Goal: Task Accomplishment & Management: Complete application form

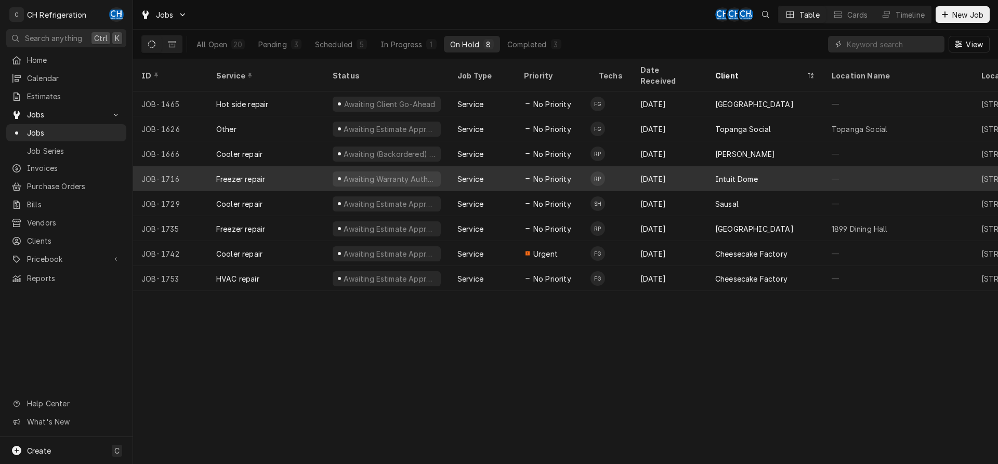
click at [770, 170] on div "Intuit Dome" at bounding box center [765, 178] width 116 height 25
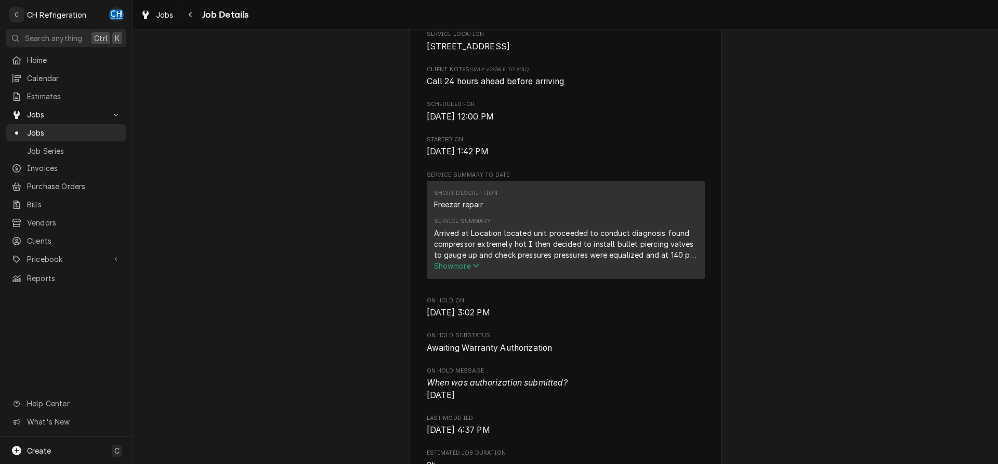
scroll to position [265, 0]
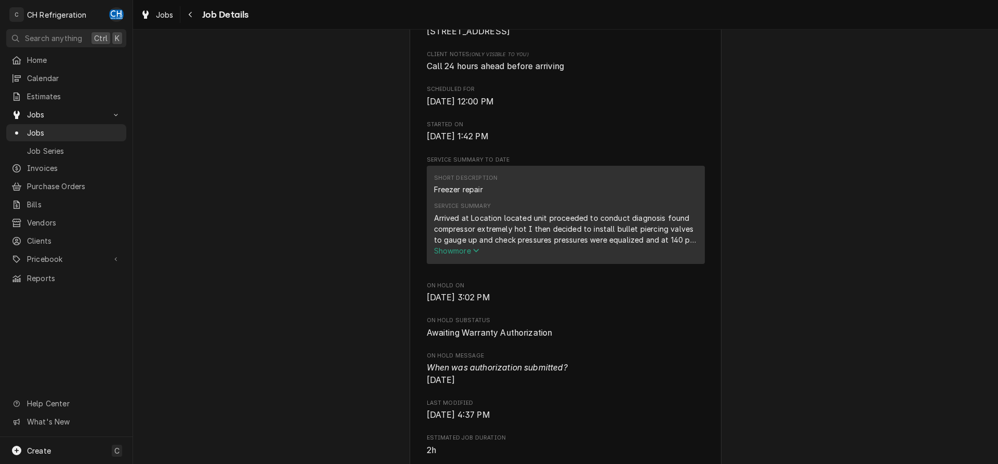
click at [456, 256] on button "Show more" at bounding box center [566, 250] width 264 height 11
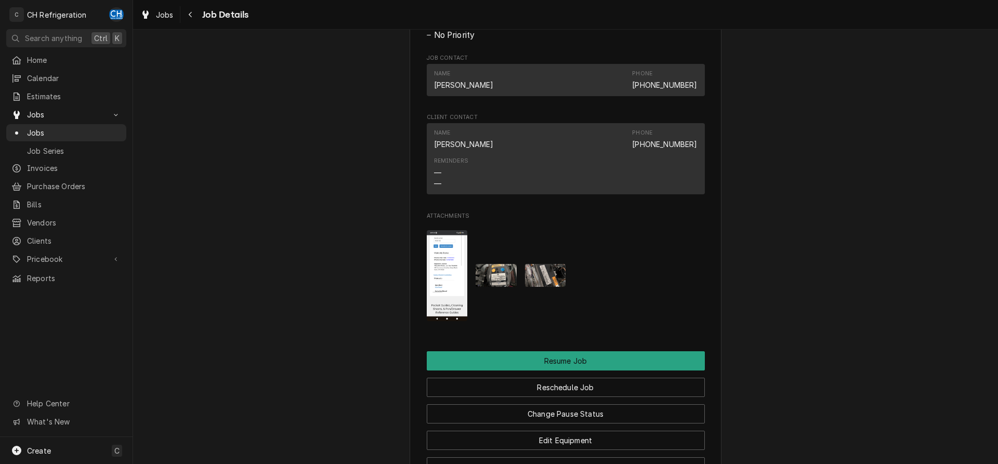
scroll to position [954, 0]
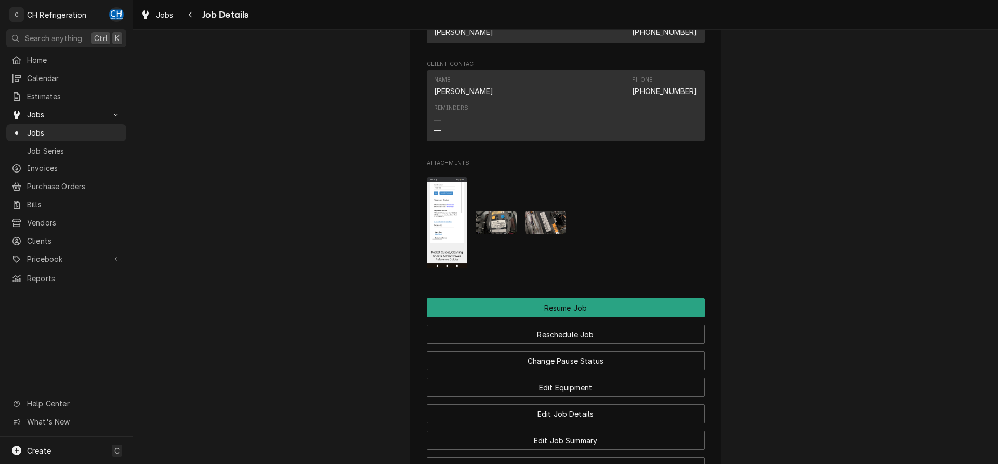
click at [442, 247] on img "Attachments" at bounding box center [447, 222] width 41 height 91
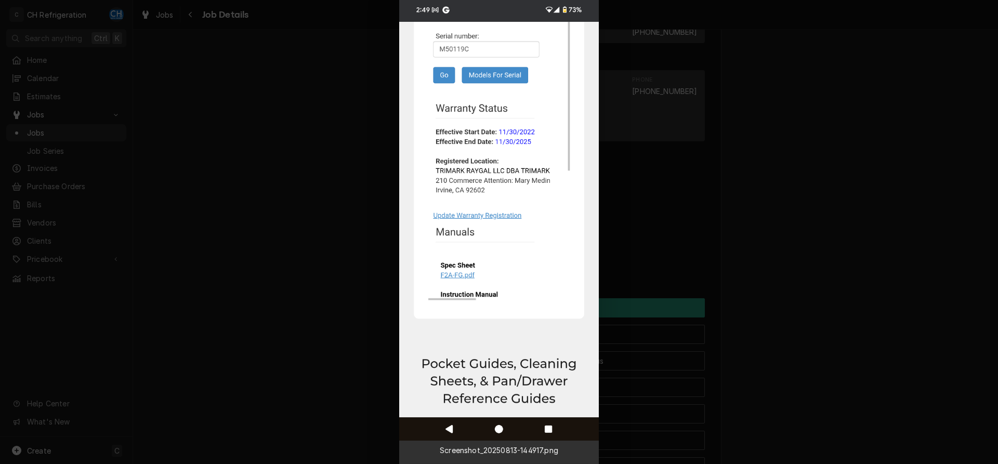
click at [337, 262] on div at bounding box center [499, 232] width 998 height 464
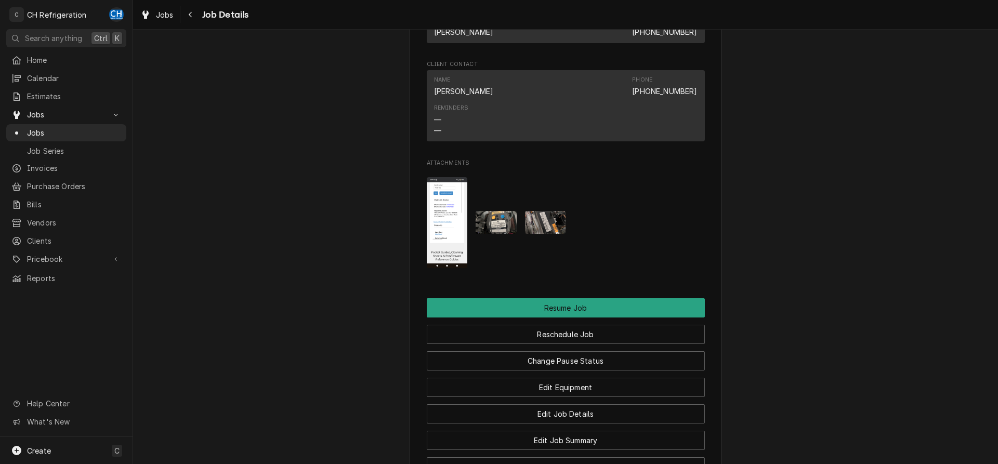
click at [483, 234] on img "Attachments" at bounding box center [496, 222] width 41 height 23
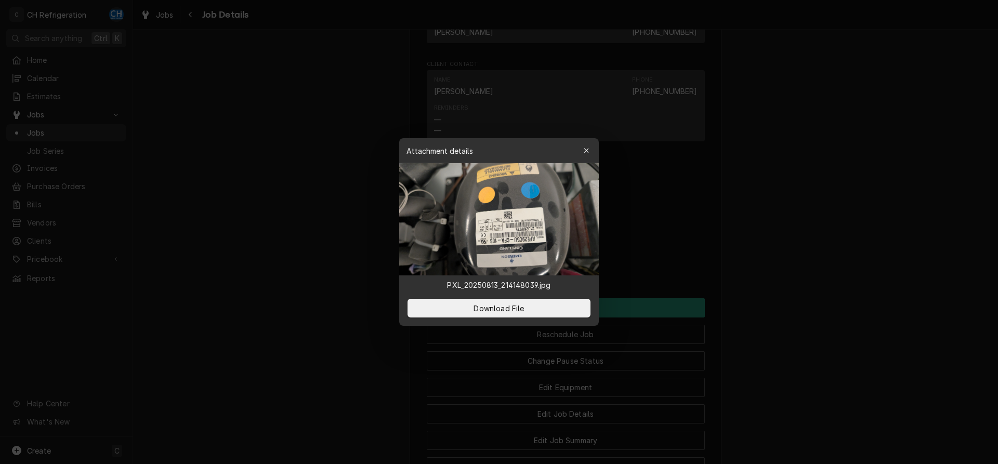
click at [340, 241] on div at bounding box center [499, 232] width 998 height 464
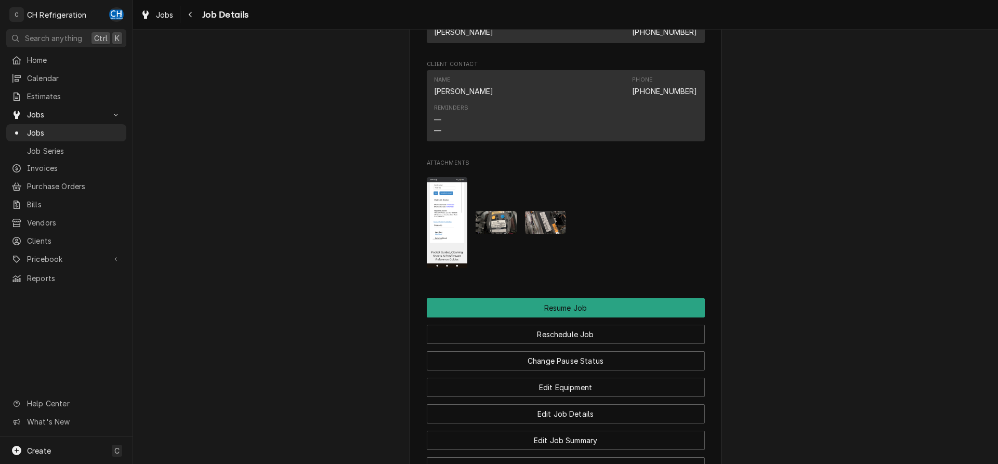
click at [525, 224] on button "Attachments" at bounding box center [545, 222] width 41 height 91
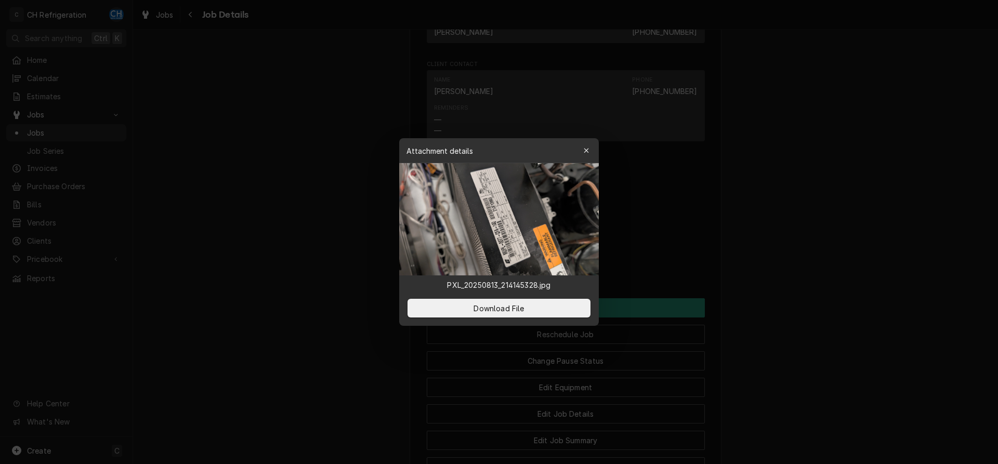
click at [332, 242] on div at bounding box center [499, 232] width 998 height 464
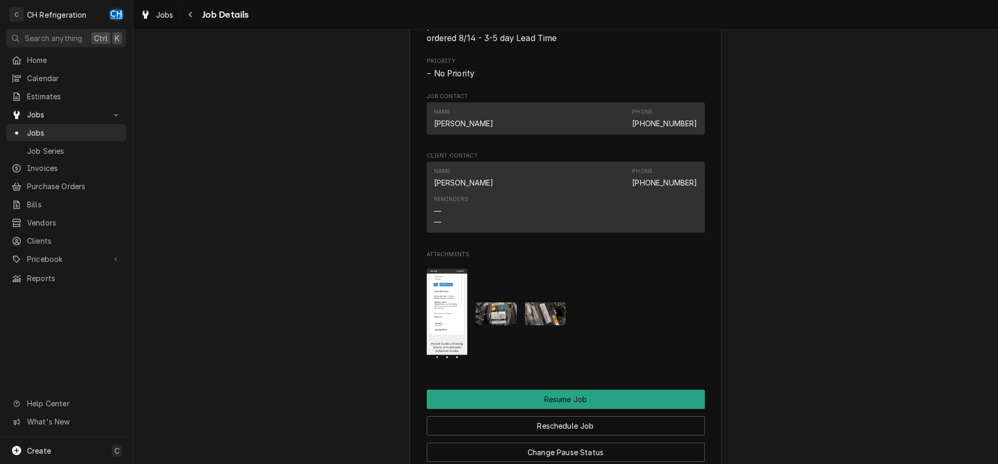
scroll to position [910, 0]
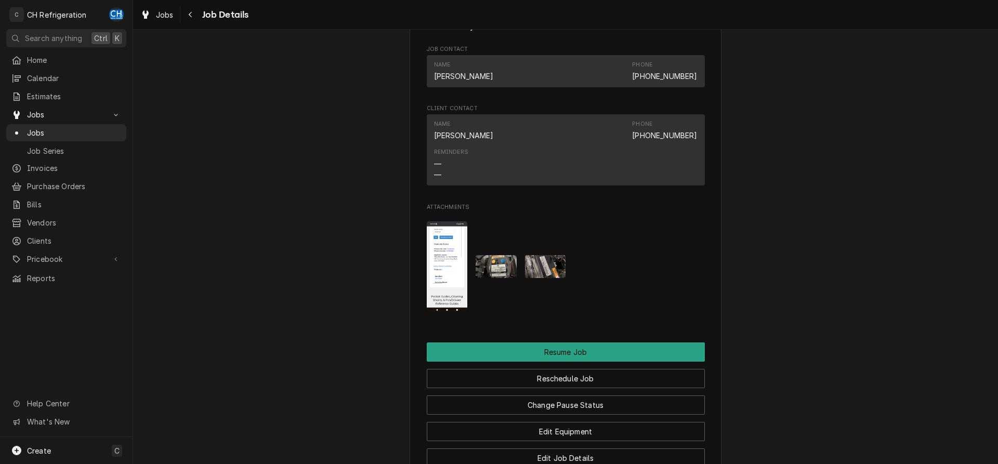
click at [442, 280] on img "Attachments" at bounding box center [447, 266] width 41 height 91
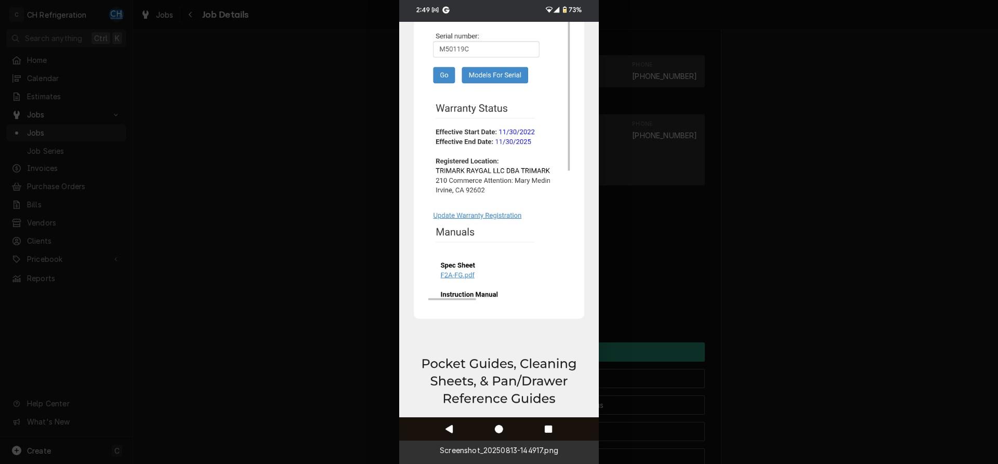
click at [727, 275] on div at bounding box center [499, 232] width 998 height 464
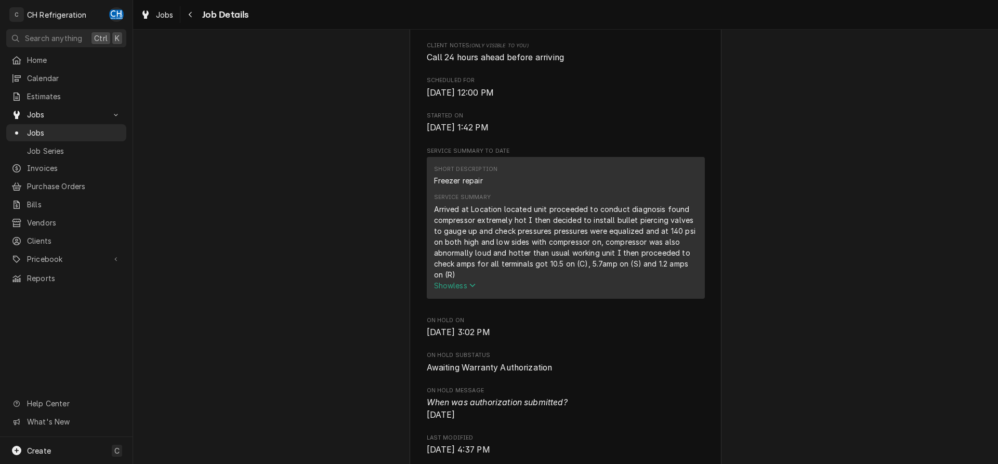
scroll to position [0, 0]
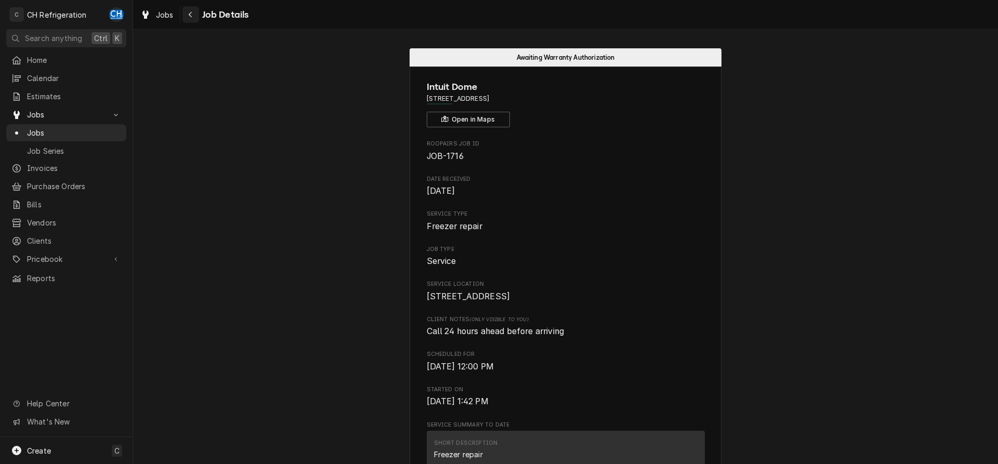
click at [194, 10] on div "Navigate back" at bounding box center [191, 14] width 10 height 10
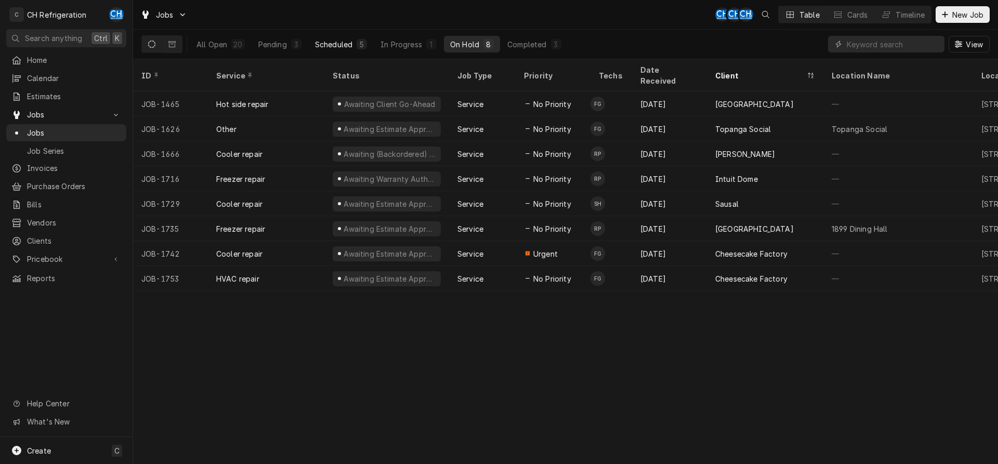
click at [328, 48] on div "Scheduled" at bounding box center [333, 44] width 37 height 11
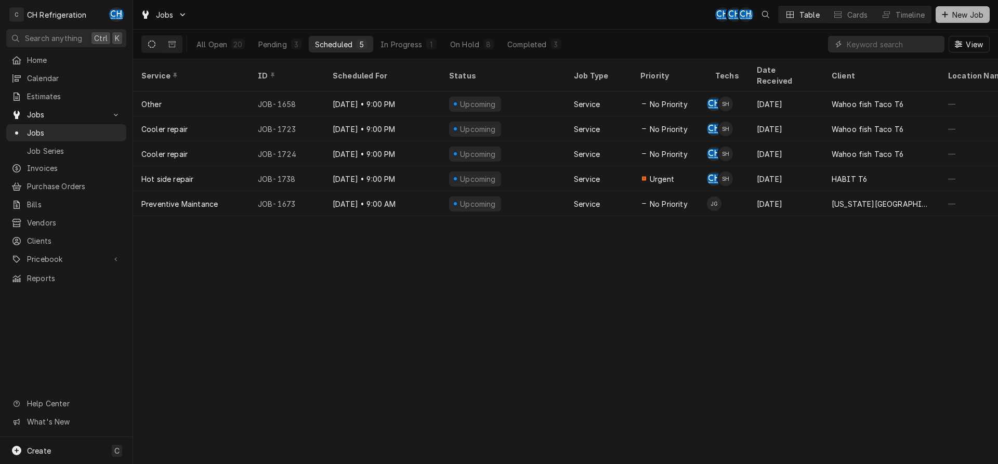
click at [953, 10] on span "New Job" at bounding box center [967, 14] width 35 height 11
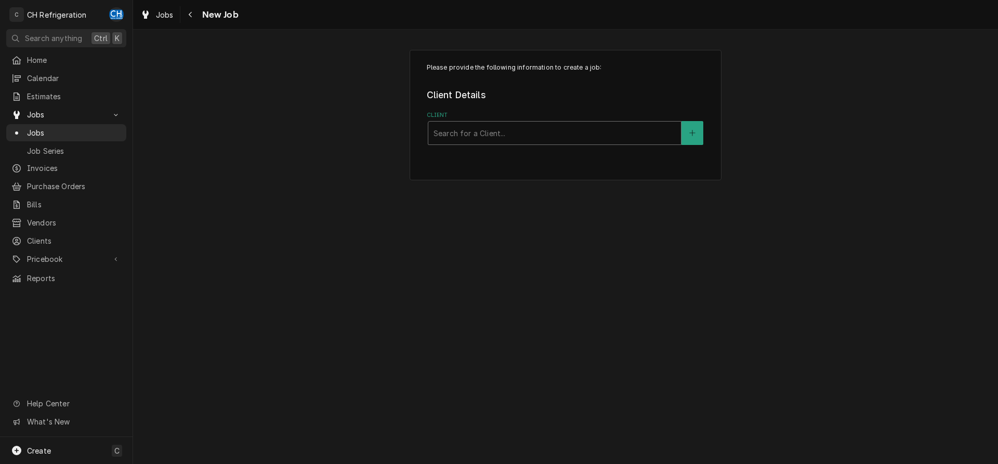
click at [552, 140] on div "Client" at bounding box center [555, 133] width 242 height 19
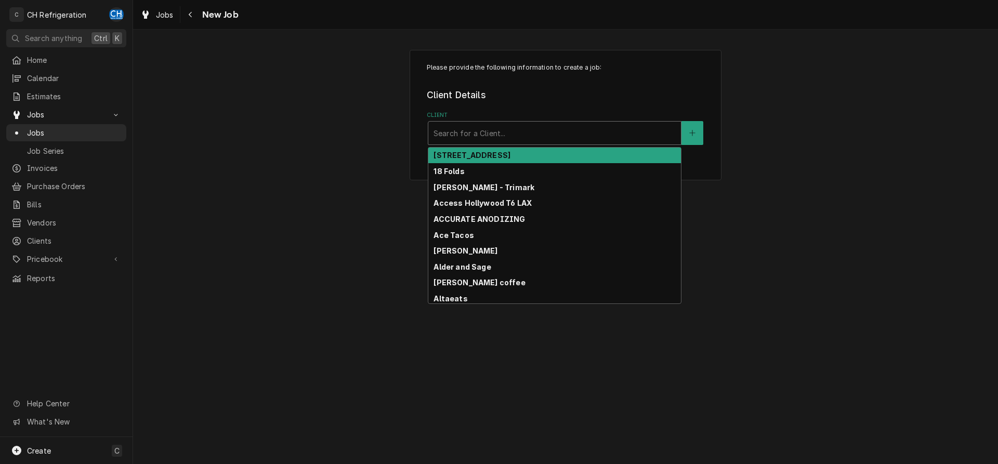
click at [551, 140] on div "Client" at bounding box center [555, 133] width 242 height 19
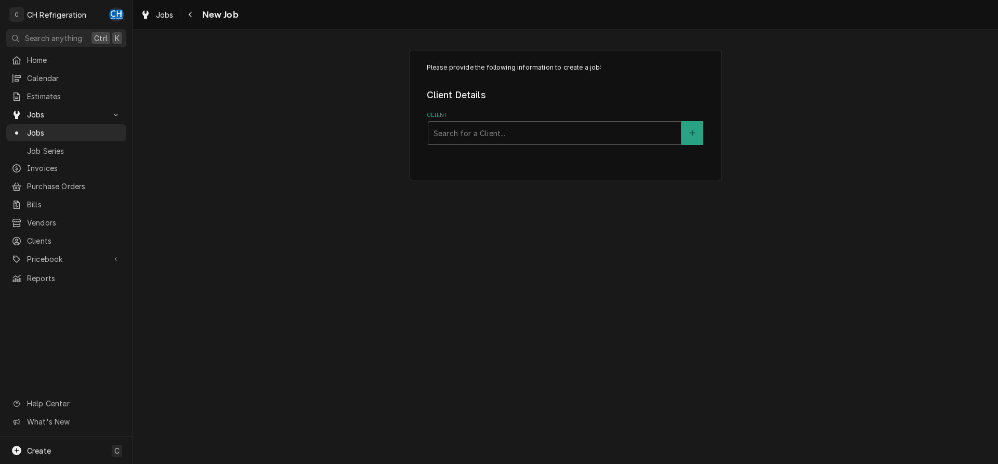
click at [497, 136] on div "Client" at bounding box center [555, 133] width 242 height 19
click at [699, 129] on button "Client" at bounding box center [692, 133] width 22 height 24
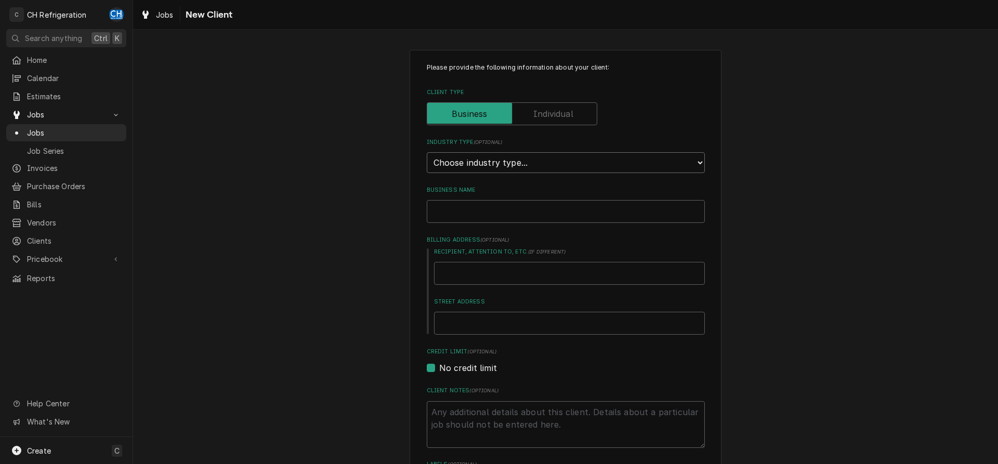
click at [427, 152] on select "Choose industry type... Residential Commercial Industrial Government" at bounding box center [566, 162] width 278 height 21
select select "2"
click option "Commercial" at bounding box center [0, 0] width 0 height 0
click at [482, 211] on input "Business Name" at bounding box center [566, 211] width 278 height 23
type textarea "x"
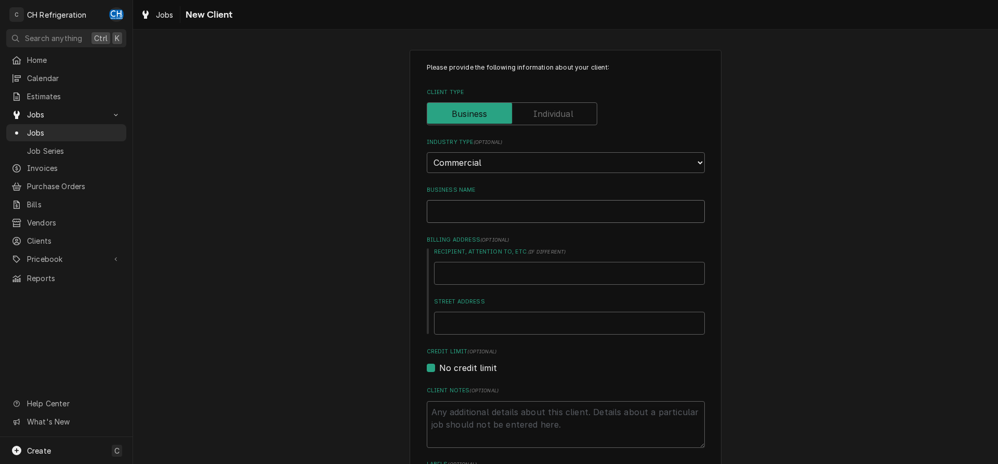
type input "P"
type textarea "x"
type input "Pr"
type textarea "x"
type input "Pri"
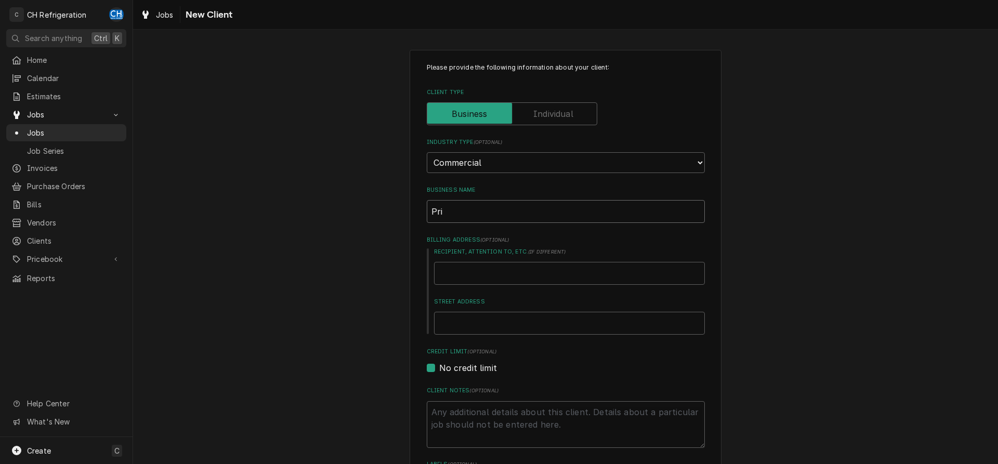
type textarea "x"
type input "Prio"
type textarea "x"
type input "Prior"
type textarea "x"
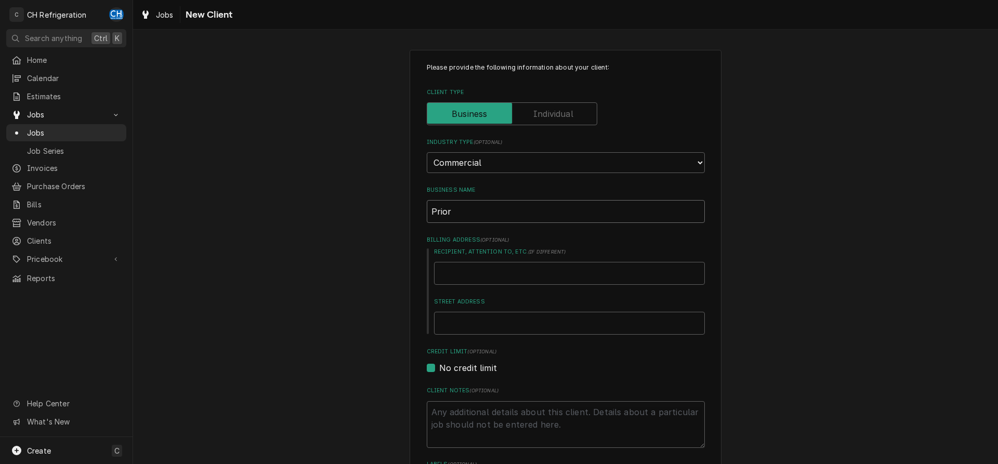
type input "Priori"
type textarea "x"
type input "Priorit"
type textarea "x"
type input "Priority"
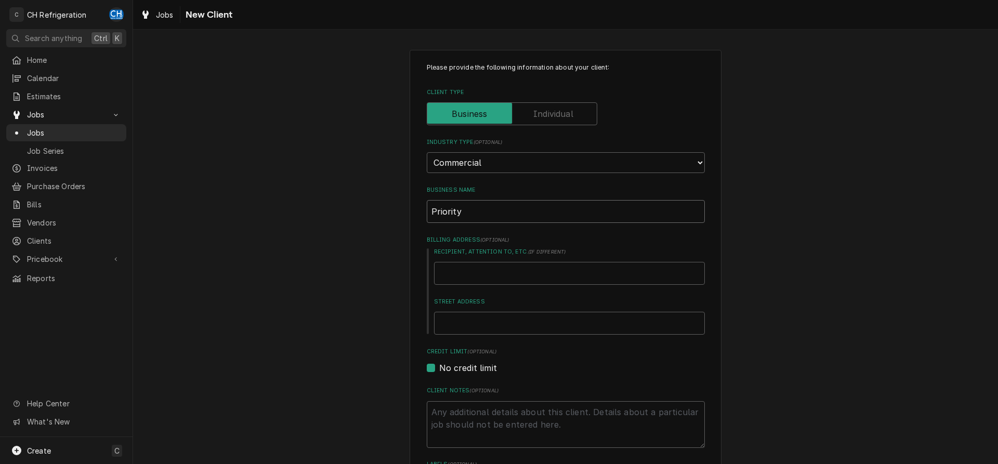
type textarea "x"
type input "Priority"
type textarea "x"
type input "Priority L"
type textarea "x"
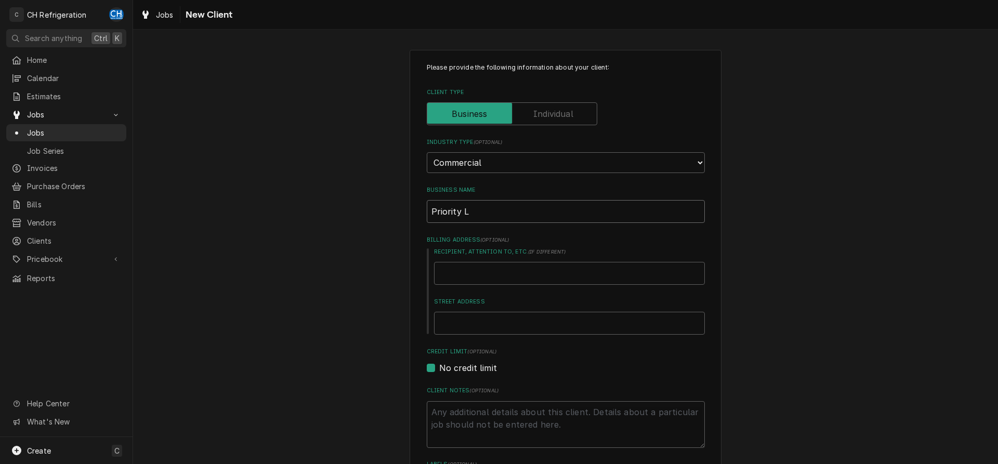
type input "Priority La"
type textarea "x"
type input "Priority Lan"
type textarea "x"
type input "Priority Land"
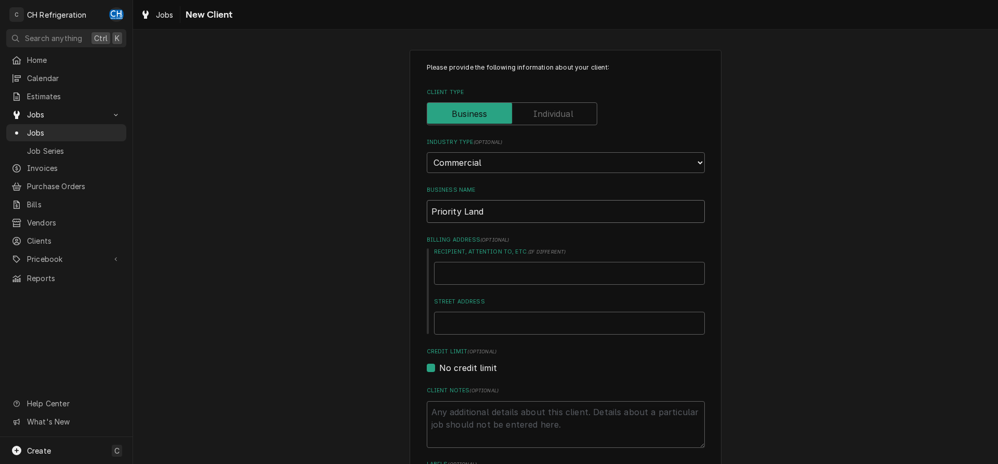
type textarea "x"
type input "Priority Lands"
type textarea "x"
type input "Priority Landsc"
type textarea "x"
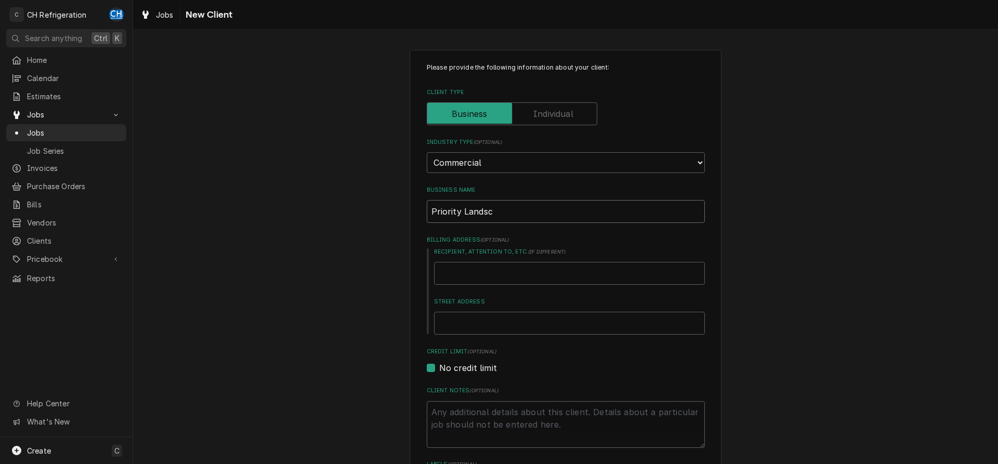
type input "Priority Landsca"
type textarea "x"
type input "Priority Landscap"
type textarea "x"
type input "Priority Landscape"
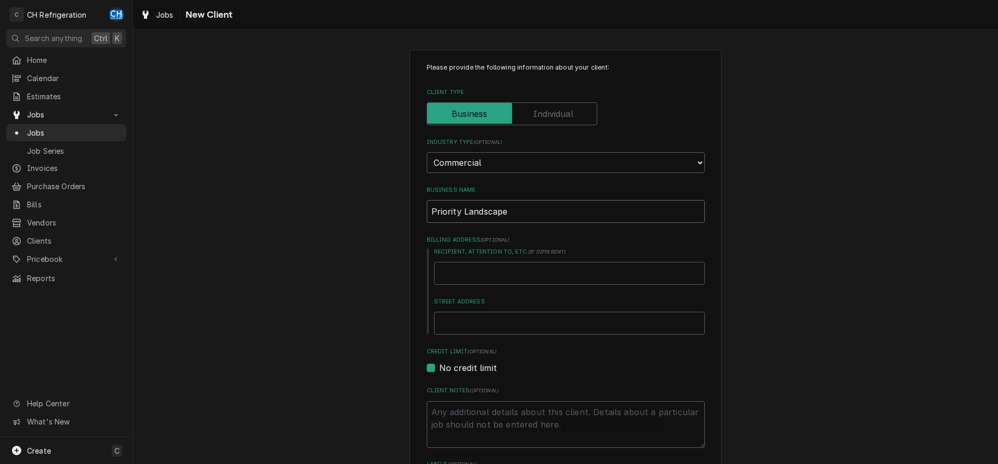
type textarea "x"
type input "Priority Landscape"
type textarea "x"
type input "Priority Landscape S"
type textarea "x"
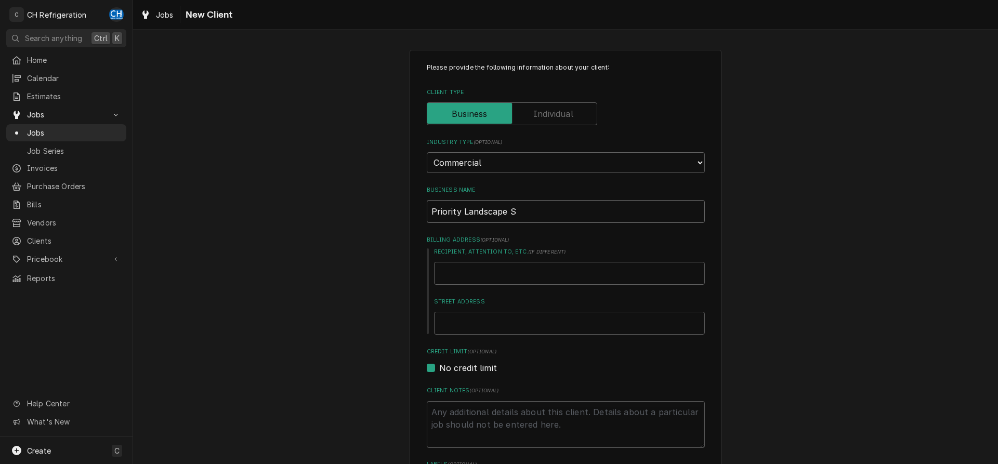
type input "Priority Landscape Se"
type textarea "x"
type input "Priority Landscape Ser"
type textarea "x"
type input "Priority Landscape Serv"
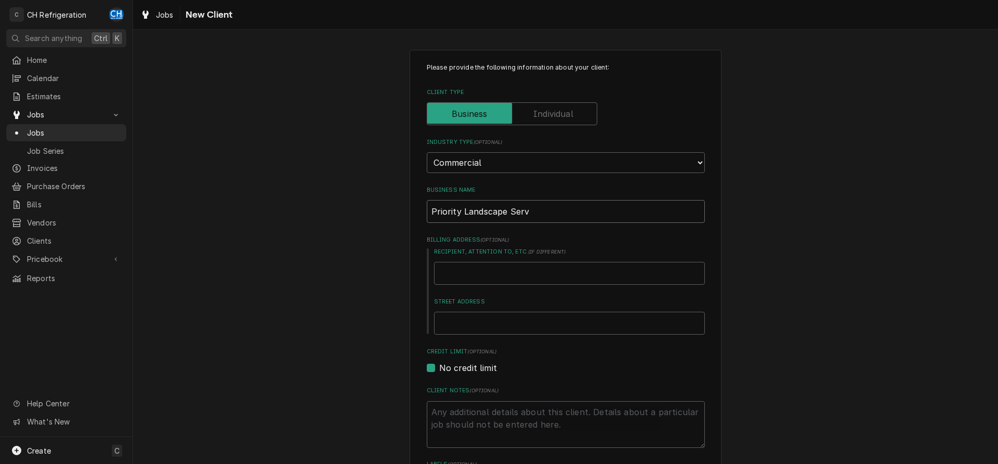
type textarea "x"
type input "Priority Landscape Servi"
type textarea "x"
type input "Priority Landscape Servic"
type textarea "x"
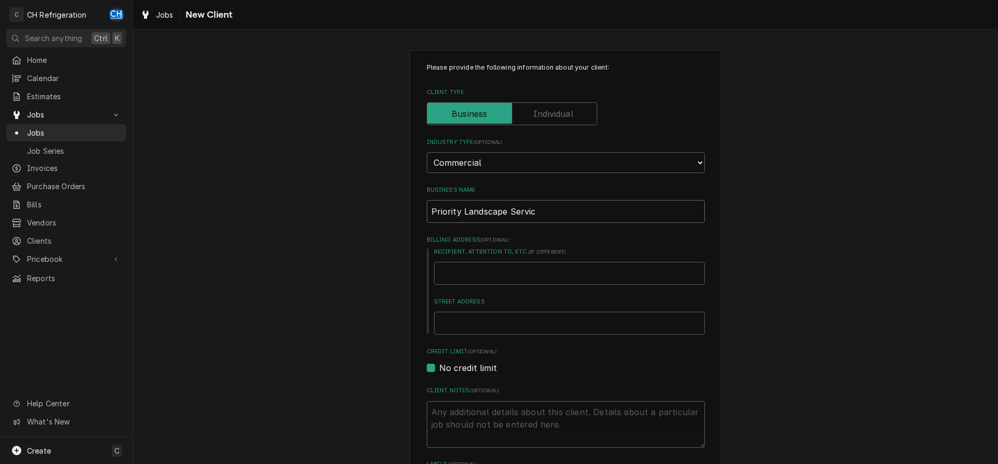
type input "Priority Landscape Service"
type textarea "x"
type input "Priority Landscape Services"
type textarea "x"
type input "Priority Landscape Services"
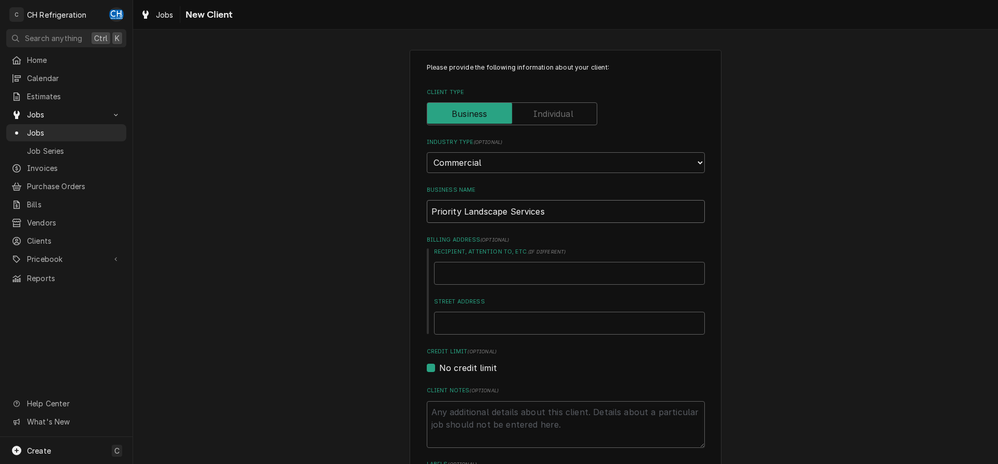
type textarea "x"
type input "Priority Landscape Services L"
type textarea "x"
type input "Priority Landscape Services LL"
type textarea "x"
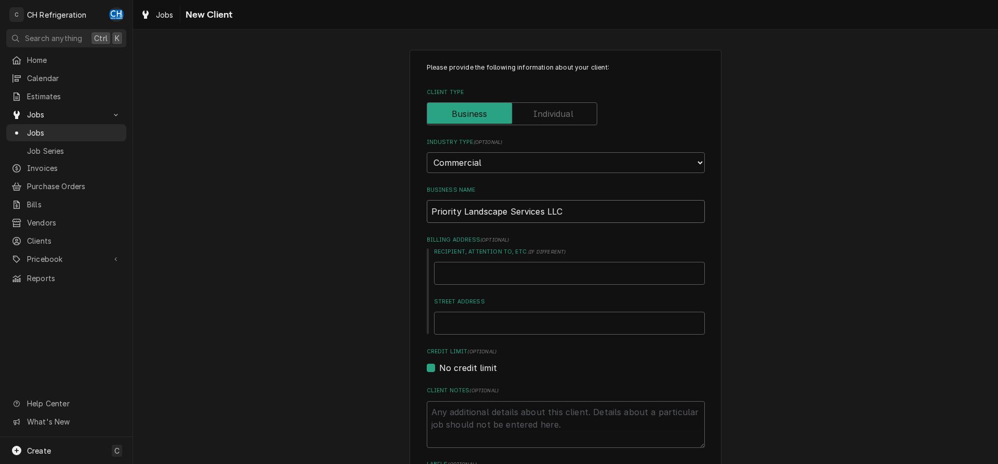
type input "Priority Landscape Services LLC"
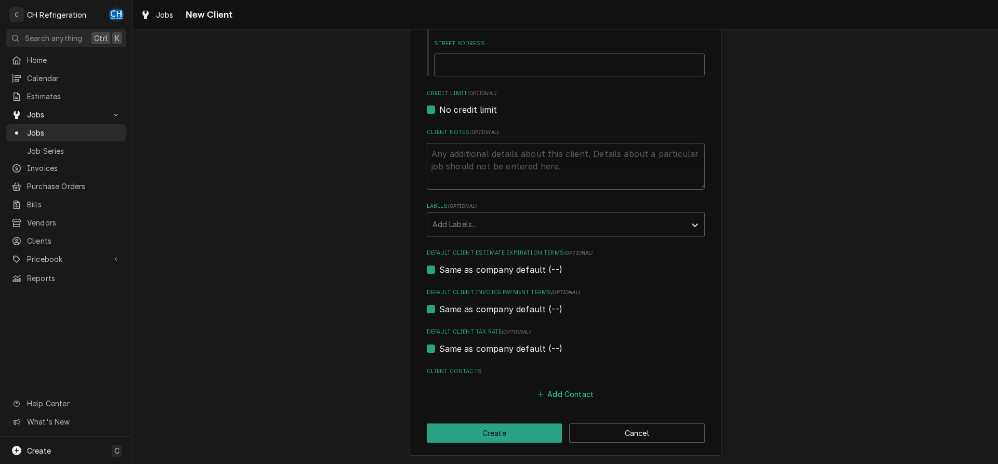
click at [555, 396] on button "Add Contact" at bounding box center [565, 394] width 60 height 15
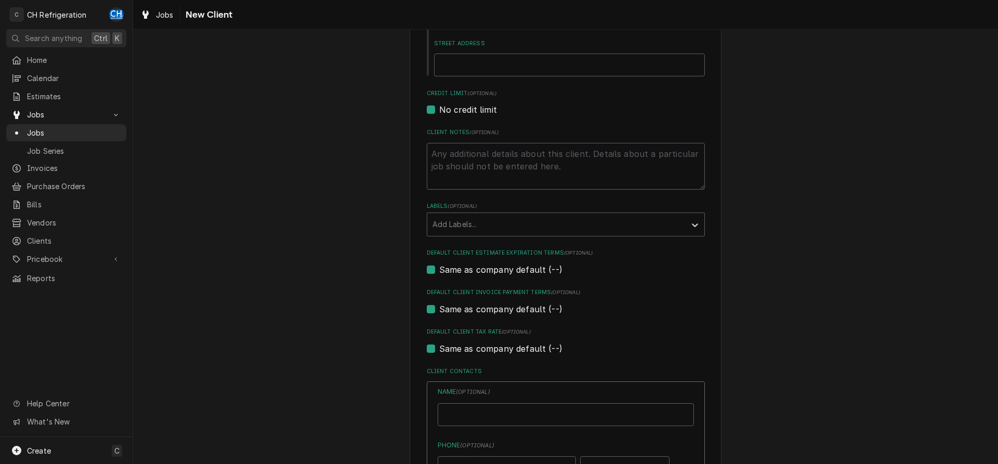
type textarea "x"
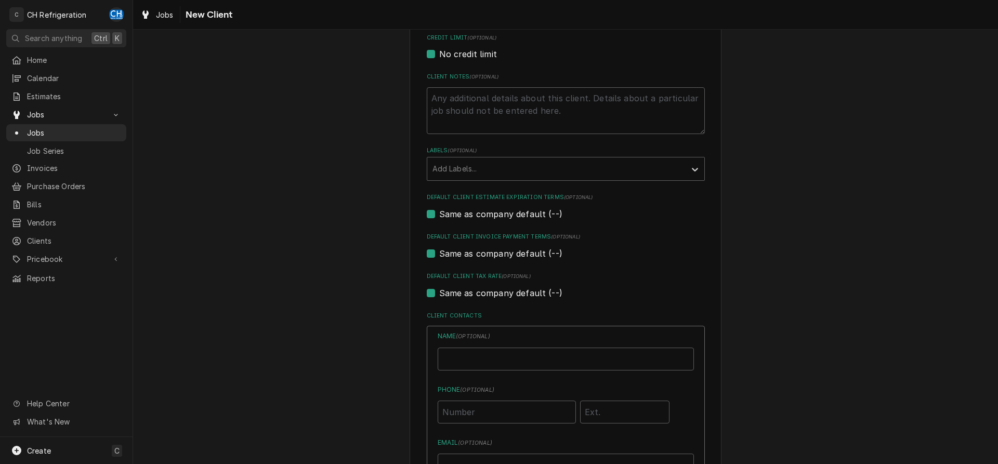
scroll to position [364, 0]
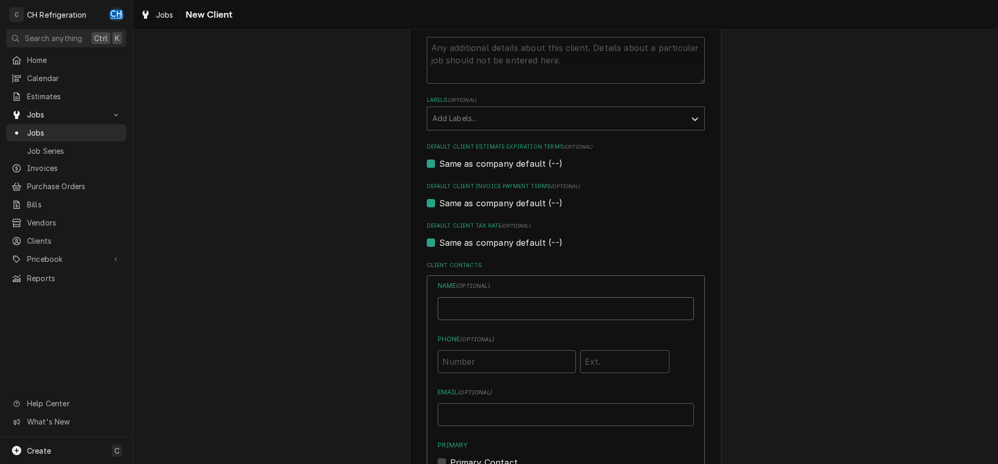
click at [511, 317] on input "Business Name" at bounding box center [566, 308] width 256 height 23
type input "Quinn"
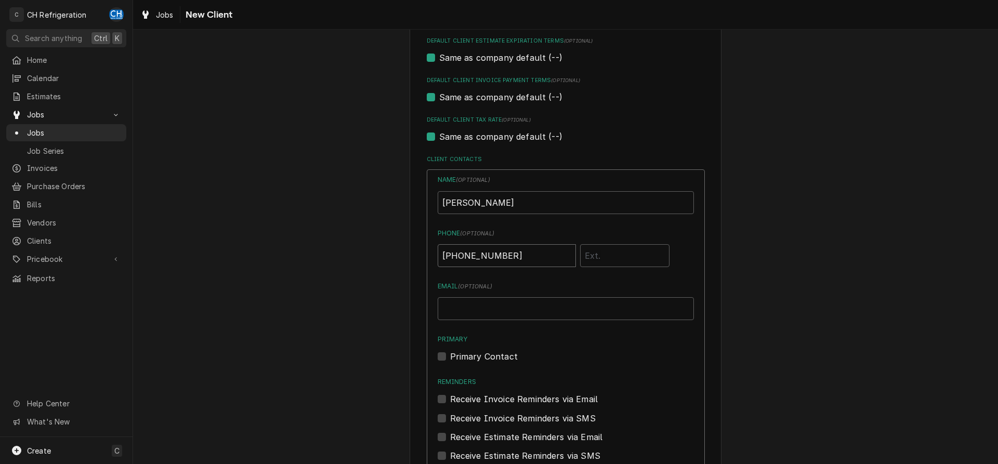
type input "(562) 383-3123"
click at [493, 313] on input "Email ( optional )" at bounding box center [566, 308] width 256 height 23
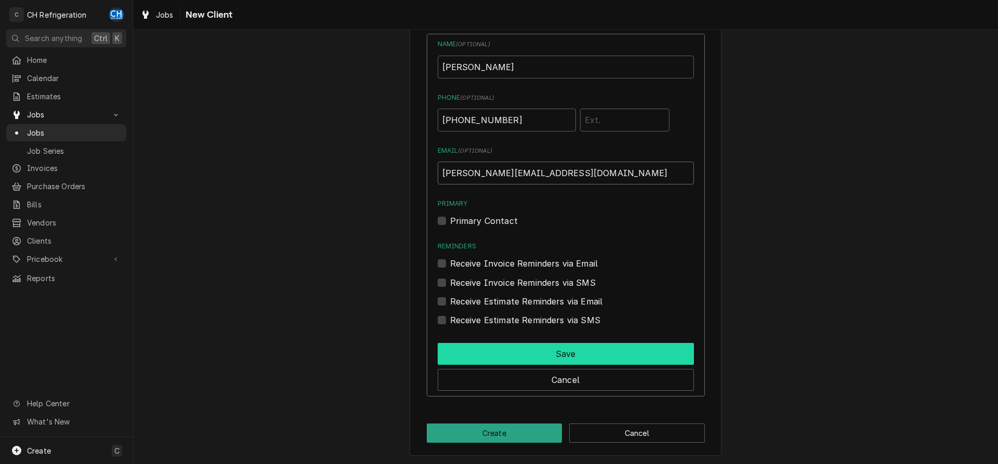
type input "quinn@priorityservices.net"
click at [545, 346] on button "Save" at bounding box center [566, 354] width 256 height 22
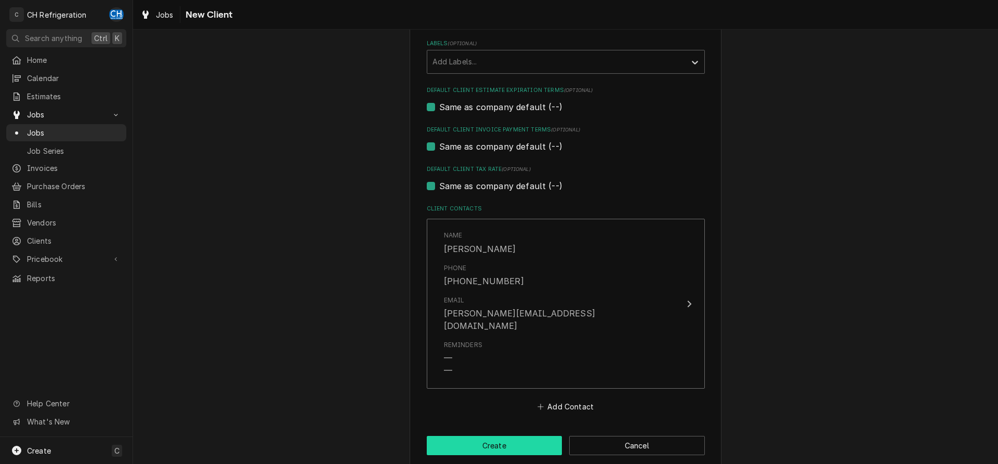
click at [502, 436] on button "Create" at bounding box center [495, 445] width 136 height 19
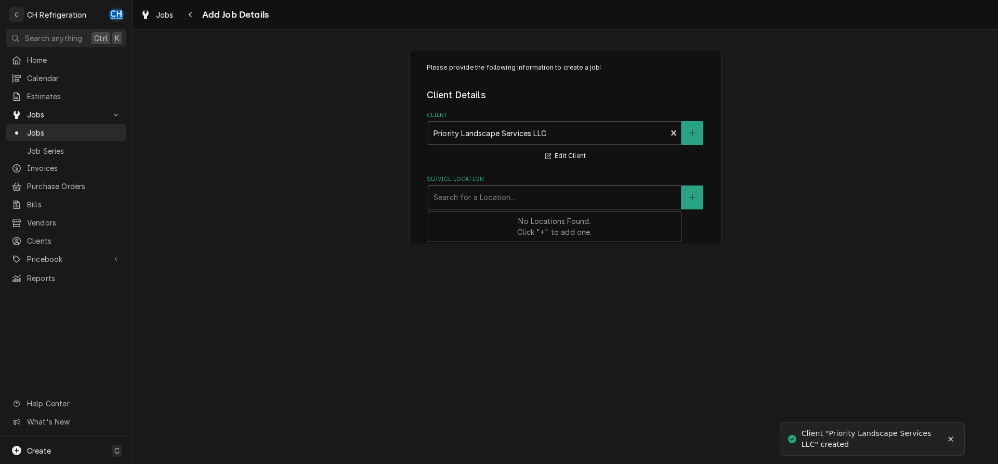
click at [534, 199] on div "Service Location" at bounding box center [555, 197] width 242 height 19
click at [685, 198] on button "Service Location" at bounding box center [692, 198] width 22 height 24
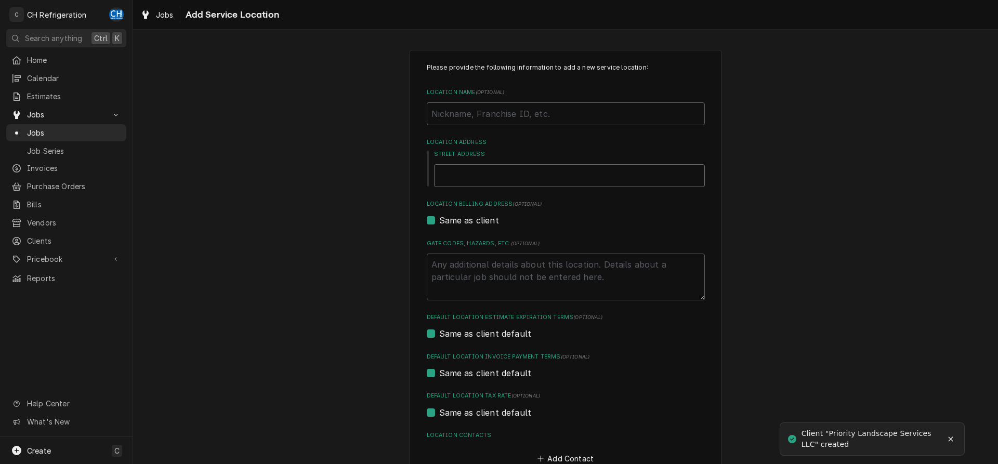
click at [504, 173] on input "Street Address" at bounding box center [569, 175] width 271 height 23
type textarea "x"
type input "1"
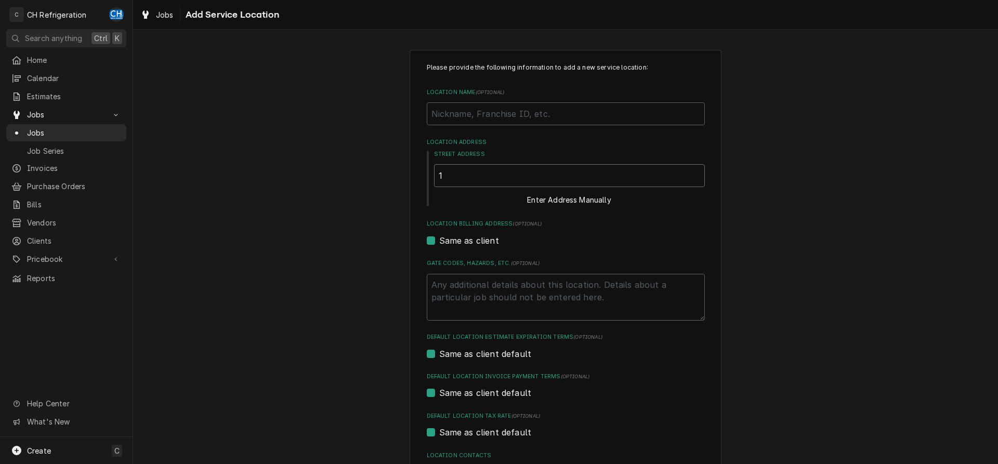
type textarea "x"
type input "15"
type textarea "x"
type input "152"
type textarea "x"
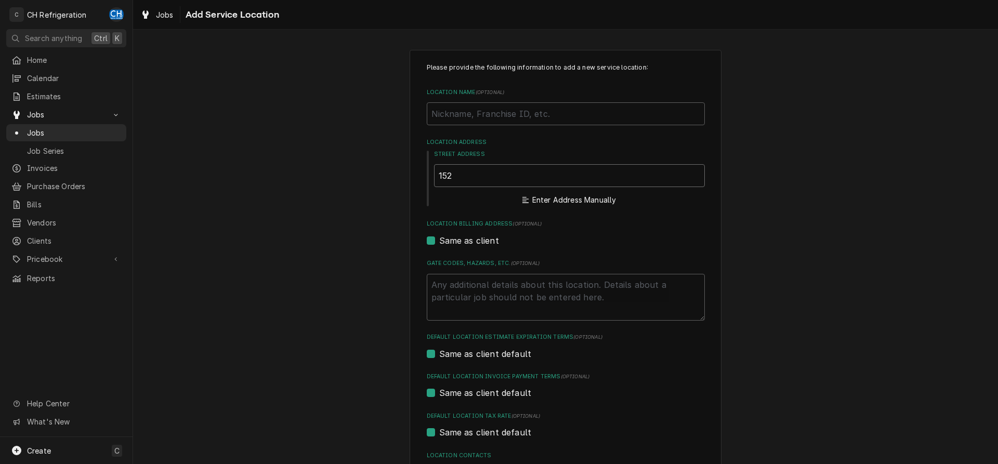
type input "1524"
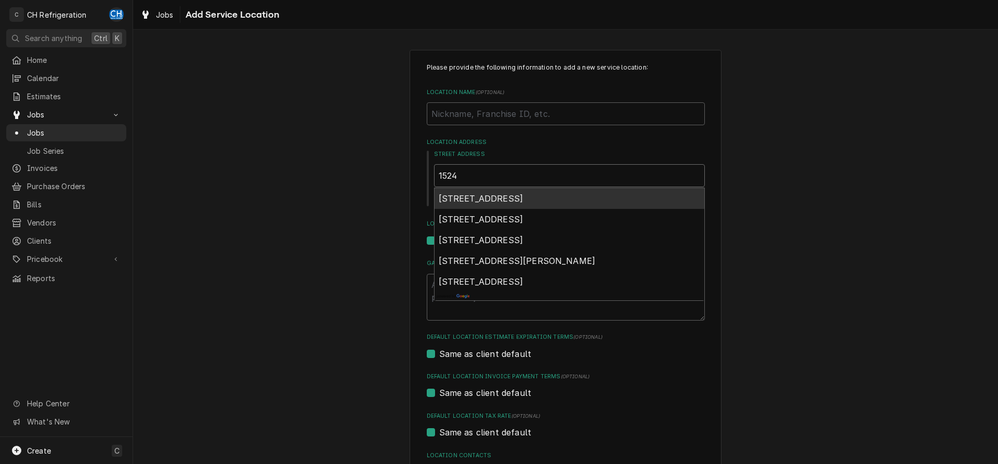
type textarea "x"
type input "1524"
type textarea "x"
type input "1524 w"
type textarea "x"
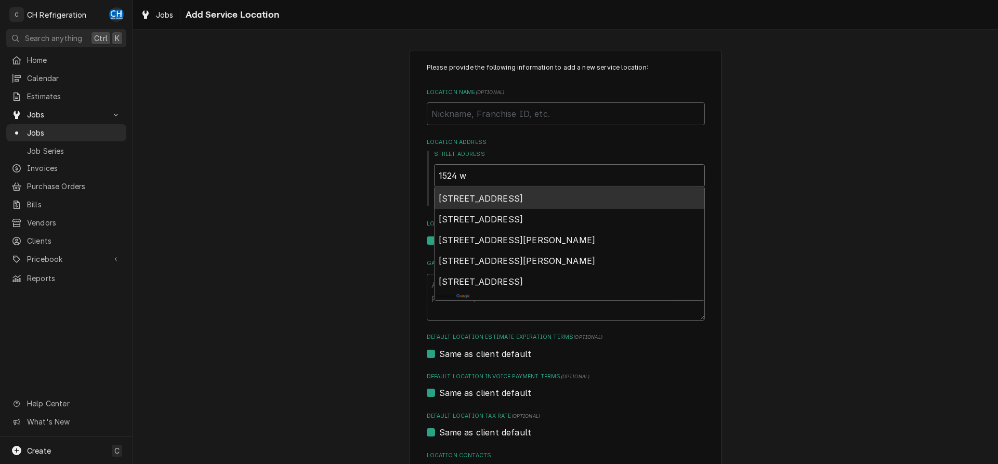
type input "1524 w m"
type textarea "x"
type input "1524 w ma"
type textarea "x"
type input "1524 w map"
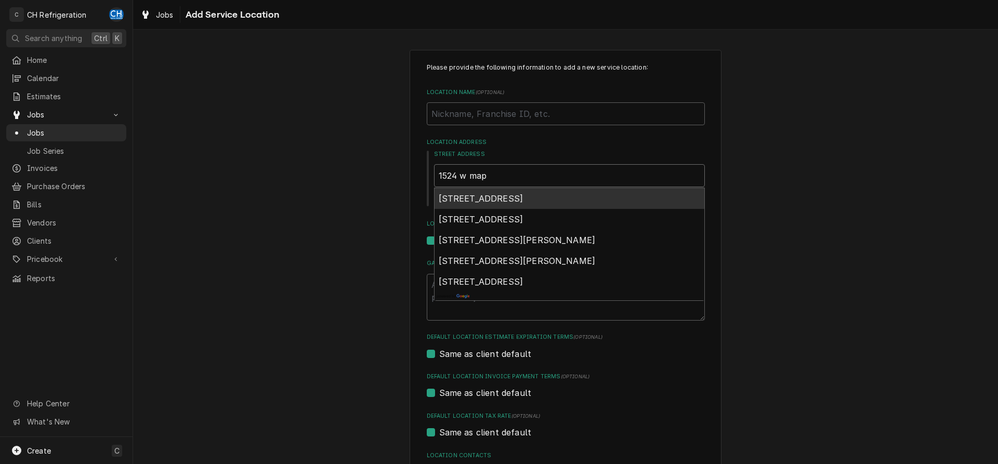
type textarea "x"
type input "1524 w mapl"
type textarea "x"
type input "1524 w maple"
type textarea "x"
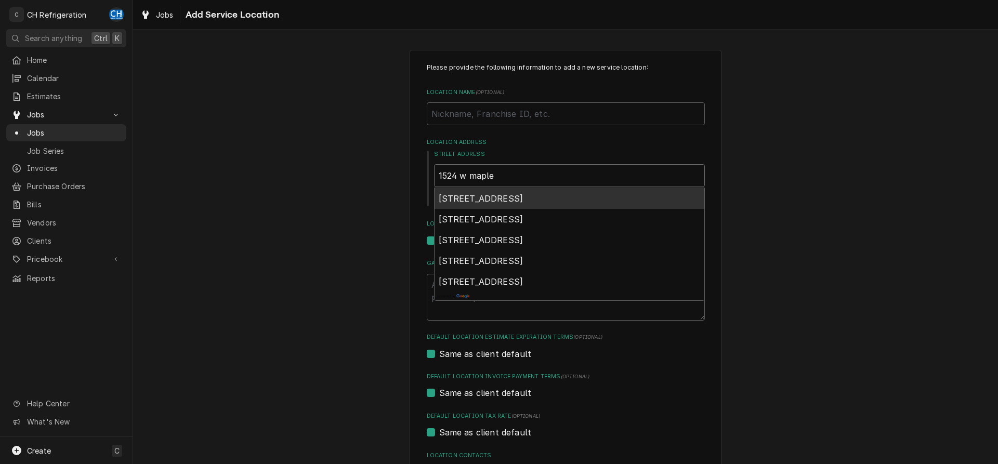
type input "1524 w maple"
type textarea "x"
type input "1524 w maple s"
type textarea "x"
type input "1524 w maple st"
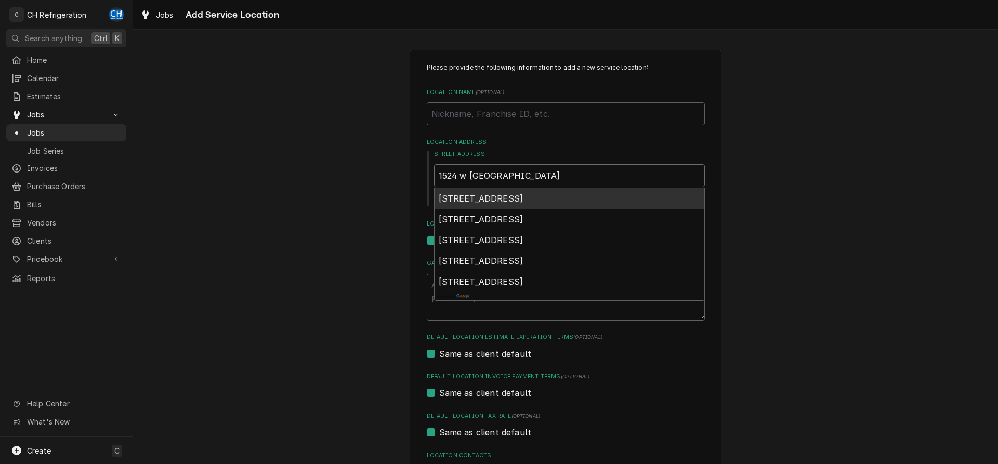
type textarea "x"
type input "1524 w maple st"
type textarea "x"
type input "1524 w maple st a"
type textarea "x"
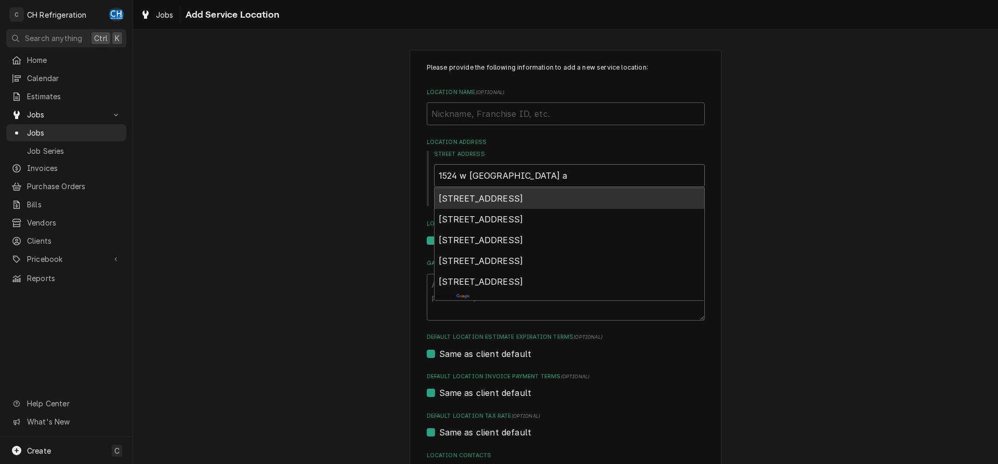
type input "1524 w maple st an"
type textarea "x"
type input "1524 w maple st ana"
type textarea "x"
type input "1524 w maple st anah"
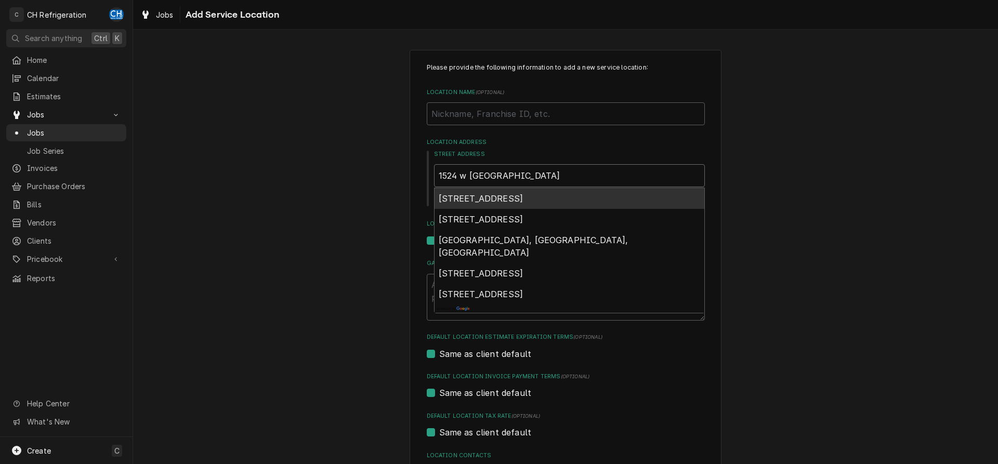
type textarea "x"
type input "1524 w maple st anahe"
type textarea "x"
type input "1524 w maple st anahei"
type textarea "x"
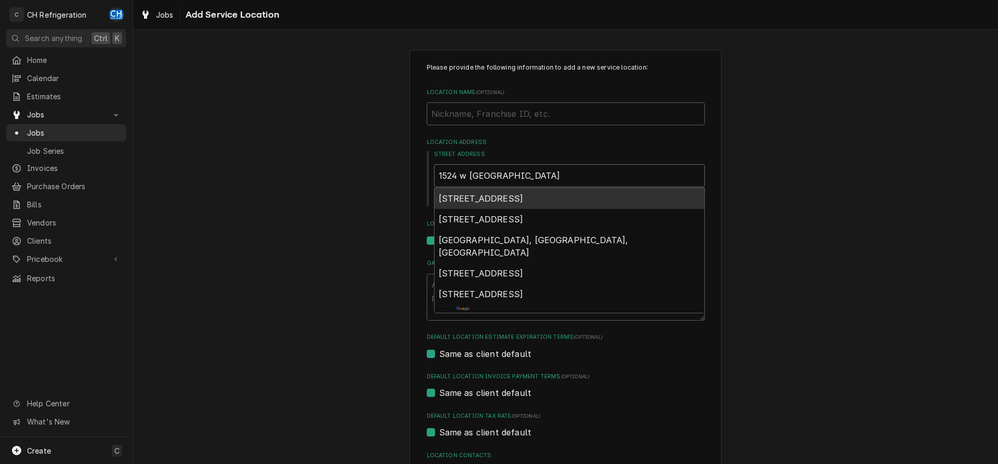
type input "1524 w maple st anaheim"
type textarea "x"
type input "1524 w maple st anaheim"
type textarea "x"
type input "1524 w maple st anaheim c"
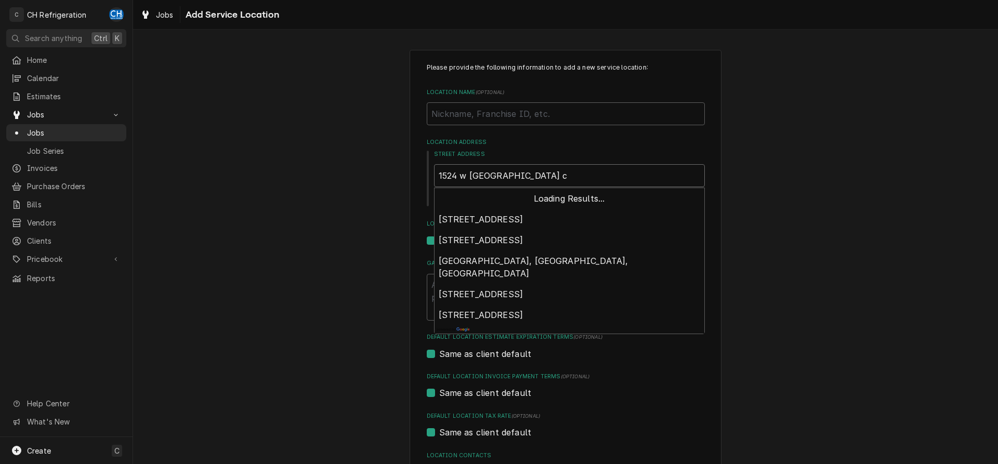
type textarea "x"
type input "1524 w maple st anaheim ca"
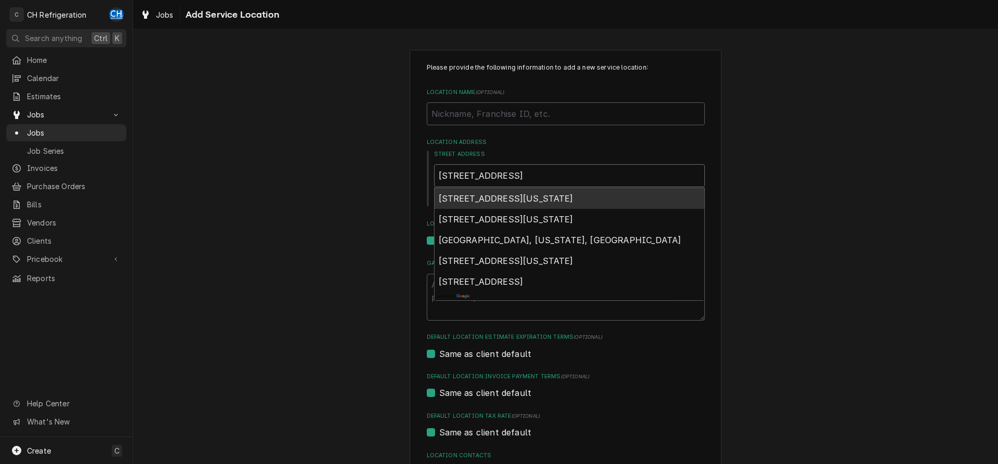
click at [555, 192] on div "1524 Maple St, Anaheim, California, USA" at bounding box center [570, 198] width 270 height 21
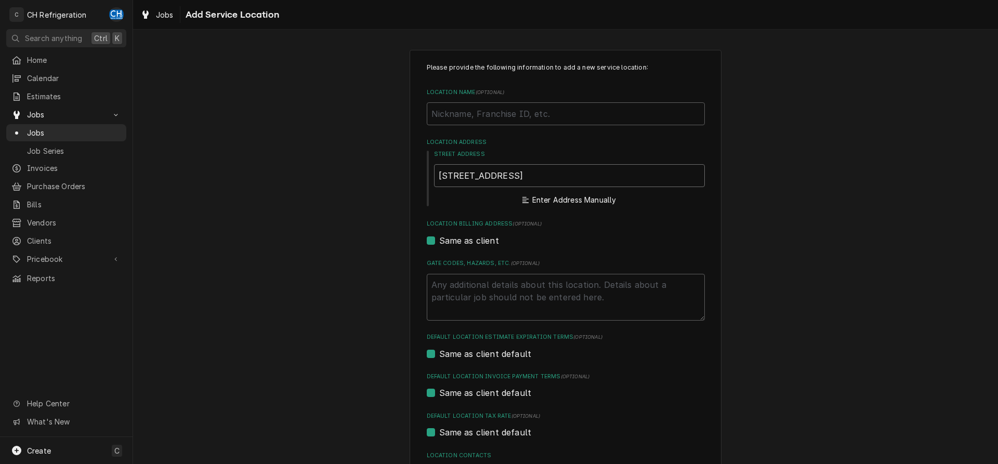
type textarea "x"
type input "1524 S Clementine St"
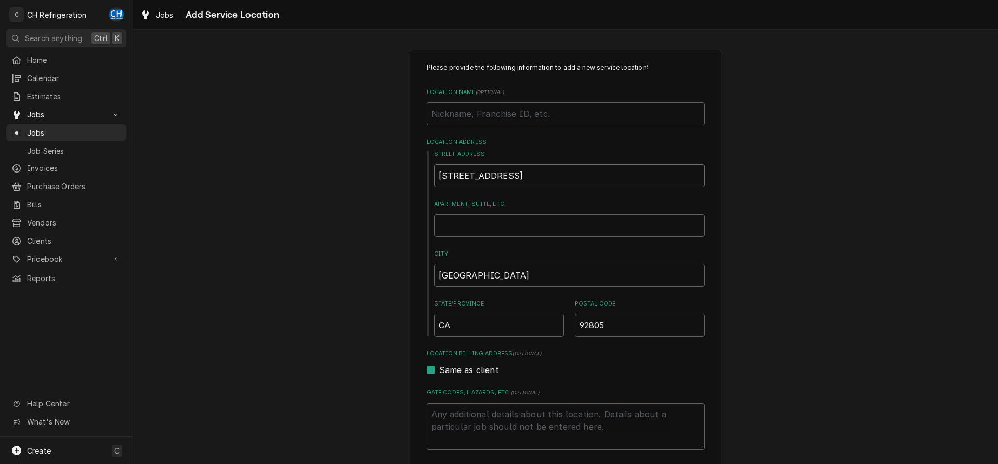
click at [549, 177] on input "1524 S Clementine St" at bounding box center [569, 175] width 271 height 23
drag, startPoint x: 532, startPoint y: 179, endPoint x: 423, endPoint y: 176, distance: 109.7
click at [434, 176] on input "1524 S Clementine St" at bounding box center [569, 175] width 271 height 23
type textarea "x"
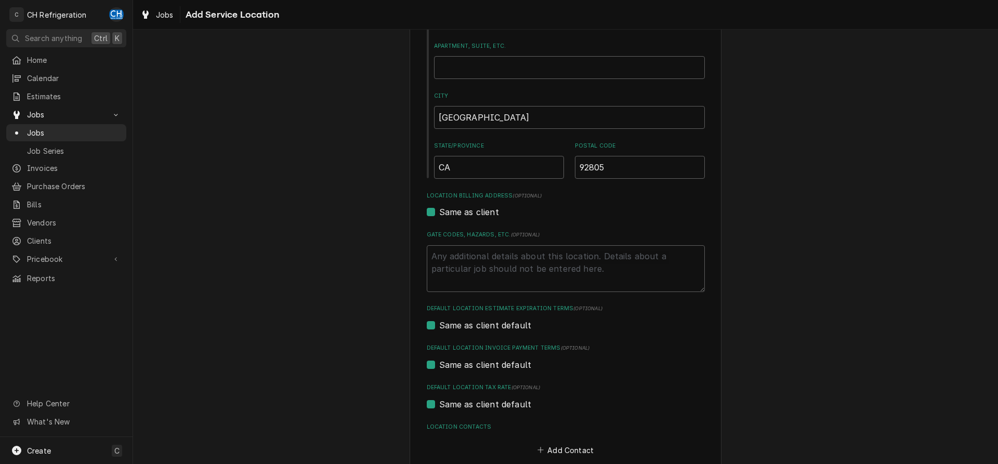
scroll to position [159, 0]
click at [533, 63] on input "Apartment, Suite, etc." at bounding box center [569, 66] width 271 height 23
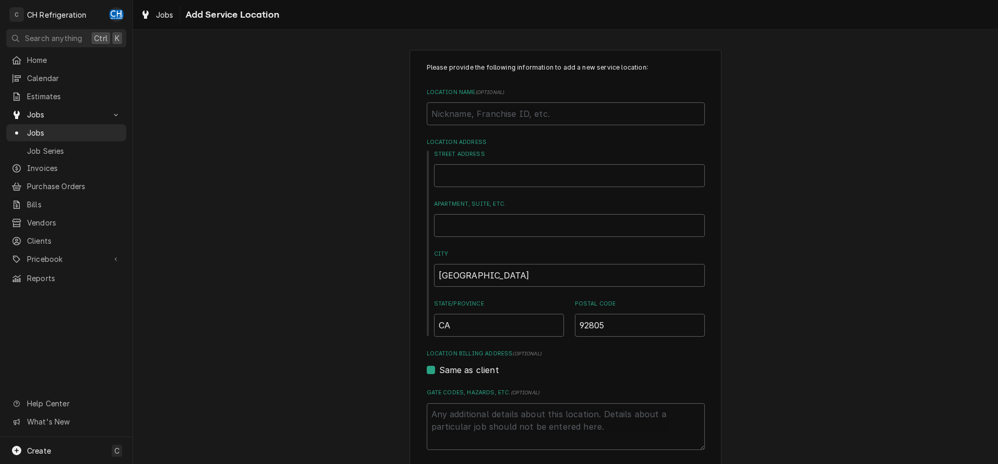
click at [863, 245] on div "Please provide the following information to add a new service location: Locatio…" at bounding box center [565, 360] width 865 height 638
drag, startPoint x: 641, startPoint y: 321, endPoint x: 559, endPoint y: 329, distance: 82.0
click at [575, 329] on input "92805" at bounding box center [640, 325] width 130 height 23
type textarea "x"
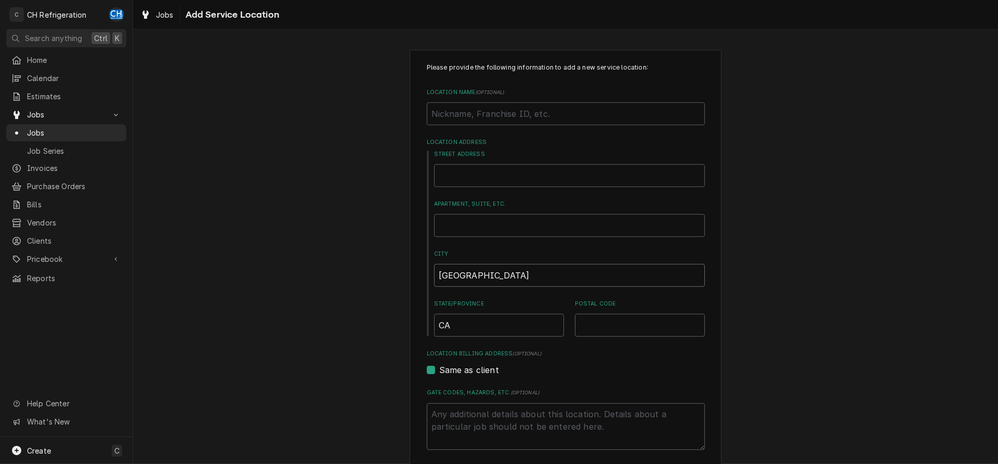
scroll to position [0, 0]
drag, startPoint x: 493, startPoint y: 271, endPoint x: 426, endPoint y: 279, distance: 68.0
click at [434, 279] on input "Anaheim" at bounding box center [569, 275] width 271 height 23
type textarea "x"
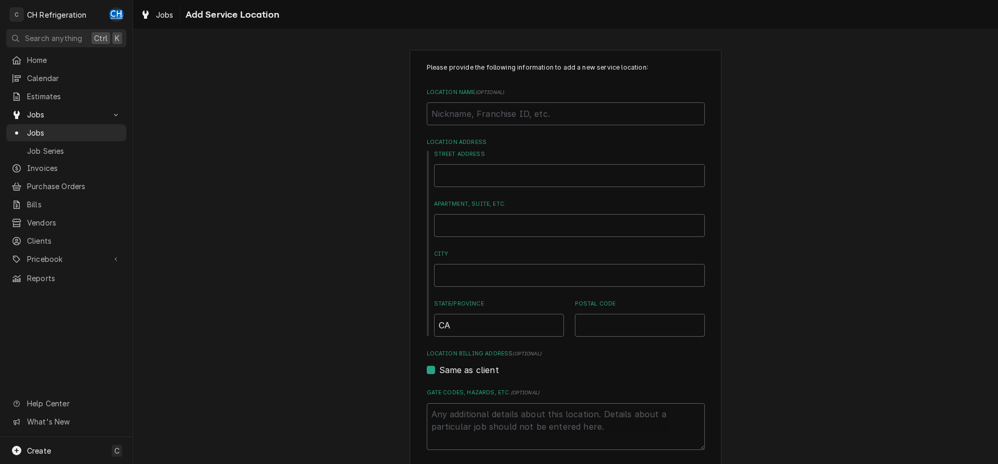
click at [898, 243] on div "Please provide the following information to add a new service location: Locatio…" at bounding box center [565, 360] width 865 height 638
drag, startPoint x: 464, startPoint y: 321, endPoint x: 418, endPoint y: 324, distance: 45.8
click at [434, 324] on input "CA" at bounding box center [499, 325] width 130 height 23
type textarea "x"
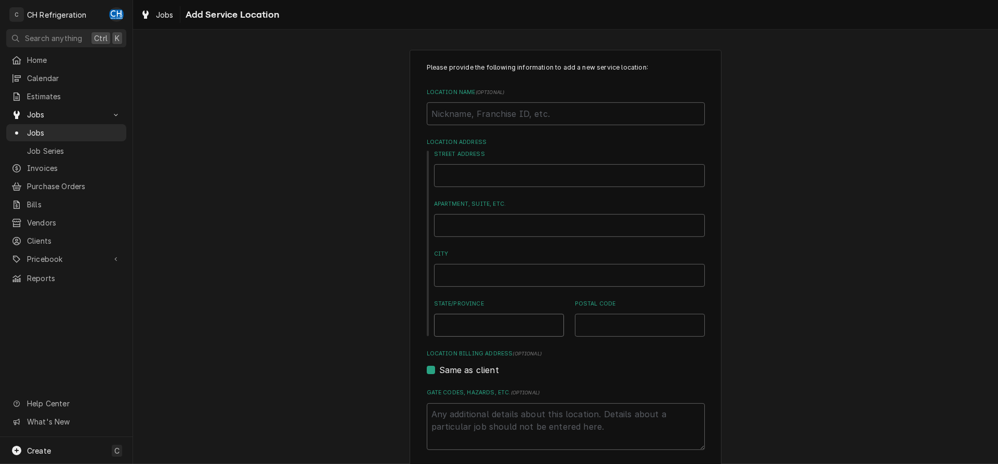
type textarea "x"
click at [480, 172] on input "Street Address" at bounding box center [569, 175] width 271 height 23
type textarea "x"
type input "1"
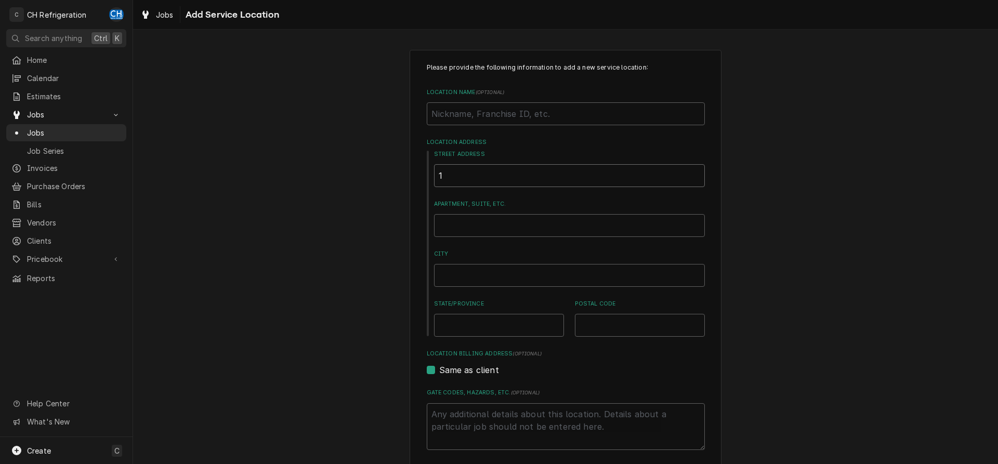
type textarea "x"
type input "15"
type textarea "x"
type input "152"
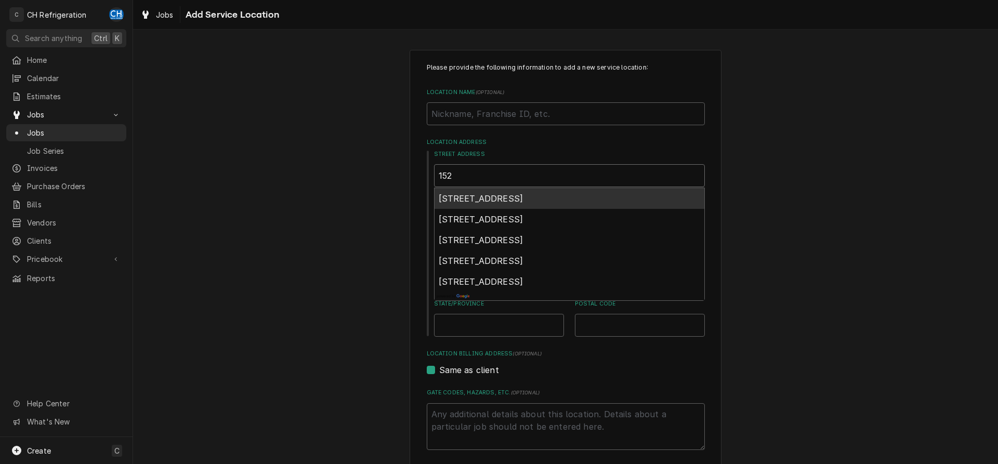
type textarea "x"
type input "1524"
type textarea "x"
type input "1524"
type textarea "x"
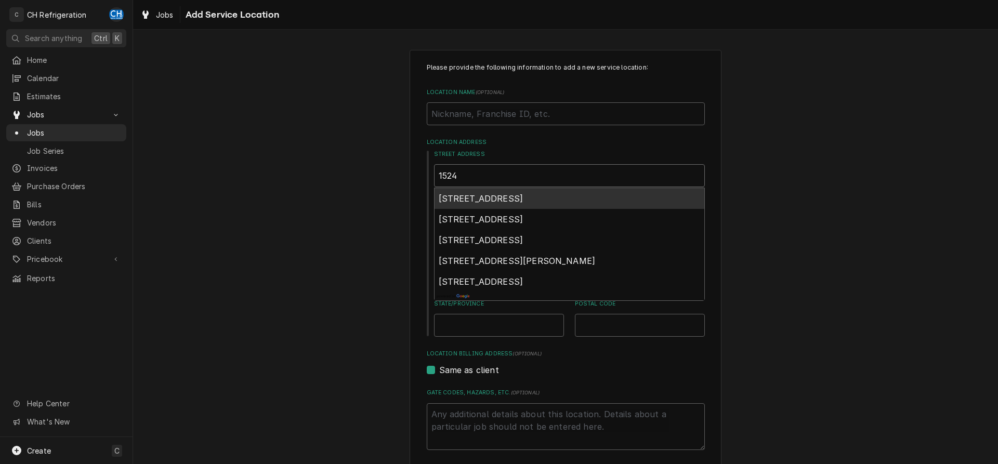
type input "1524 w"
type textarea "x"
type input "1524 w"
type textarea "x"
type input "1524 w m"
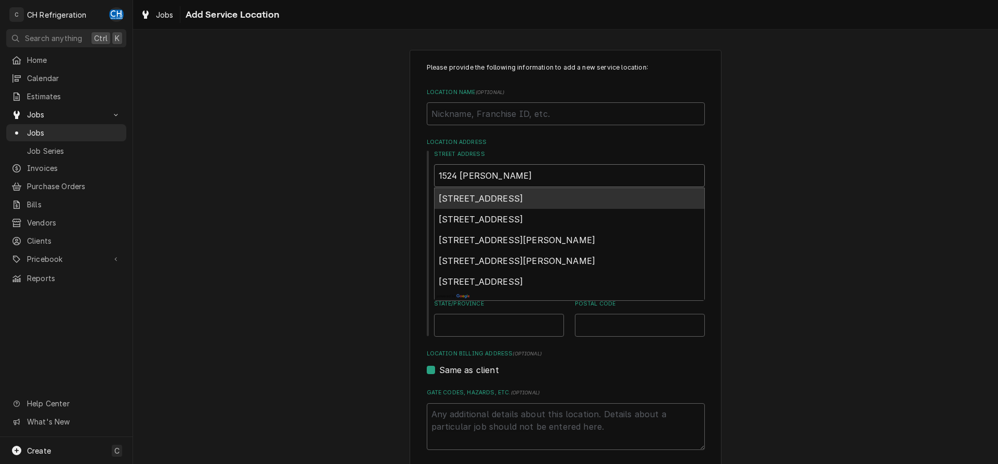
type textarea "x"
type input "1524 w ma"
type textarea "x"
type input "1524 w mab"
type textarea "x"
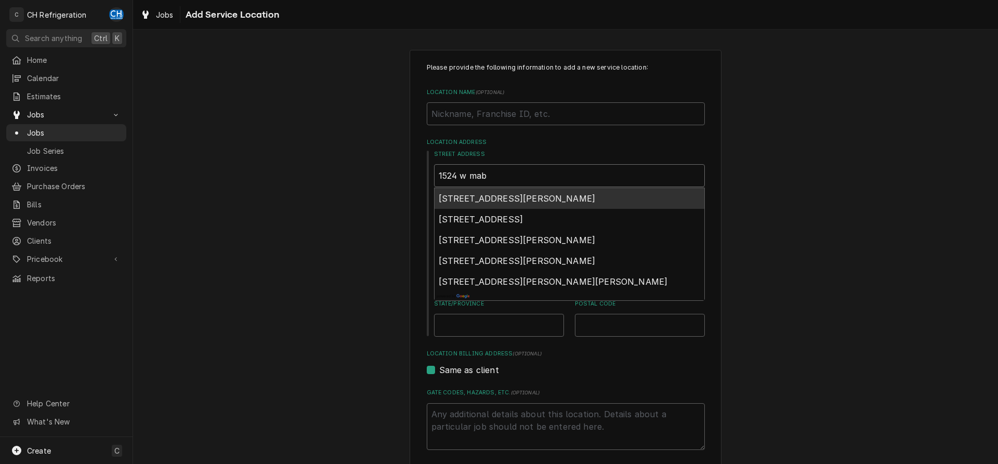
type input "1524 w mabl"
type textarea "x"
type input "1524 w mable"
click at [531, 196] on span "1524 West Mable Street, Anaheim, CA, USA" at bounding box center [517, 198] width 157 height 10
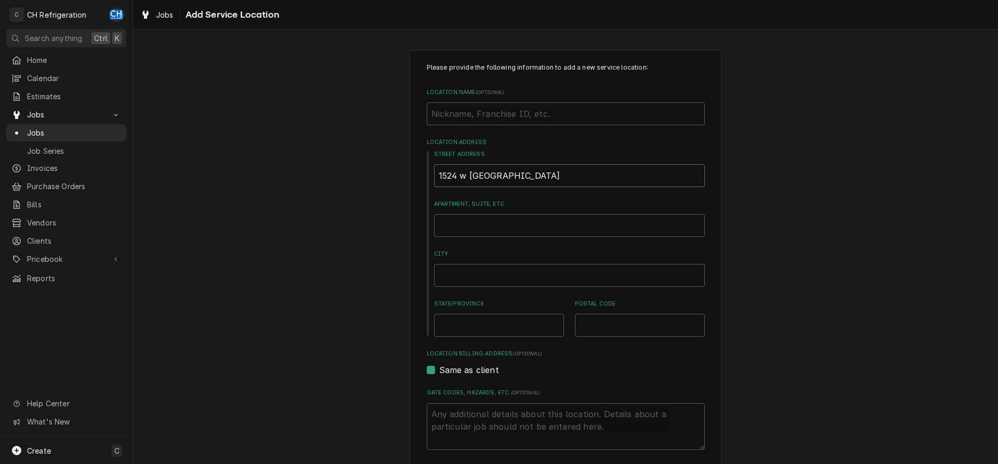
type textarea "x"
type input "1524 W Mable St"
type textarea "x"
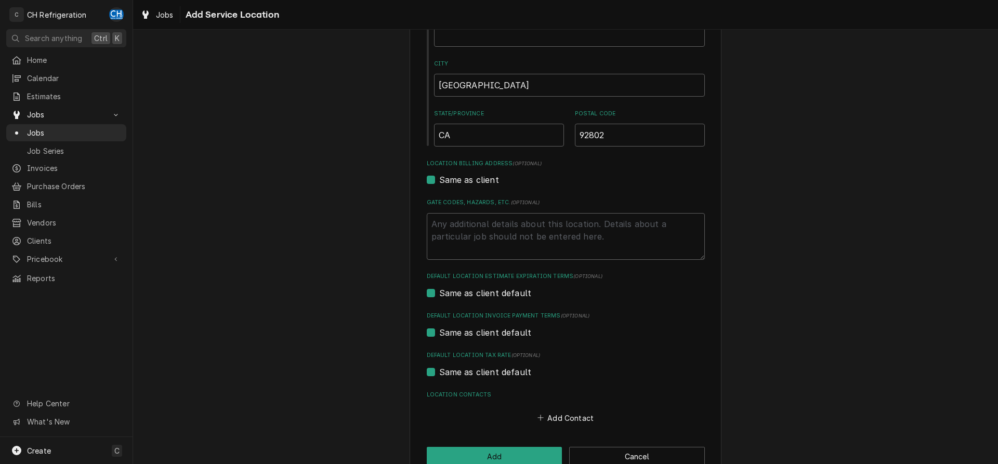
scroll to position [212, 0]
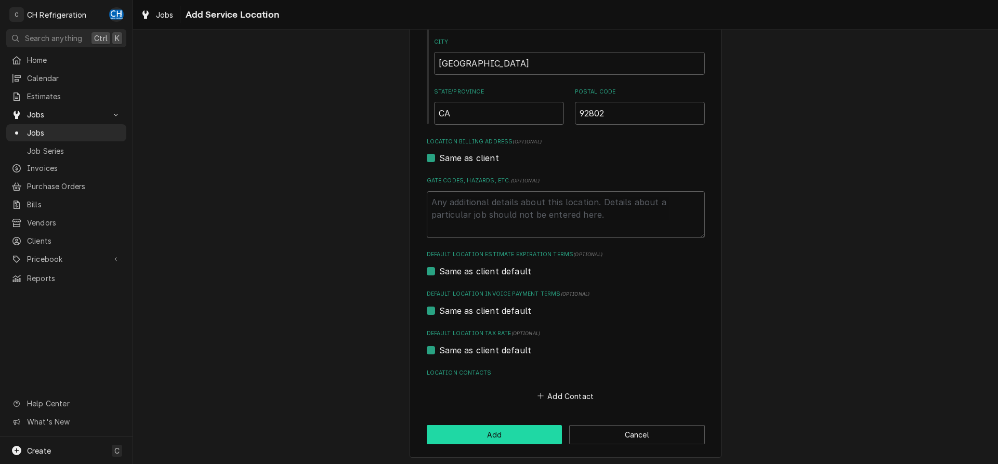
type input "1524 W Mable St"
click at [521, 431] on button "Add" at bounding box center [495, 434] width 136 height 19
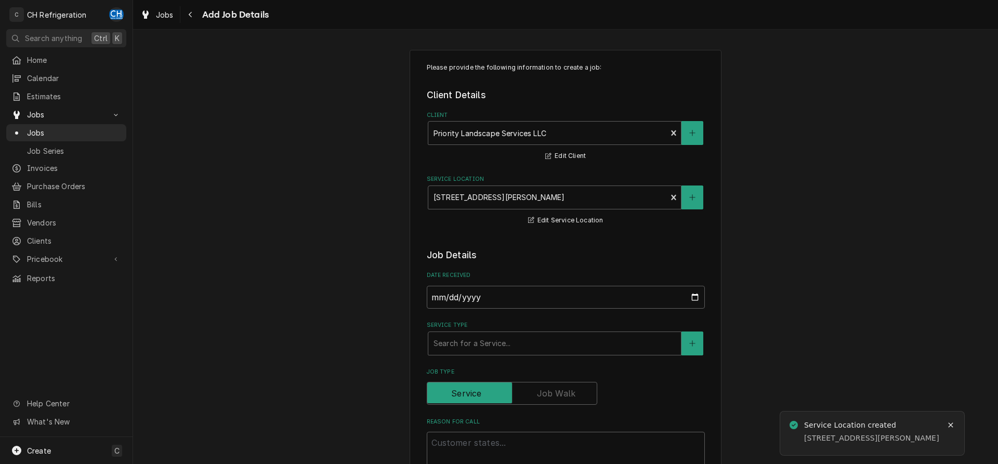
scroll to position [159, 0]
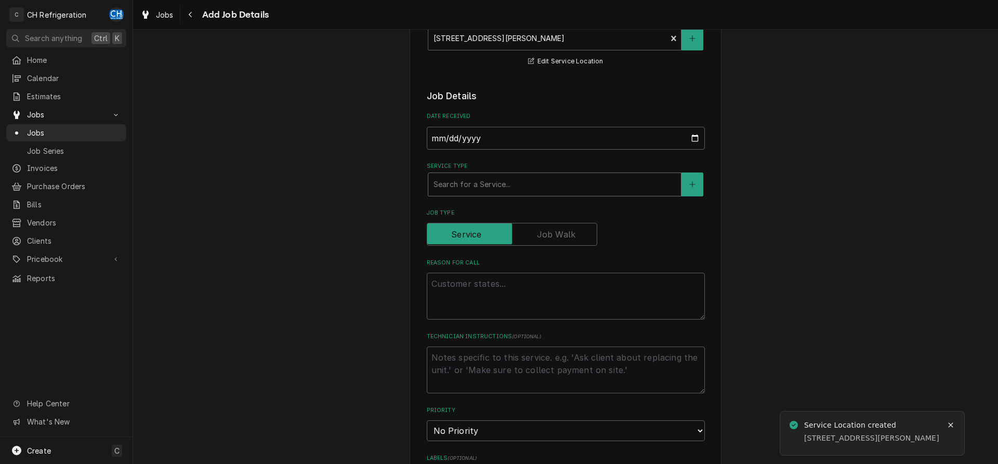
click at [568, 188] on div "Service Type" at bounding box center [555, 184] width 242 height 19
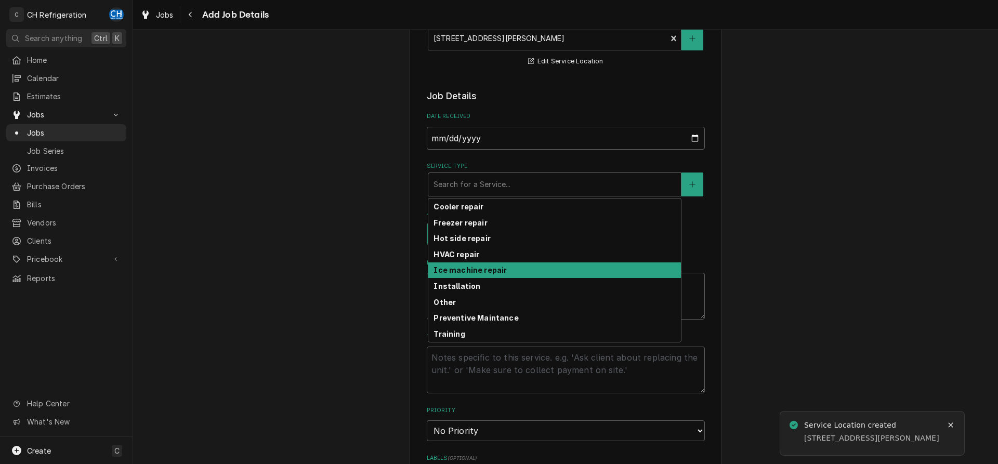
click at [483, 268] on strong "Ice machine repair" at bounding box center [470, 270] width 73 height 9
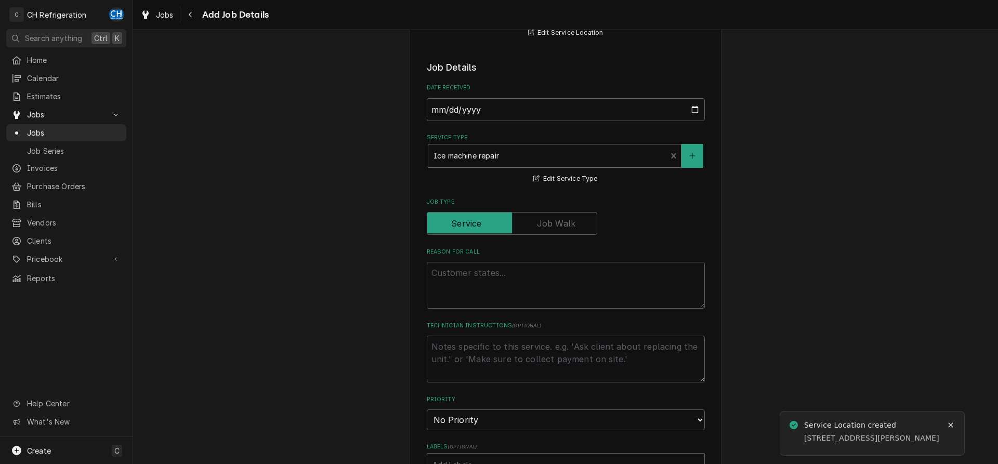
scroll to position [212, 0]
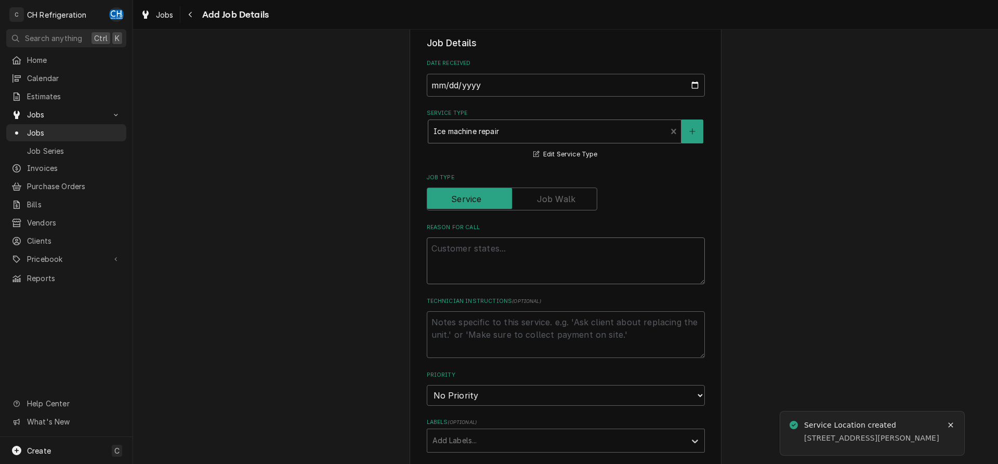
click at [503, 248] on textarea "Reason For Call" at bounding box center [566, 261] width 278 height 47
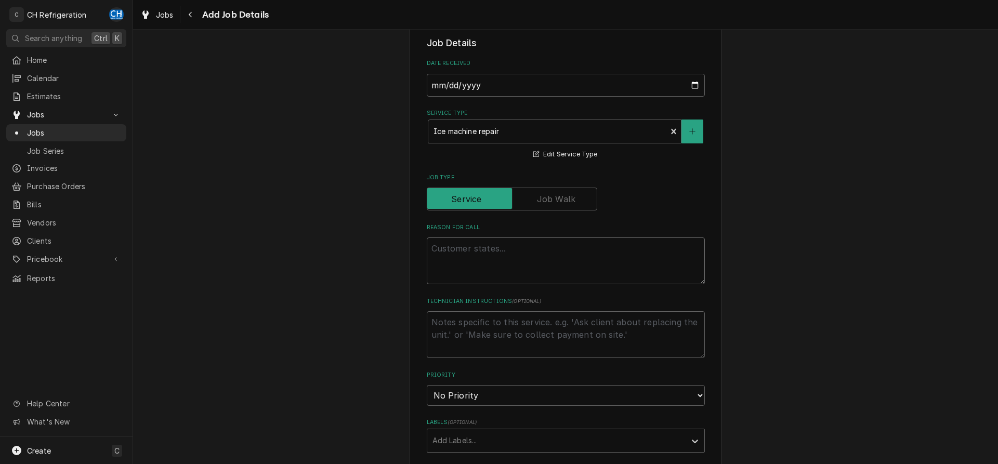
type textarea "x"
type textarea "I"
type textarea "x"
type textarea "Ic"
type textarea "x"
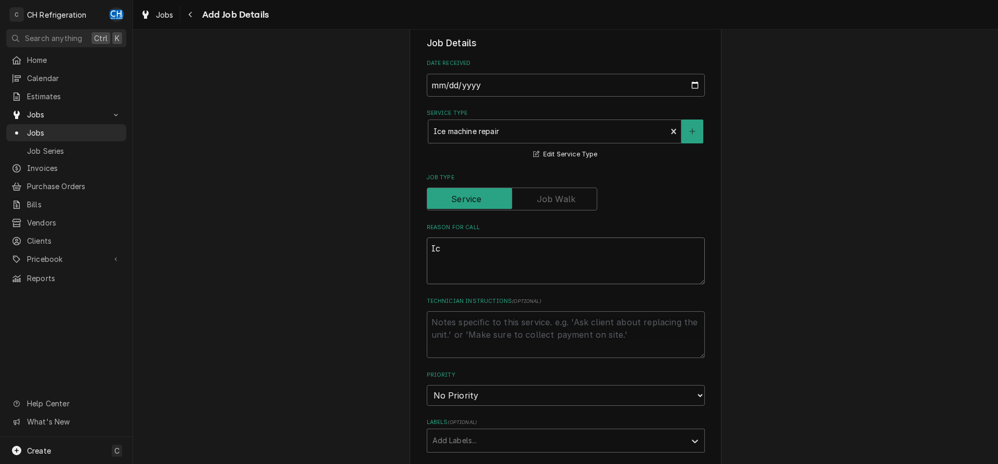
type textarea "Ice"
type textarea "x"
type textarea "Ice"
type textarea "x"
type textarea "Ice m"
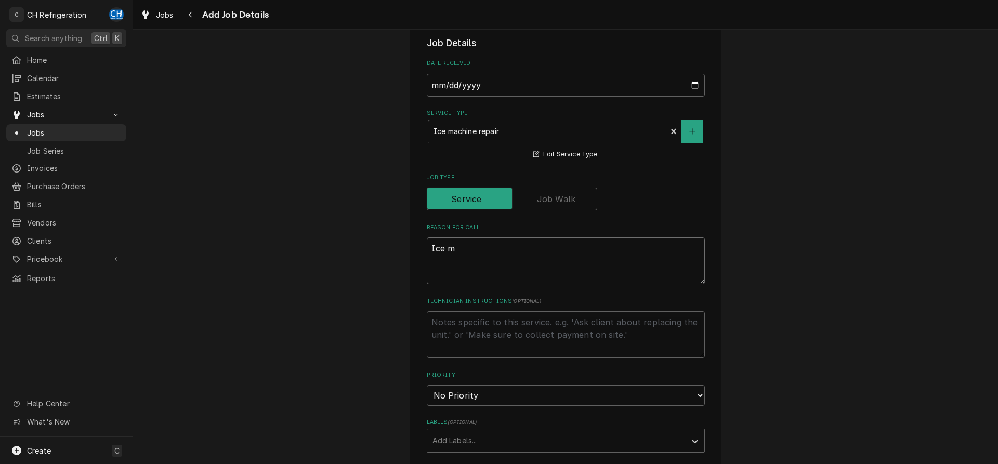
type textarea "x"
type textarea "Ice ma"
type textarea "x"
type textarea "Ice mac"
type textarea "x"
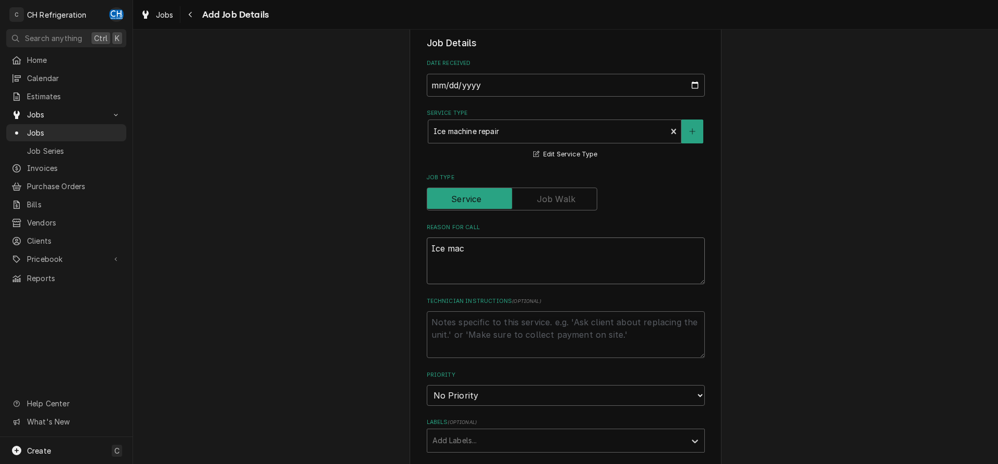
type textarea "Ice mach"
type textarea "x"
type textarea "Ice machi"
type textarea "x"
type textarea "Ice machie"
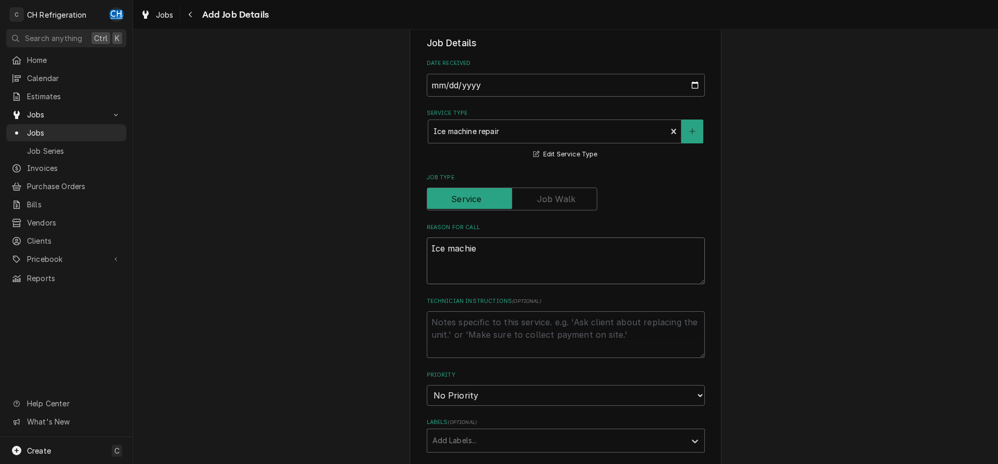
type textarea "x"
type textarea "Ice machien"
type textarea "x"
type textarea "Ice machien d"
type textarea "x"
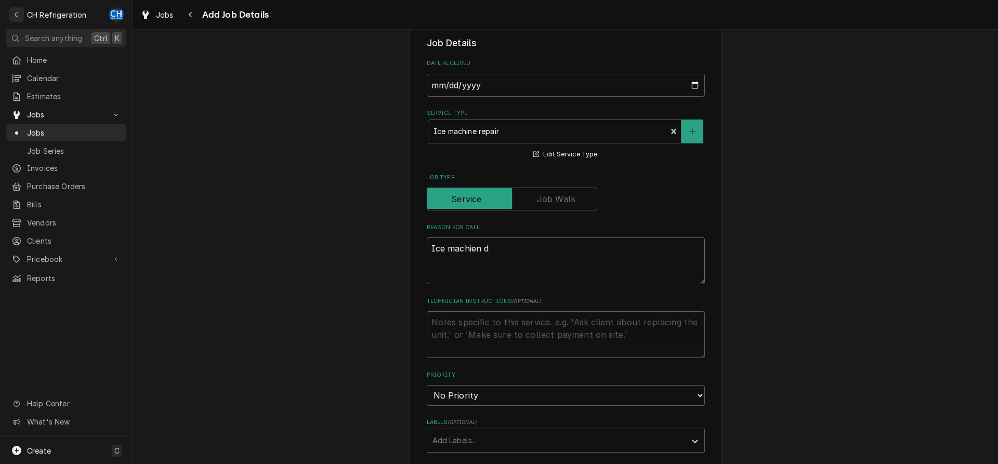
type textarea "Ice machien do"
type textarea "x"
type textarea "Ice machien dow"
type textarea "x"
type textarea "Ice machien down"
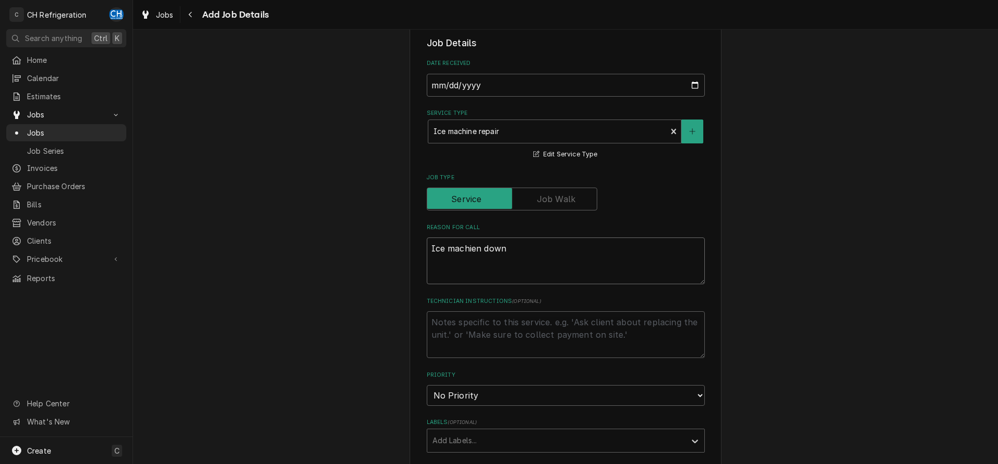
type textarea "x"
type textarea "Ice machien down"
type textarea "x"
type textarea "Ice machine down"
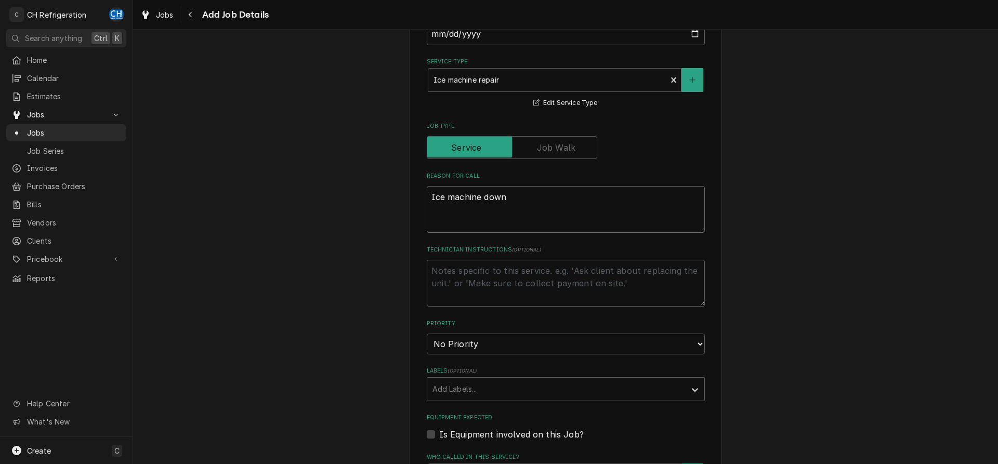
type textarea "x"
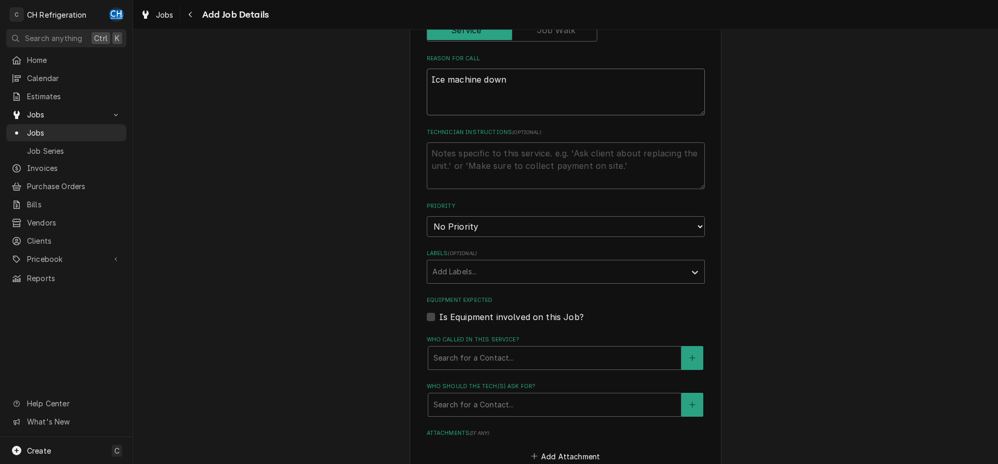
scroll to position [424, 0]
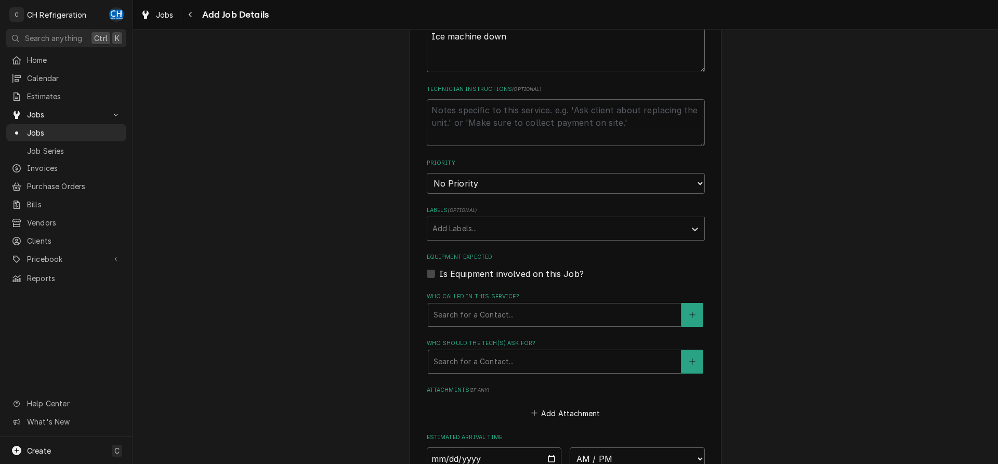
type textarea "Ice machine down"
click at [516, 352] on div "Who should the tech(s) ask for?" at bounding box center [555, 361] width 242 height 19
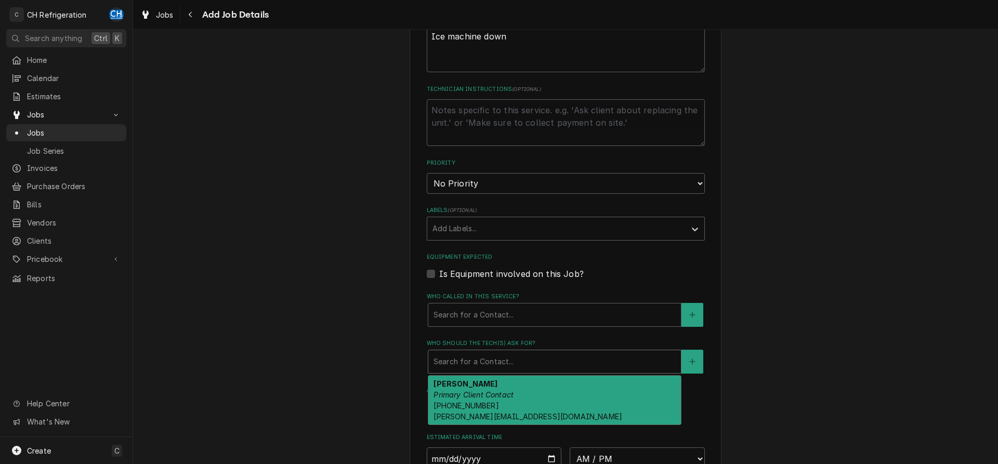
click at [528, 396] on div "Quinn Primary Client Contact (562) 383-3123 quinn@priorityservices.net" at bounding box center [554, 400] width 253 height 49
type textarea "x"
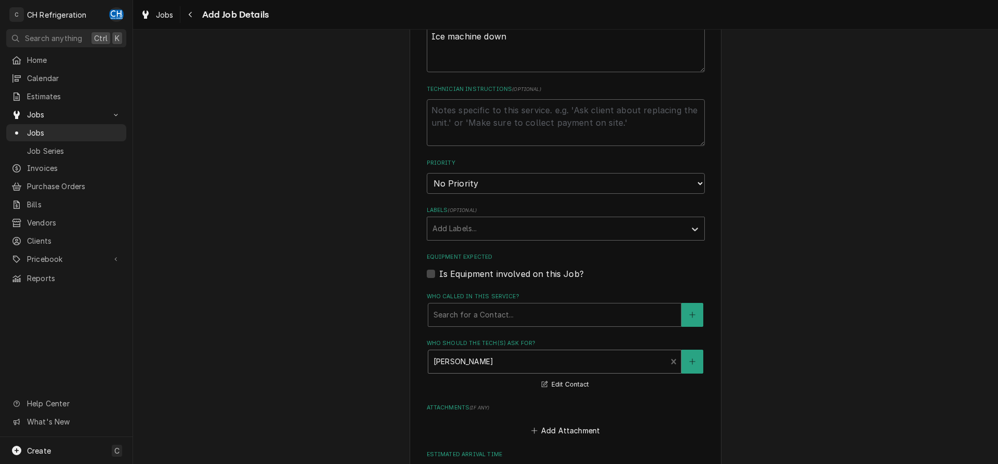
scroll to position [634, 0]
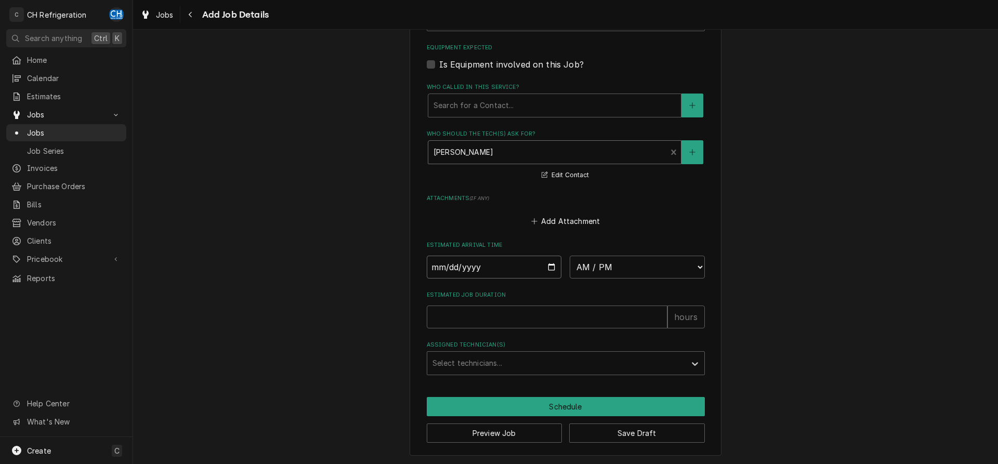
click at [551, 265] on input "Date" at bounding box center [494, 267] width 135 height 23
type input "2025-08-21"
click at [570, 256] on select "AM / PM 6:00 AM 6:15 AM 6:30 AM 6:45 AM 7:00 AM 7:15 AM 7:30 AM 7:45 AM 8:00 AM…" at bounding box center [637, 267] width 135 height 23
type textarea "x"
select select "09:00:00"
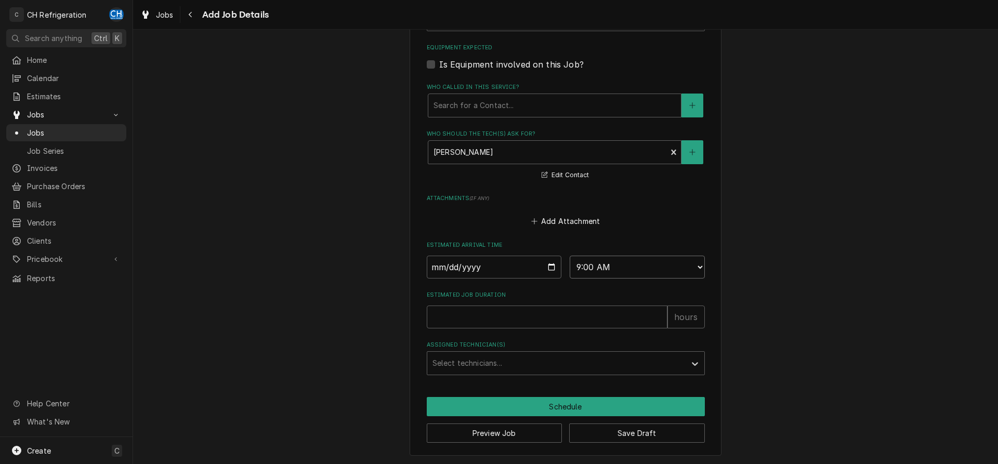
click option "9:00 AM" at bounding box center [0, 0] width 0 height 0
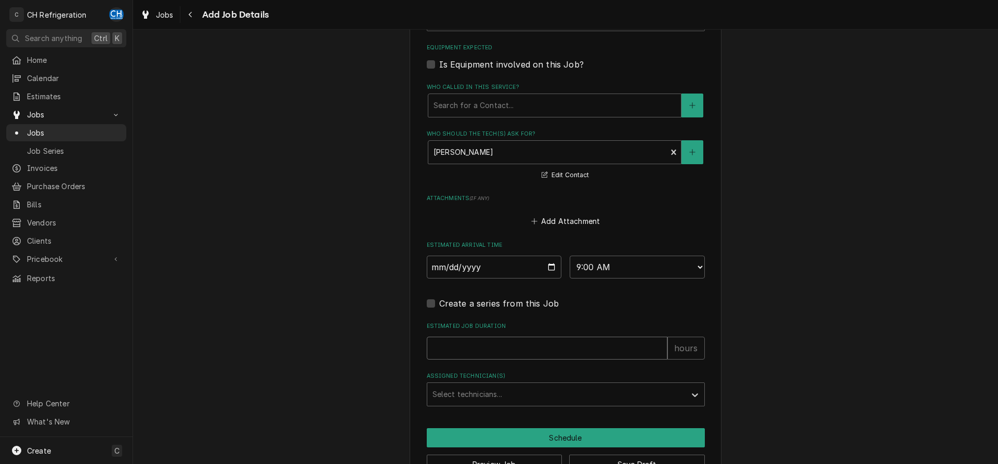
click at [541, 349] on input "Estimated Job Duration" at bounding box center [547, 348] width 241 height 23
type textarea "x"
click at [485, 392] on div "Assigned Technician(s)" at bounding box center [556, 394] width 248 height 19
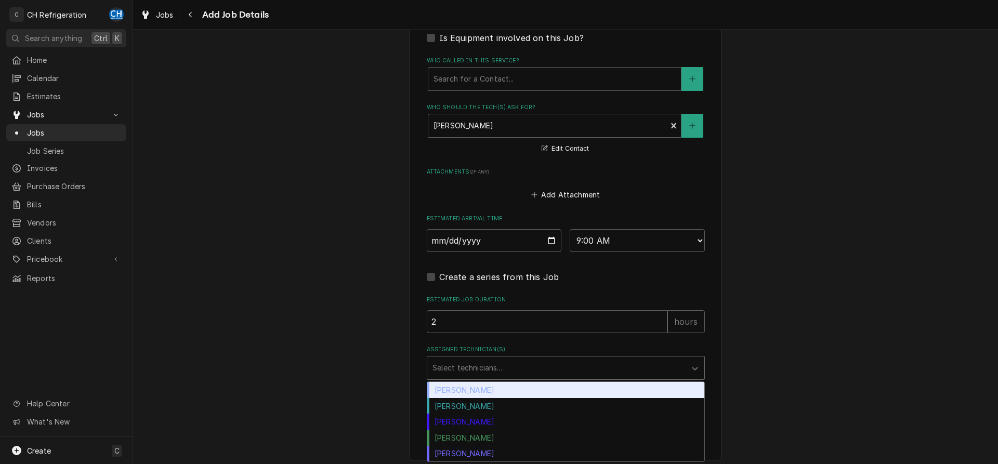
scroll to position [665, 0]
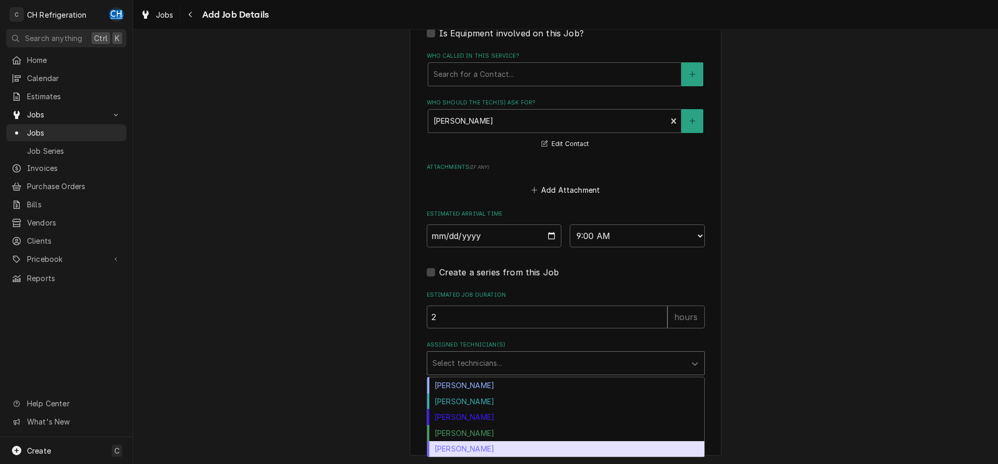
click at [485, 448] on div "Steven Hiraga" at bounding box center [565, 449] width 277 height 16
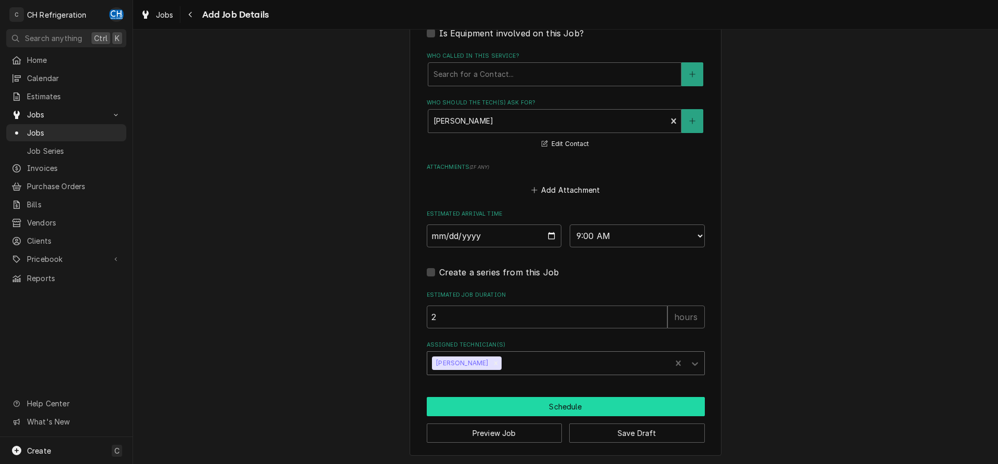
click at [542, 404] on button "Schedule" at bounding box center [566, 406] width 278 height 19
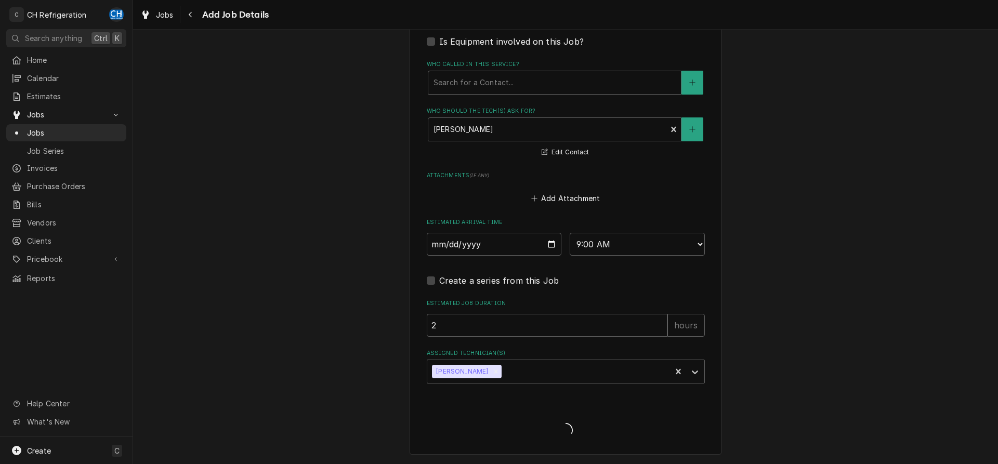
scroll to position [655, 0]
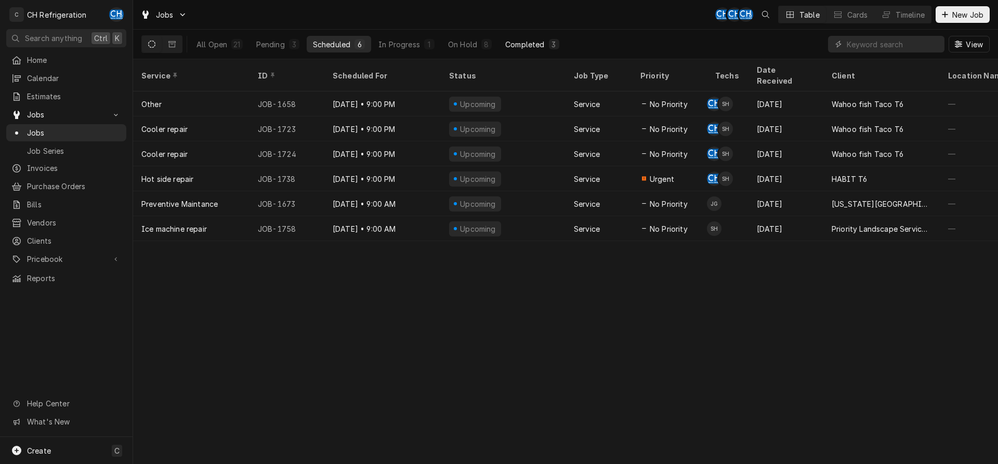
click at [561, 41] on button "Completed 3" at bounding box center [532, 44] width 66 height 17
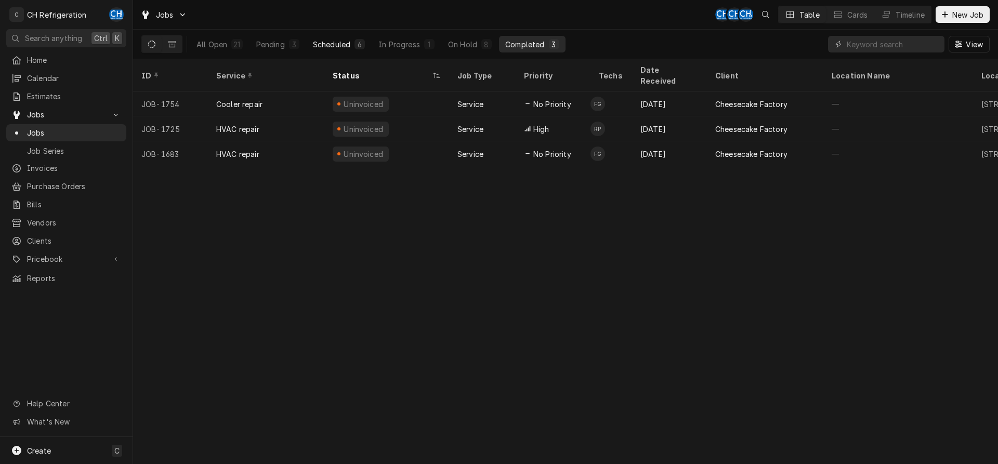
click at [321, 45] on div "Scheduled" at bounding box center [331, 44] width 37 height 11
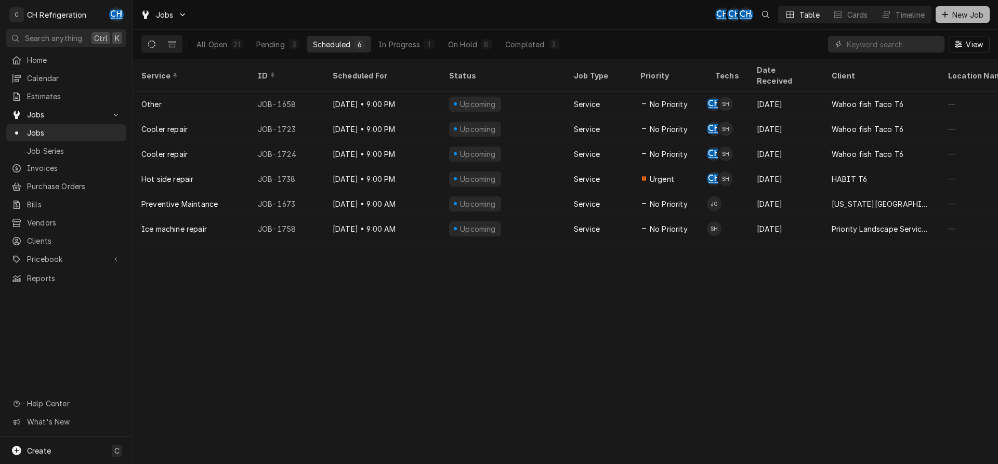
click at [960, 10] on span "New Job" at bounding box center [967, 14] width 35 height 11
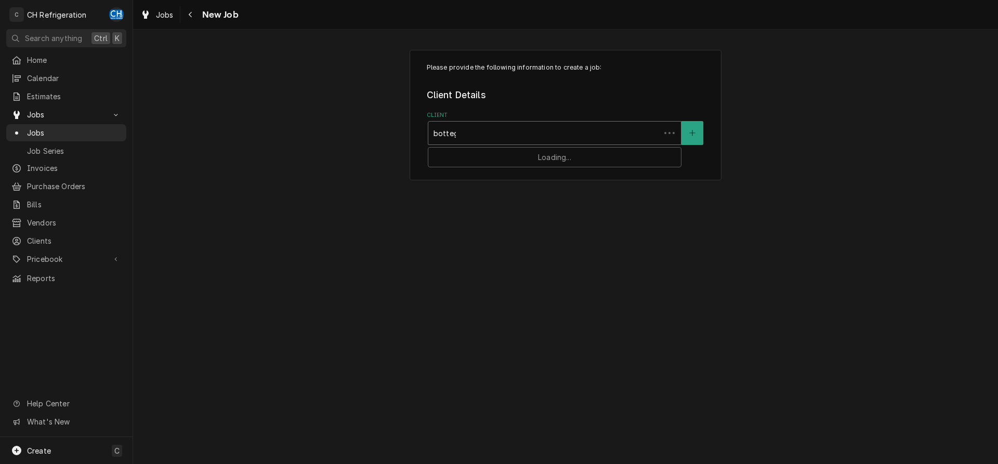
type input "bottega"
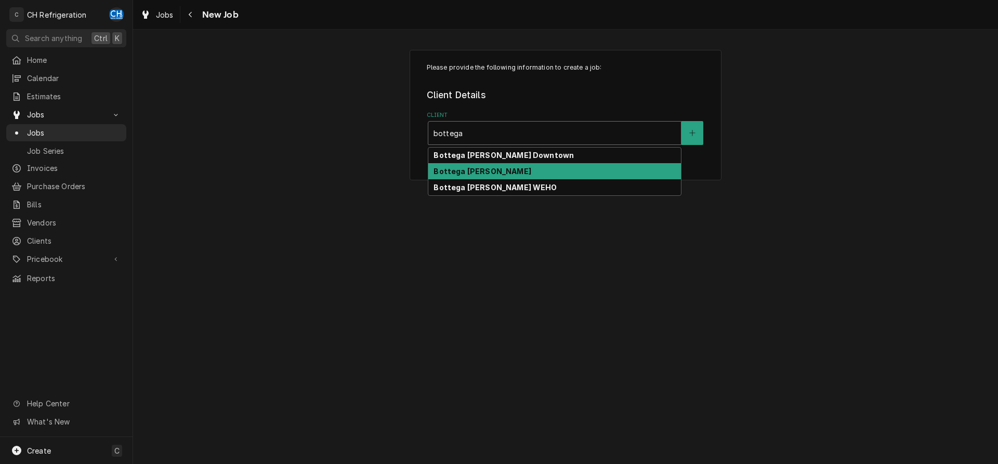
click at [491, 185] on strong "Bottega [PERSON_NAME] WEHO" at bounding box center [495, 187] width 123 height 9
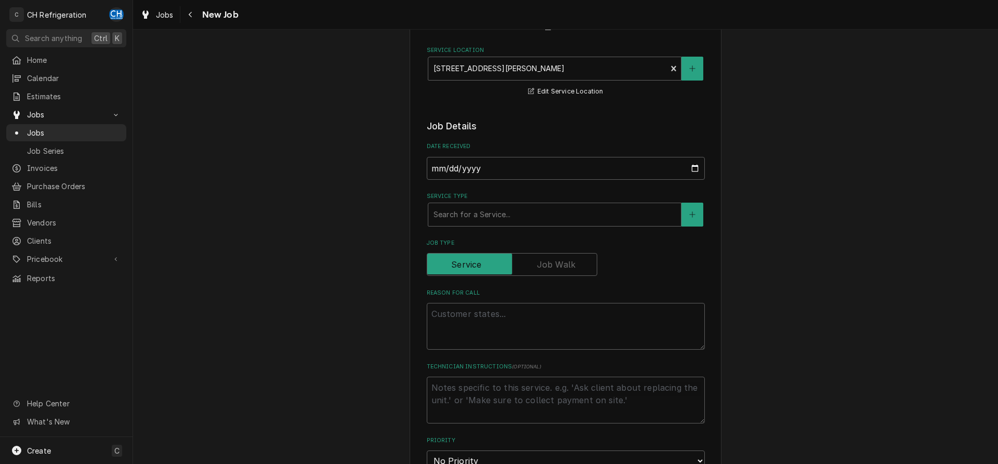
scroll to position [159, 0]
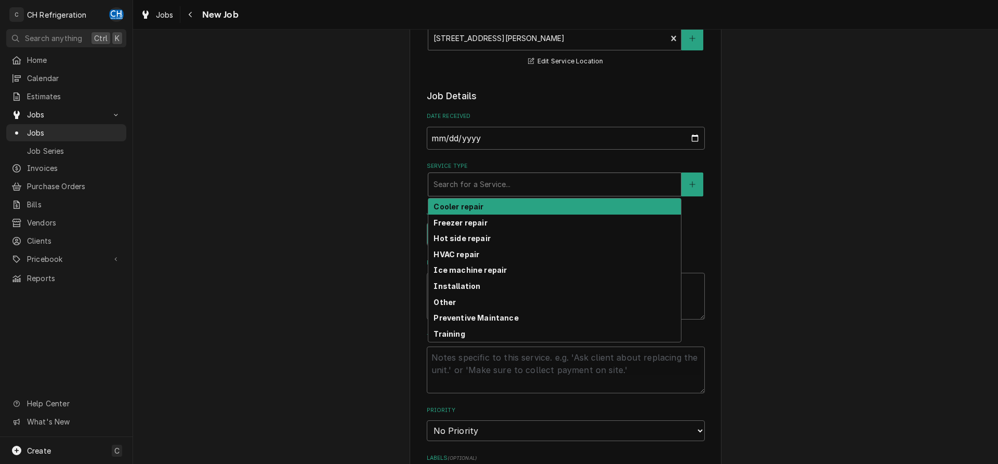
click at [516, 183] on div "Service Type" at bounding box center [555, 184] width 242 height 19
click at [514, 203] on div "Cooler repair" at bounding box center [554, 207] width 253 height 16
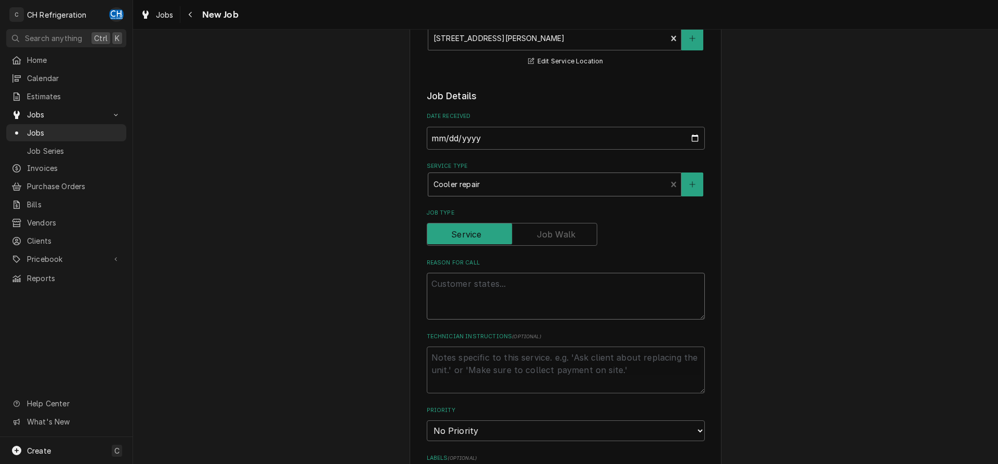
click at [505, 299] on textarea "Reason For Call" at bounding box center [566, 296] width 278 height 47
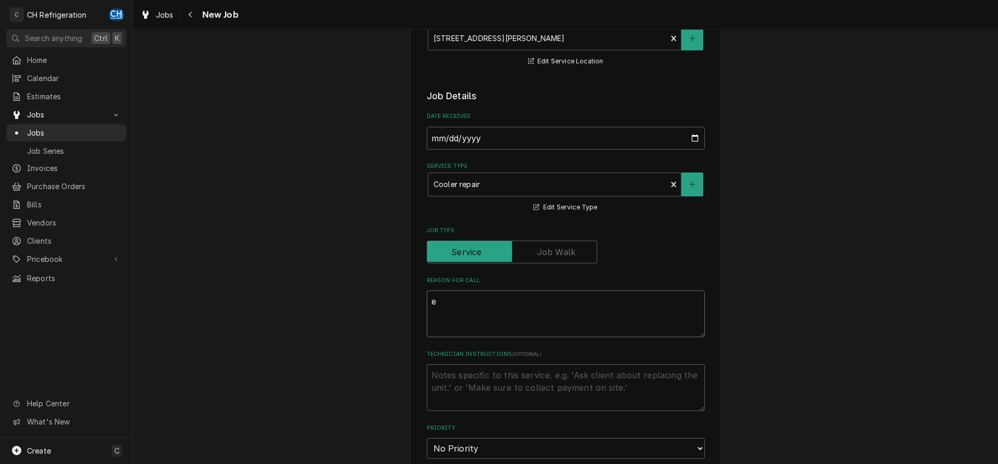
type textarea "x"
type textarea "e"
type textarea "x"
type textarea "ev"
type textarea "x"
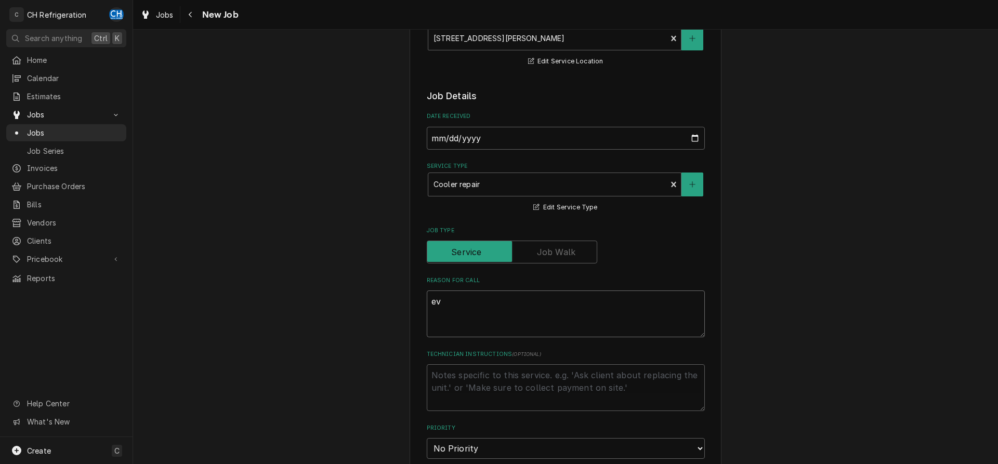
type textarea "eve"
type textarea "x"
type textarea "ever"
type textarea "x"
type textarea "every"
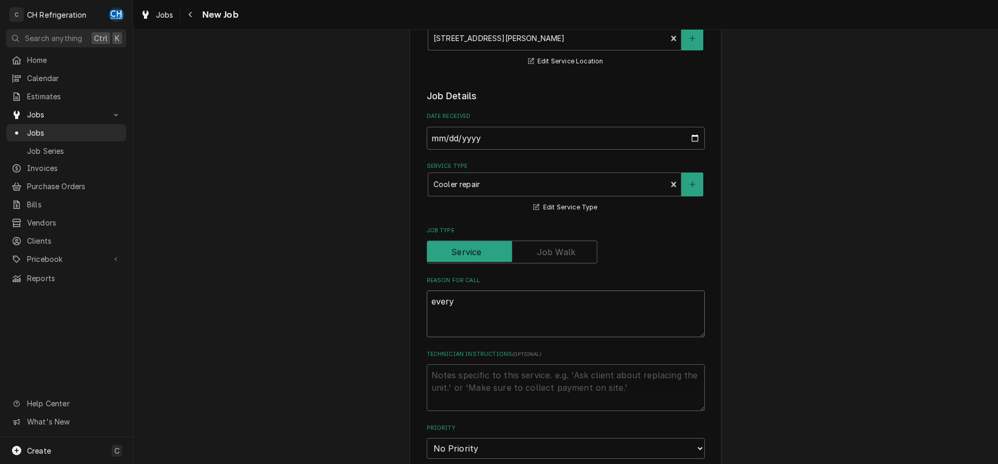
type textarea "x"
type textarea "everyt"
type textarea "x"
type textarea "everyth"
type textarea "x"
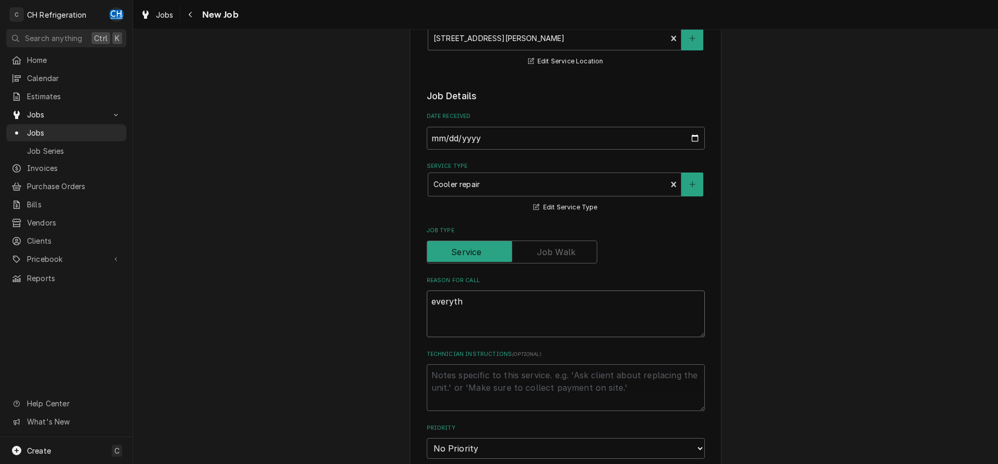
type textarea "everythi"
type textarea "x"
type textarea "everythin"
type textarea "x"
type textarea "everything"
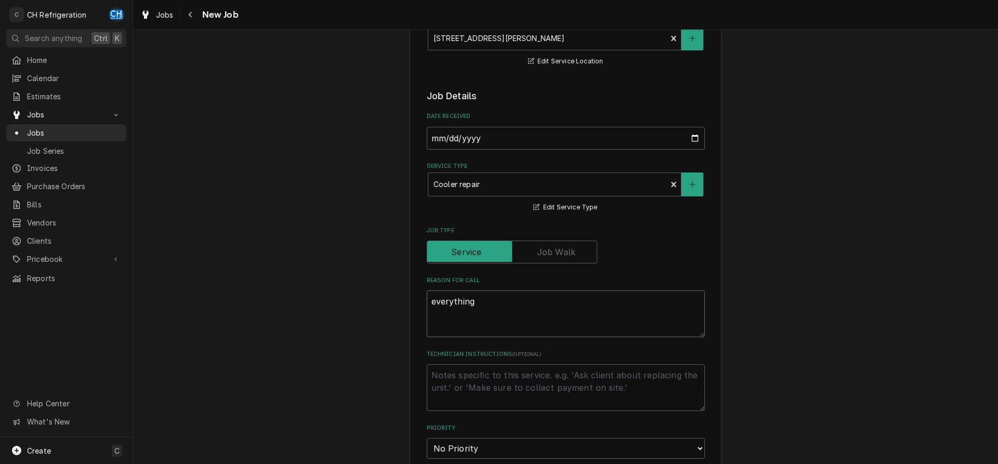
type textarea "x"
type textarea "everything"
type textarea "x"
type textarea "everything i"
type textarea "x"
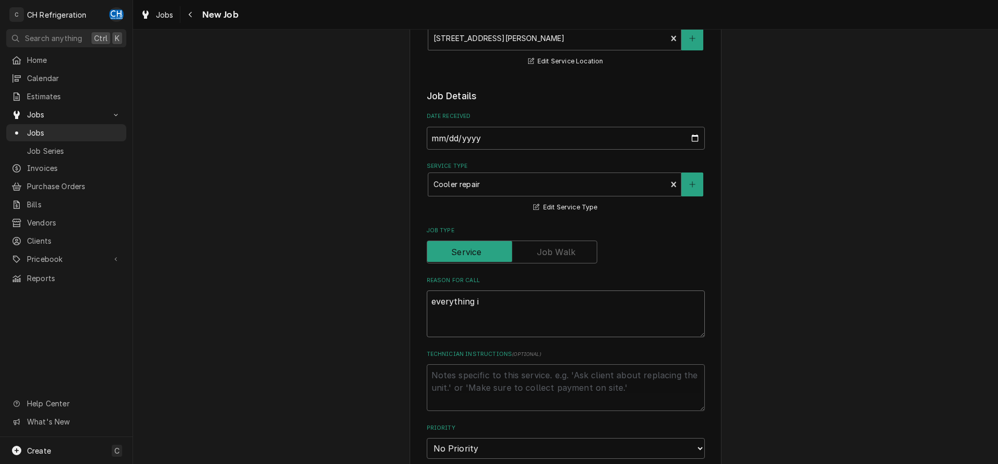
type textarea "everything is"
type textarea "x"
type textarea "everything is"
type textarea "x"
type textarea "everything is r"
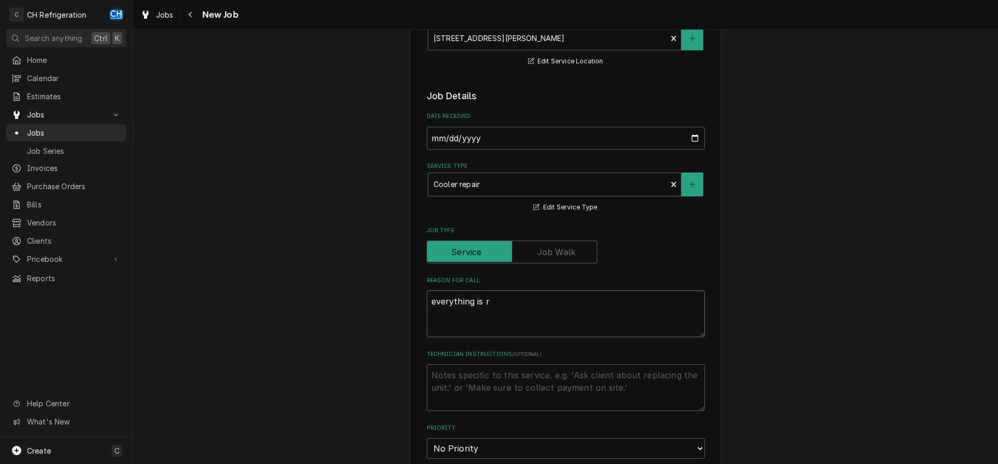
type textarea "x"
type textarea "everything is ru"
type textarea "x"
type textarea "everything is run"
type textarea "x"
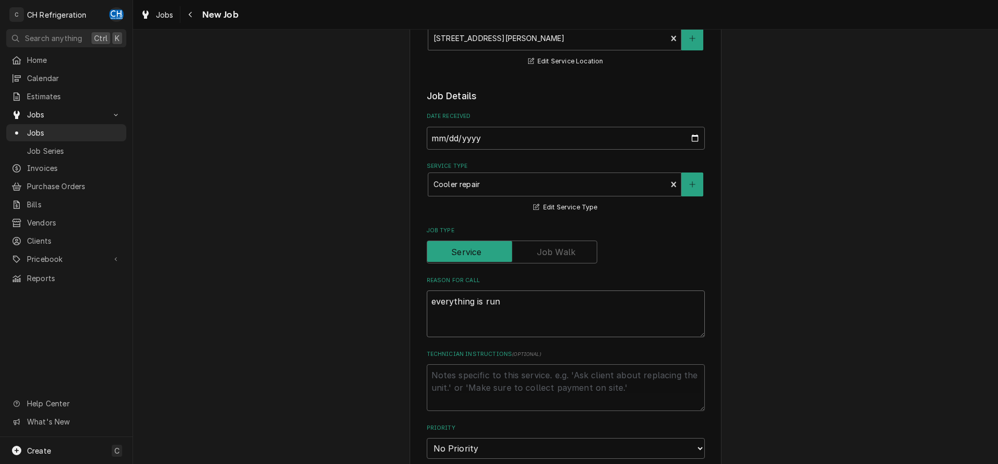
type textarea "everything is runn"
type textarea "x"
type textarea "everything is runni"
type textarea "x"
type textarea "everything is runnin"
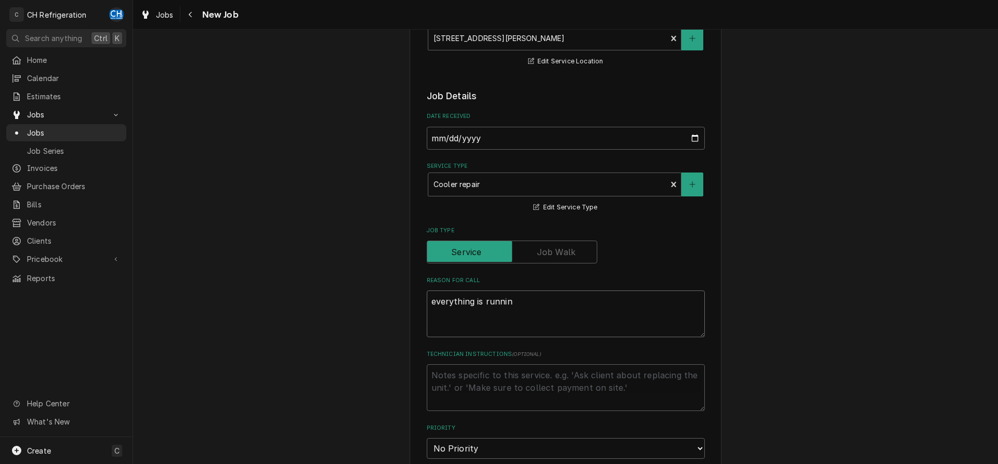
type textarea "x"
type textarea "everything is running"
type textarea "x"
type textarea "everything is running"
type textarea "x"
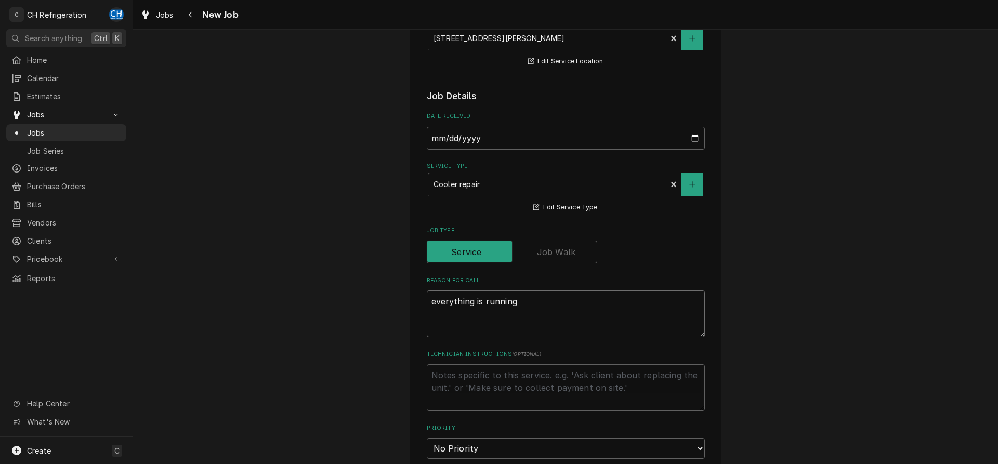
type textarea "everything is running w"
type textarea "x"
type textarea "everything is running wa"
type textarea "x"
type textarea "everything is running war"
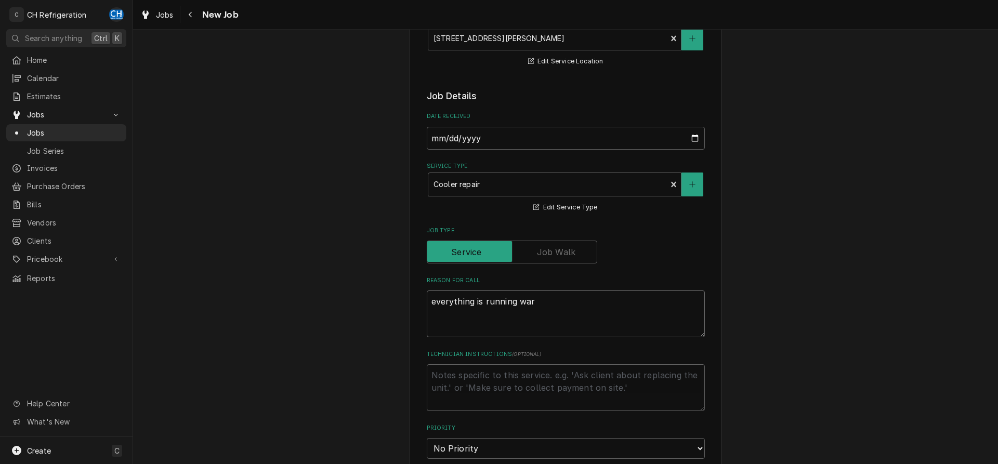
type textarea "x"
type textarea "everything is running warm"
type textarea "x"
type textarea "everything is running warm"
type textarea "x"
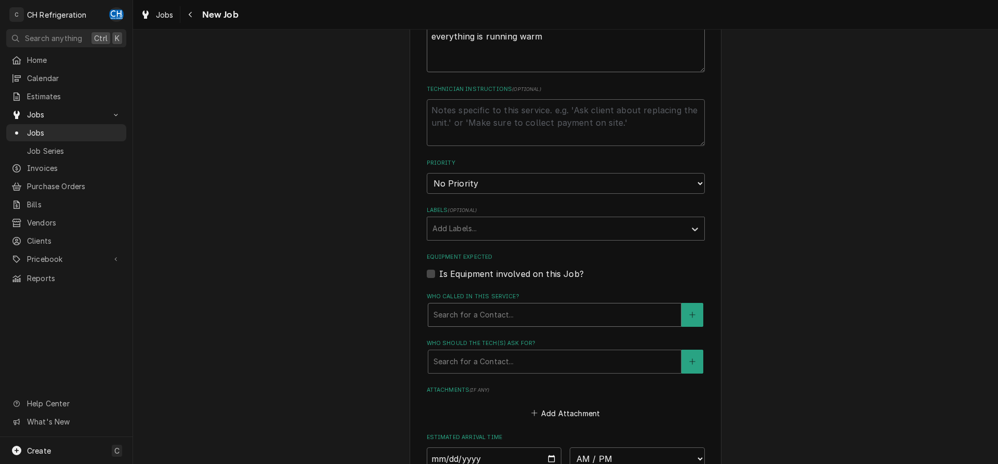
scroll to position [583, 0]
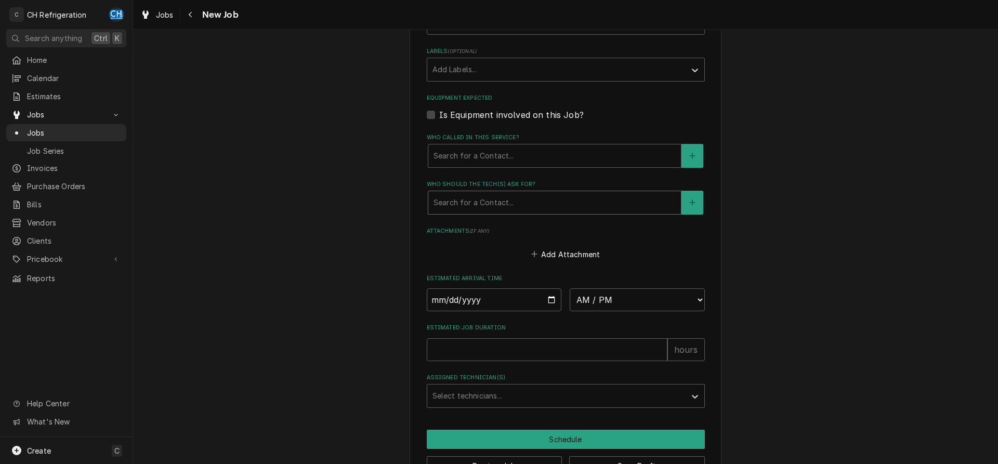
type textarea "everything is running warm"
click at [511, 193] on div "Who should the tech(s) ask for?" at bounding box center [555, 202] width 242 height 19
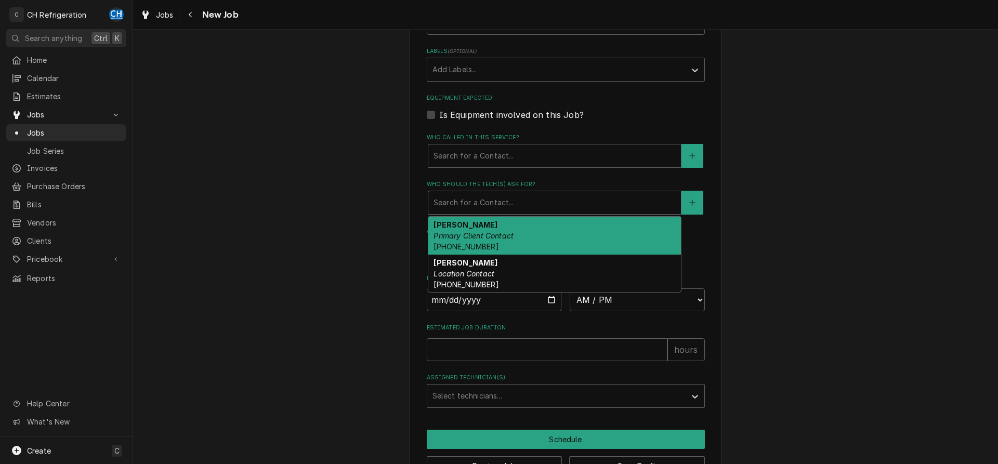
click at [517, 241] on div "Joel Primary Client Contact (818) 383-5319" at bounding box center [554, 236] width 253 height 38
type textarea "x"
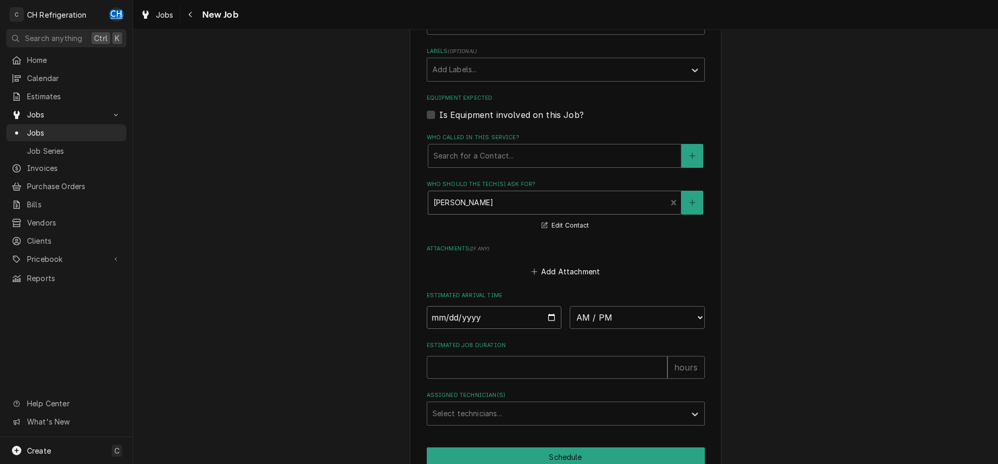
click at [548, 319] on input "Date" at bounding box center [494, 317] width 135 height 23
type input "2025-08-20"
click at [570, 306] on select "AM / PM 6:00 AM 6:15 AM 6:30 AM 6:45 AM 7:00 AM 7:15 AM 7:30 AM 7:45 AM 8:00 AM…" at bounding box center [637, 317] width 135 height 23
type textarea "x"
select select "14:00:00"
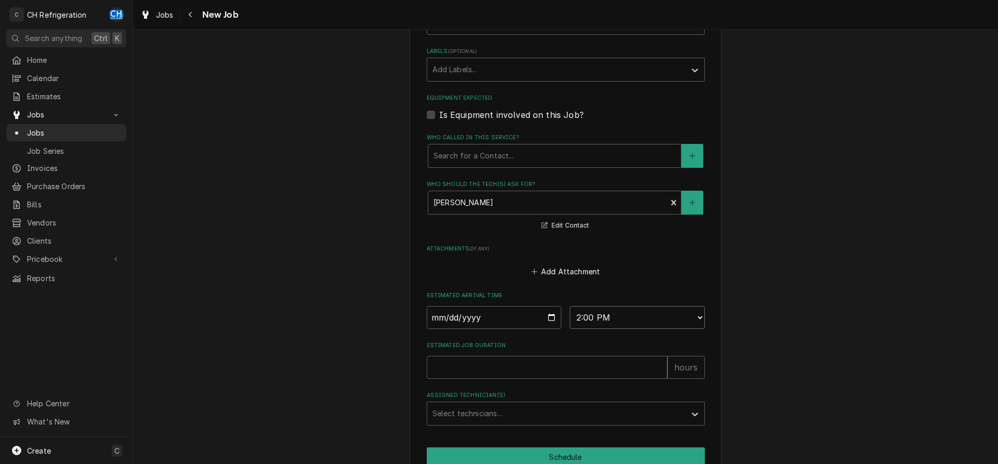
click option "2:00 PM" at bounding box center [0, 0] width 0 height 0
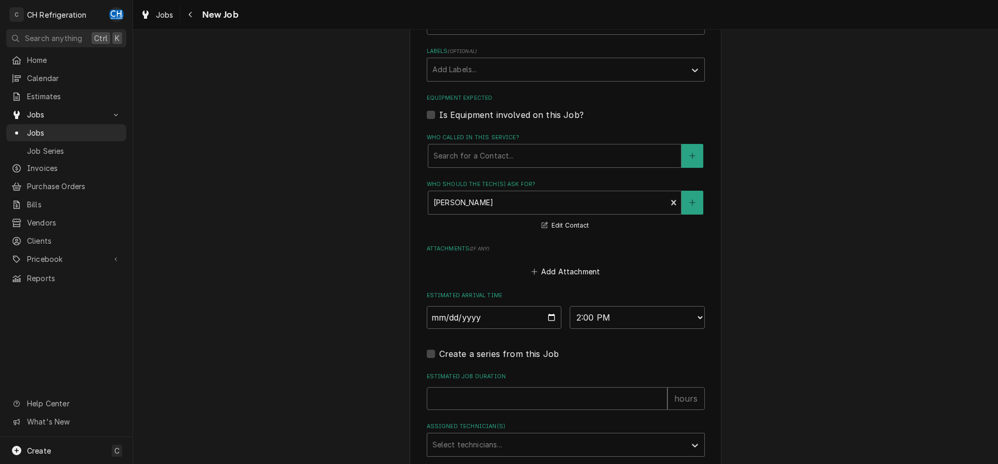
type textarea "x"
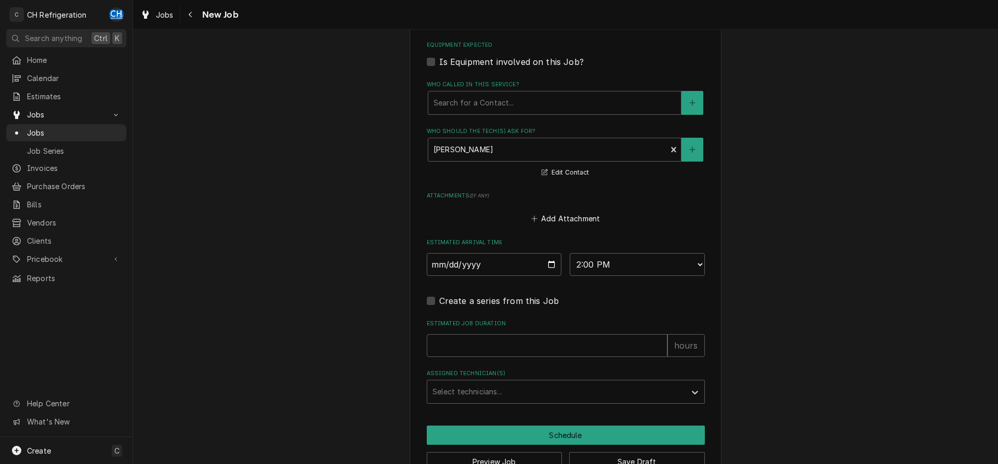
click at [621, 248] on div "Estimated Arrival Time 2025-08-20 AM / PM 6:00 AM 6:15 AM 6:30 AM 6:45 AM 7:00 …" at bounding box center [566, 257] width 278 height 37
click at [570, 253] on select "AM / PM 6:00 AM 6:15 AM 6:30 AM 6:45 AM 7:00 AM 7:15 AM 7:30 AM 7:45 AM 8:00 AM…" at bounding box center [637, 264] width 135 height 23
select select "13:30:00"
click option "1:30 PM" at bounding box center [0, 0] width 0 height 0
click at [559, 357] on fieldset "Job Details Date Received 2025-08-20 Service Type Cooler repair Edit Service Ty…" at bounding box center [566, 7] width 278 height 791
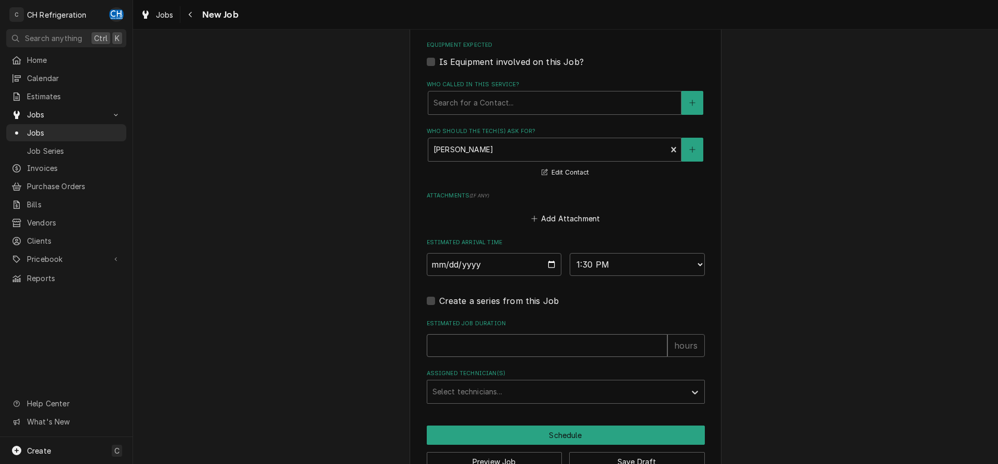
click at [564, 345] on input "Estimated Job Duration" at bounding box center [547, 345] width 241 height 23
type textarea "x"
type input "2"
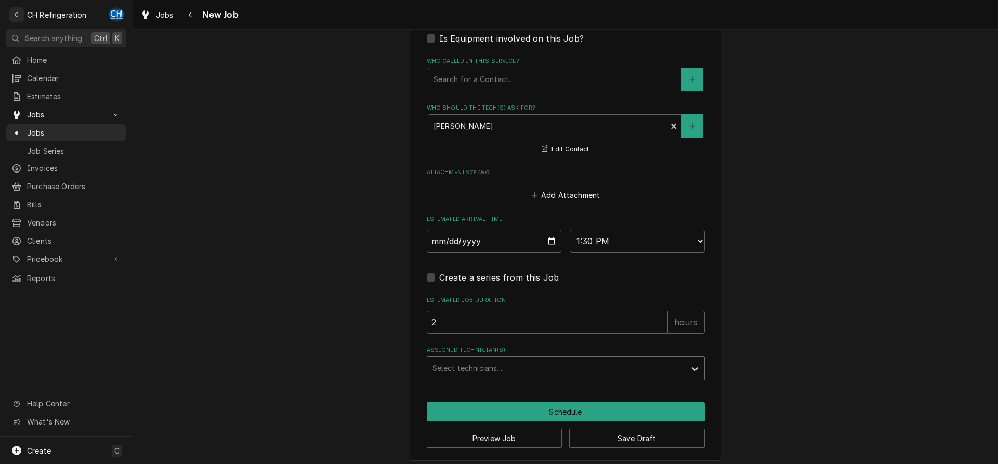
scroll to position [665, 0]
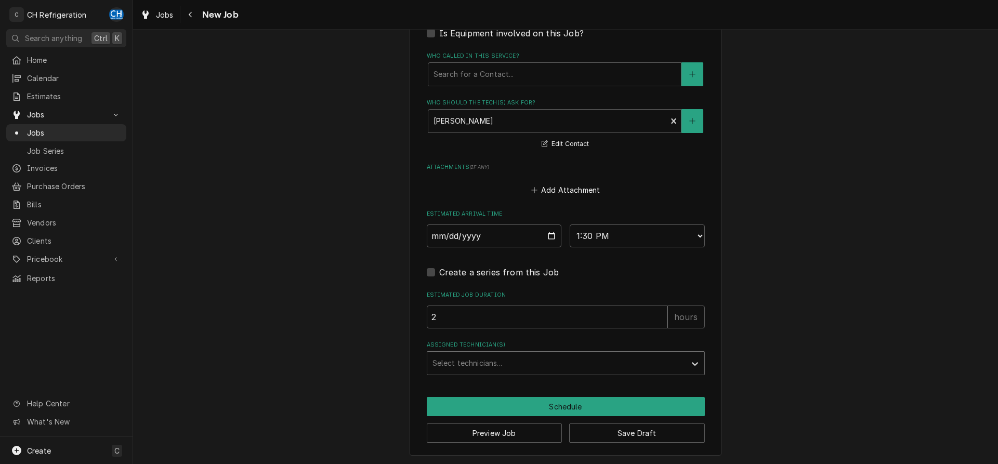
click at [504, 360] on div "Assigned Technician(s)" at bounding box center [556, 363] width 248 height 19
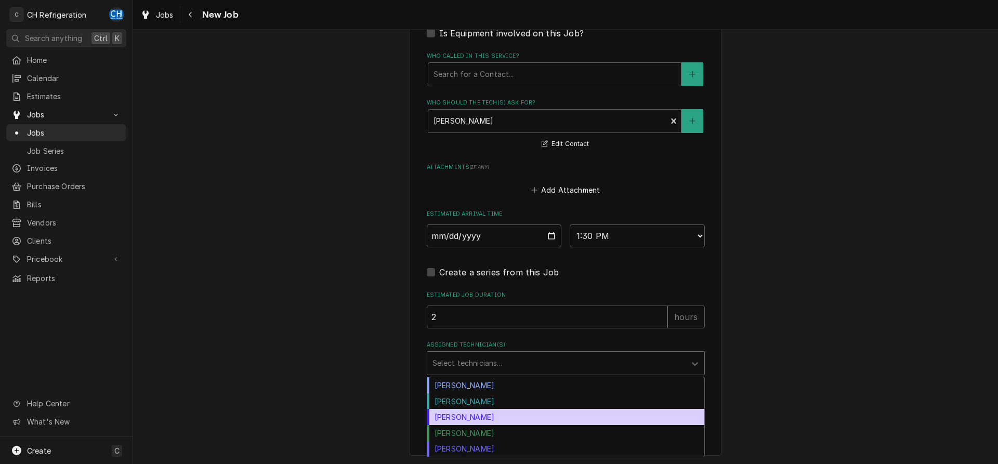
click at [481, 419] on div "Josh Galindo" at bounding box center [565, 417] width 277 height 16
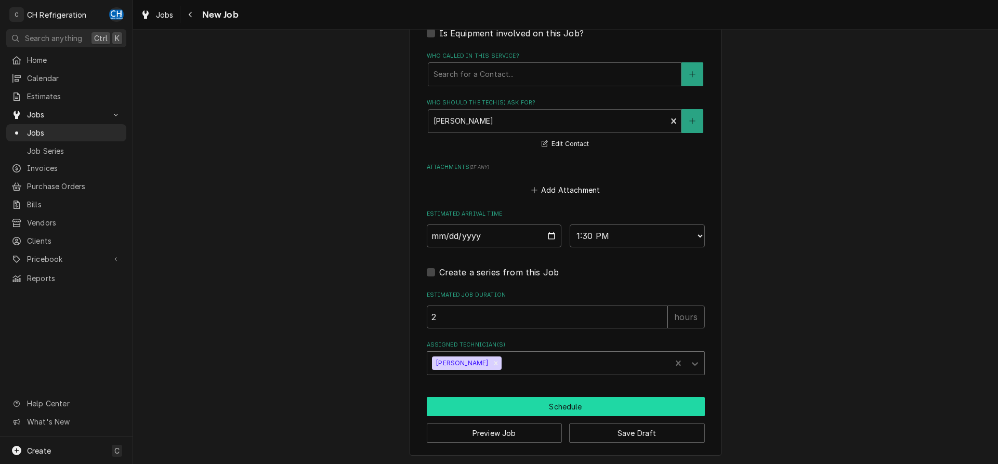
click at [519, 406] on button "Schedule" at bounding box center [566, 406] width 278 height 19
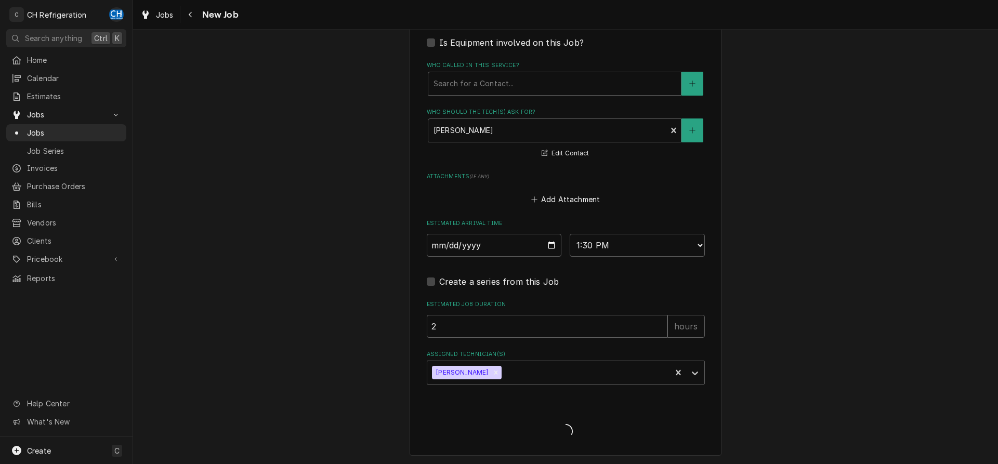
type textarea "x"
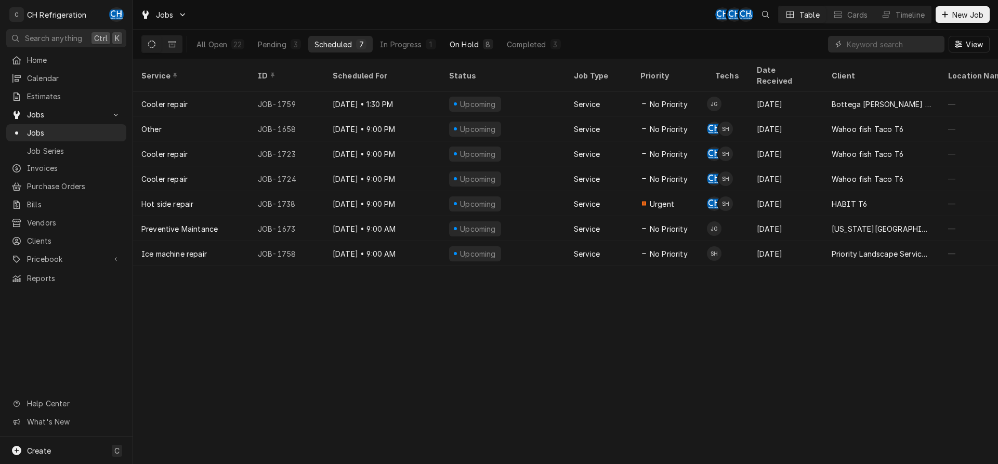
click at [489, 40] on div "8" at bounding box center [488, 44] width 6 height 11
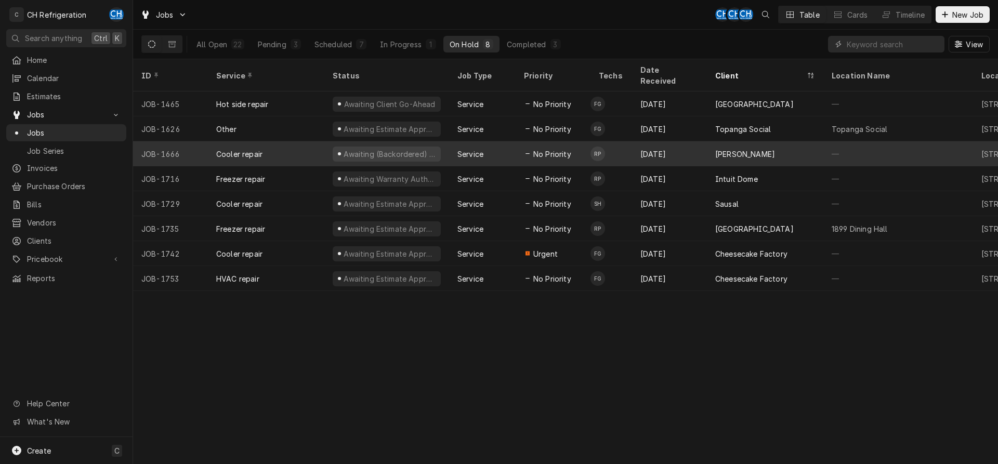
click at [792, 144] on div "PF Chang" at bounding box center [765, 153] width 116 height 25
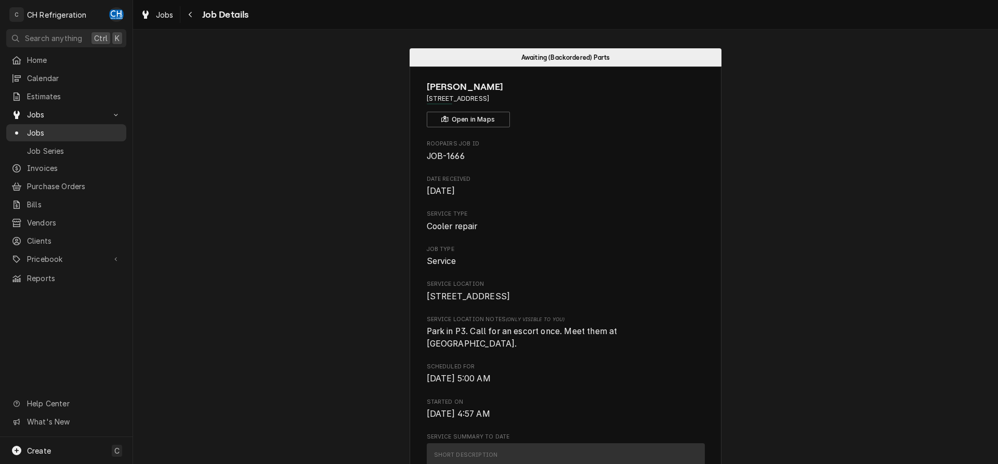
click at [58, 130] on span "Jobs" at bounding box center [74, 132] width 94 height 11
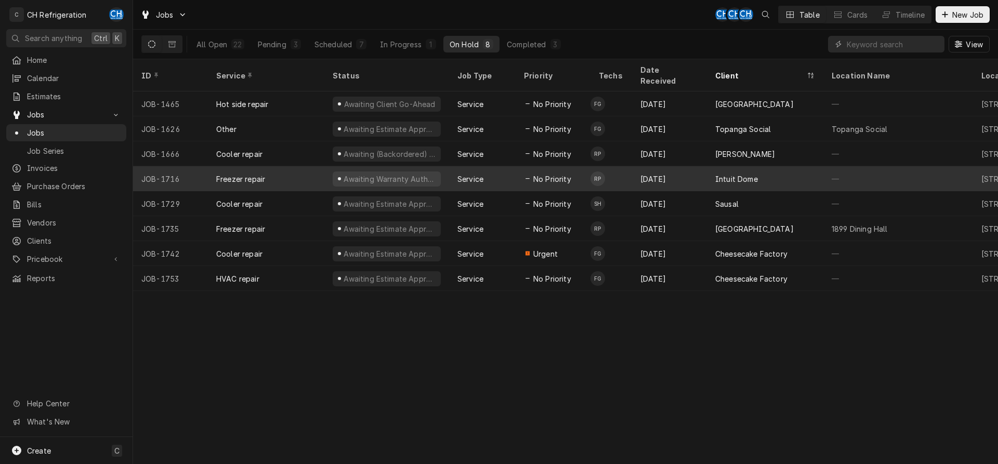
click at [763, 168] on div "Intuit Dome" at bounding box center [765, 178] width 116 height 25
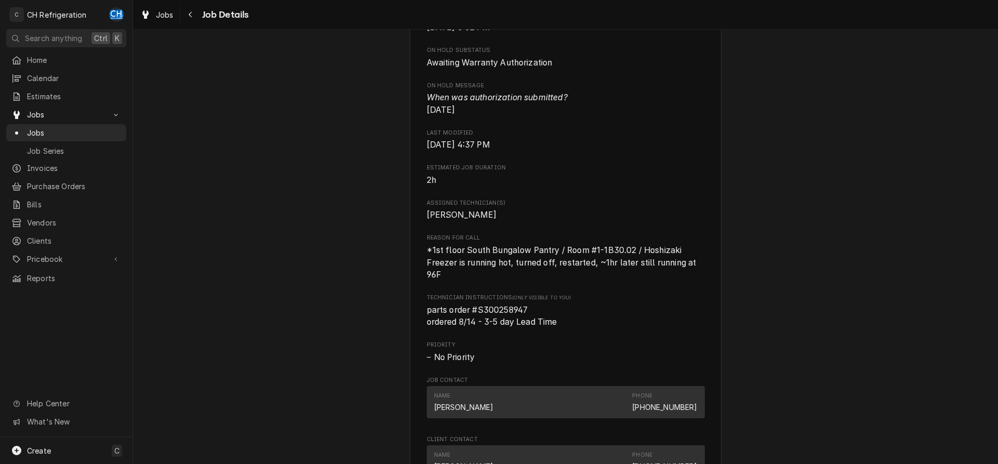
scroll to position [583, 0]
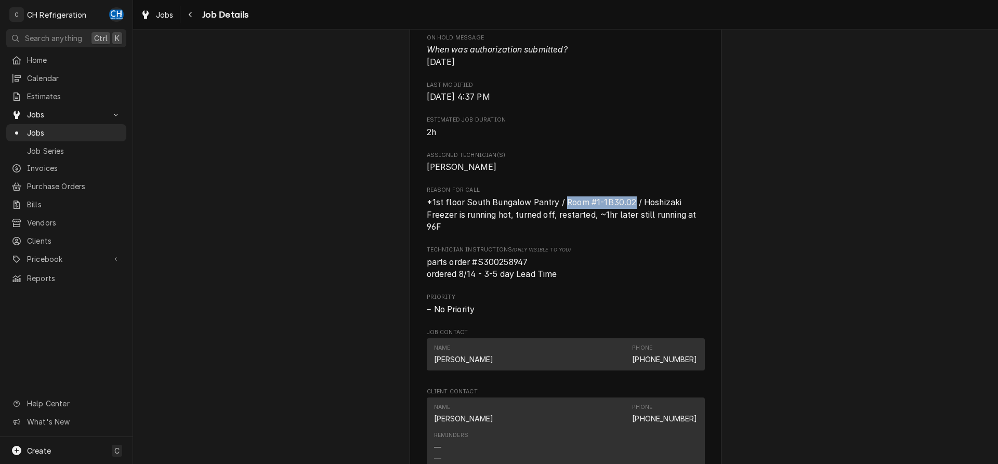
drag, startPoint x: 566, startPoint y: 216, endPoint x: 636, endPoint y: 214, distance: 70.2
click at [636, 214] on span "*1st floor South Bungalow Pantry / Room #1-1B30.02 / Hoshizaki Freezer is runni…" at bounding box center [563, 215] width 272 height 34
copy span "Room #1-1B30.02"
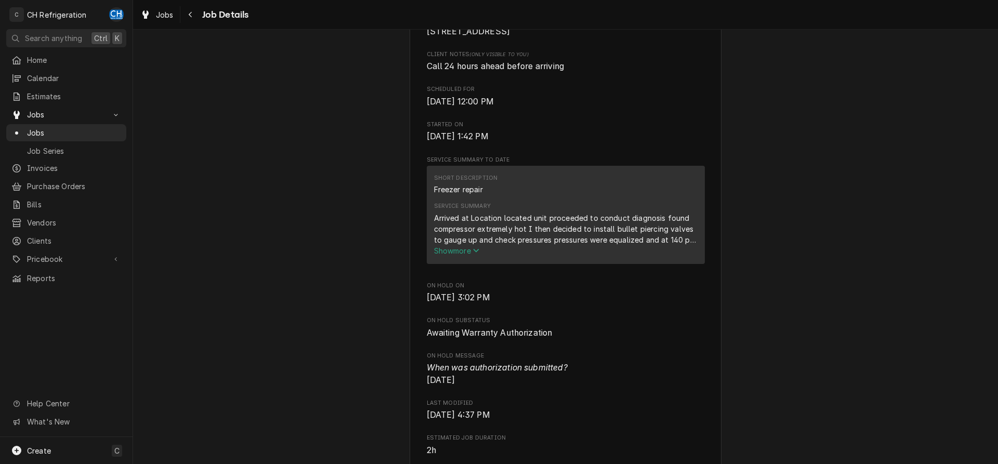
scroll to position [0, 0]
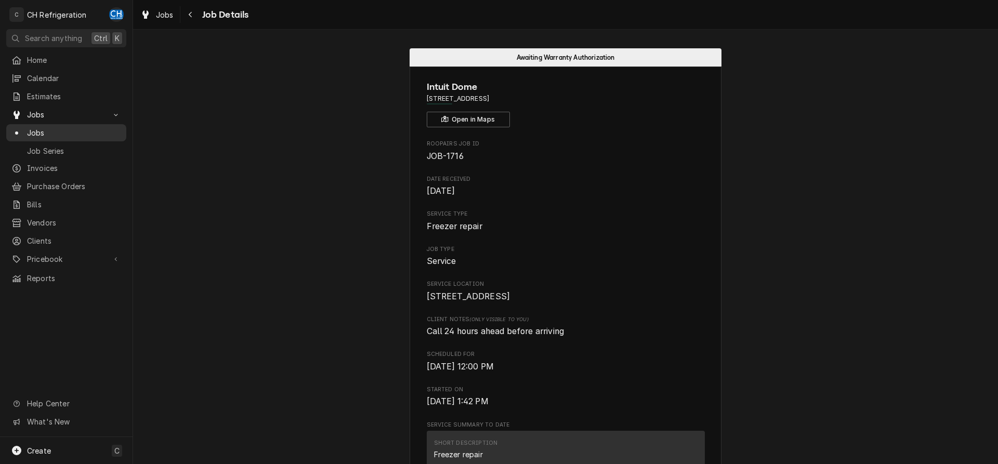
click at [41, 131] on span "Jobs" at bounding box center [74, 132] width 94 height 11
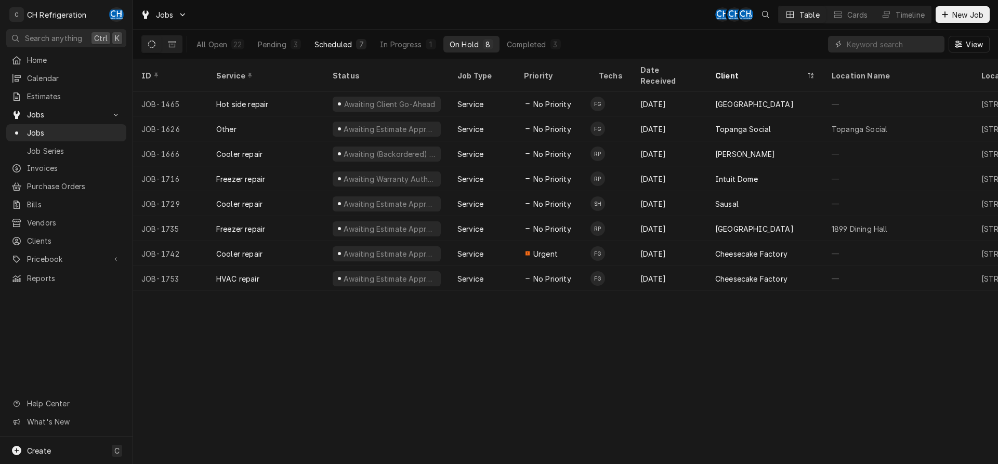
click at [339, 49] on button "Scheduled 7" at bounding box center [340, 44] width 64 height 17
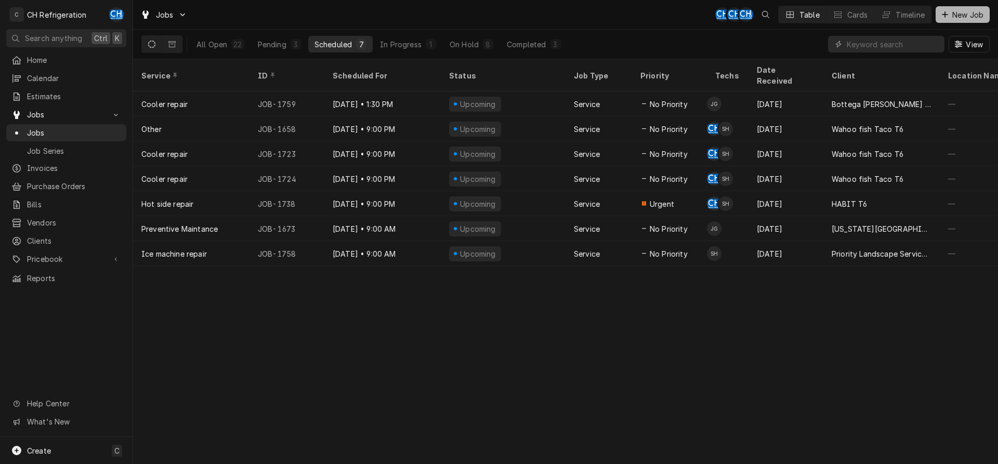
click at [973, 15] on span "New Job" at bounding box center [967, 14] width 35 height 11
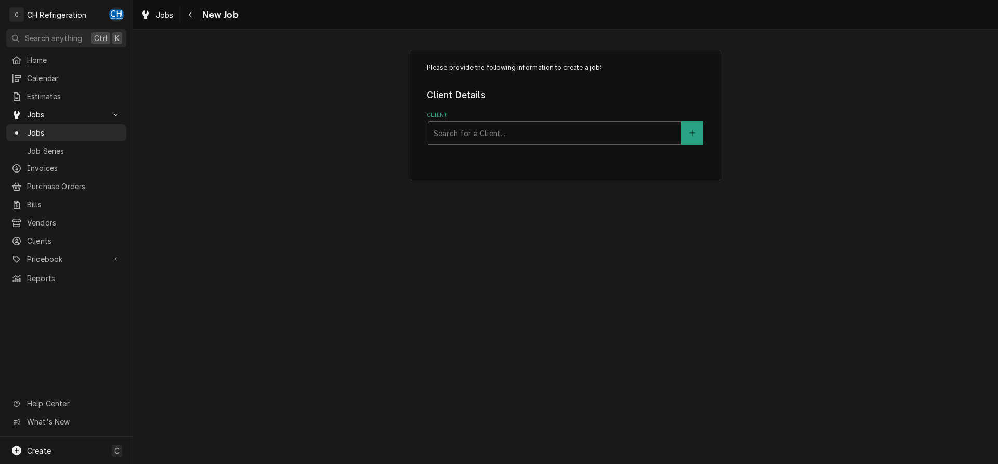
click at [454, 137] on div "Client" at bounding box center [555, 133] width 242 height 19
type input "intui"
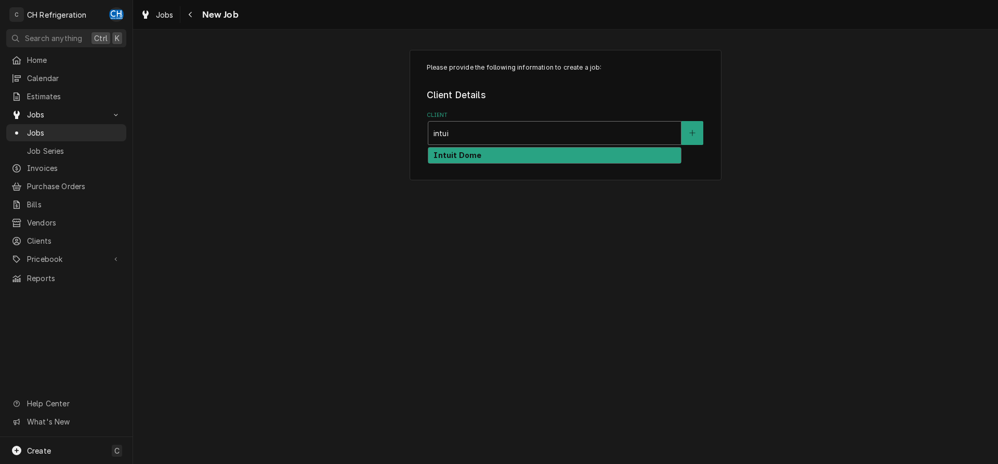
click at [448, 149] on div "Intuit Dome" at bounding box center [554, 156] width 253 height 16
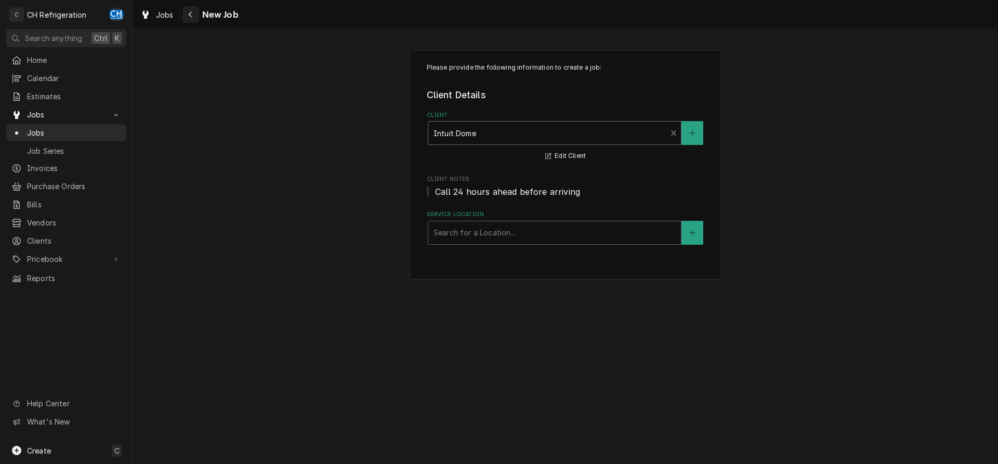
click at [184, 15] on button "Navigate back" at bounding box center [190, 14] width 17 height 17
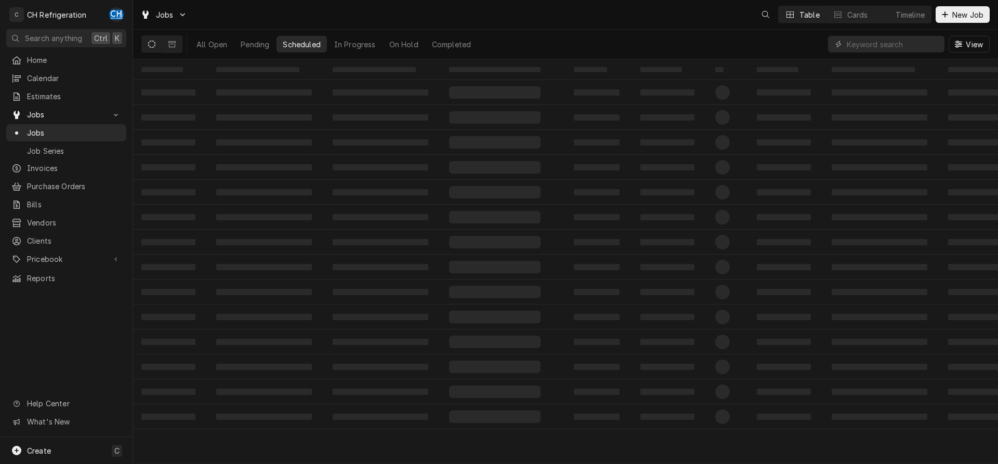
click at [421, 42] on button "On Hold" at bounding box center [404, 44] width 42 height 17
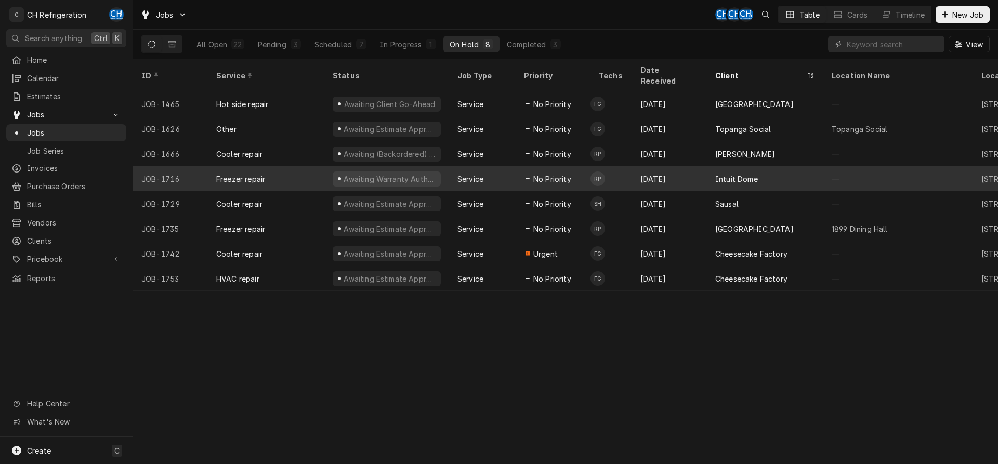
click at [732, 172] on div "Intuit Dome" at bounding box center [765, 178] width 116 height 25
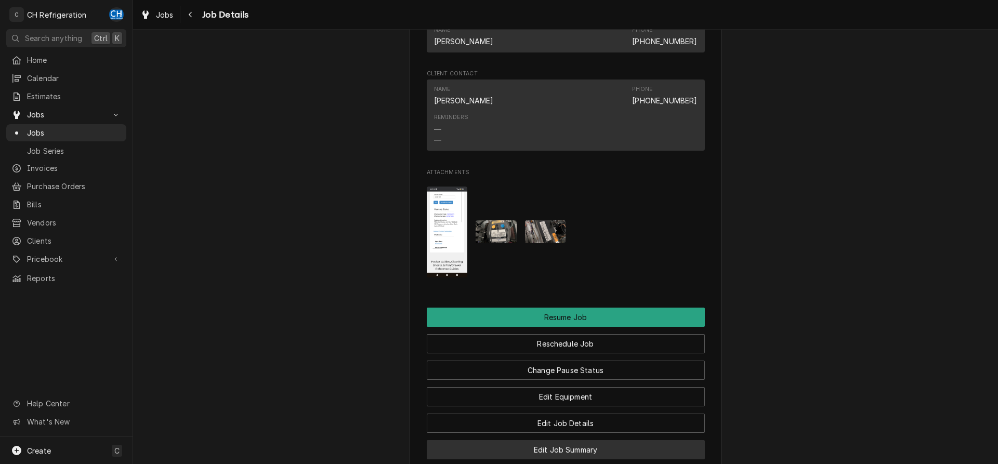
scroll to position [1132, 0]
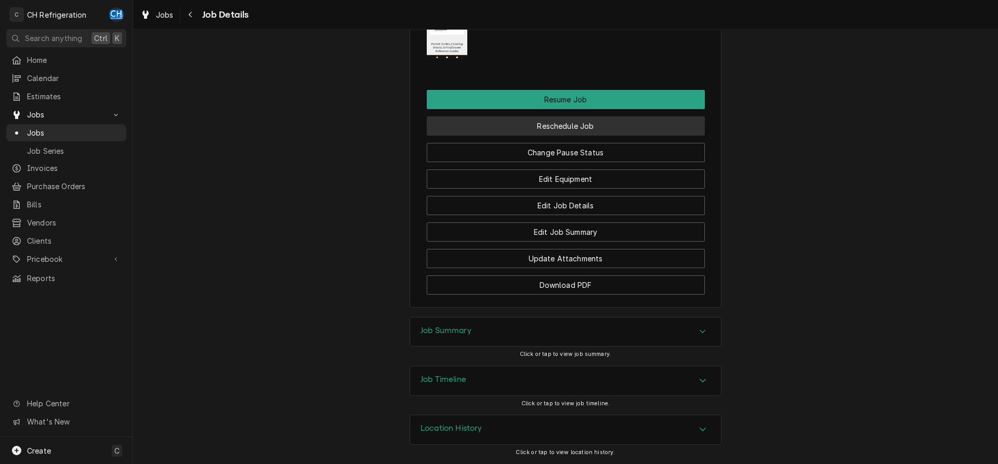
click at [573, 130] on button "Reschedule Job" at bounding box center [566, 125] width 278 height 19
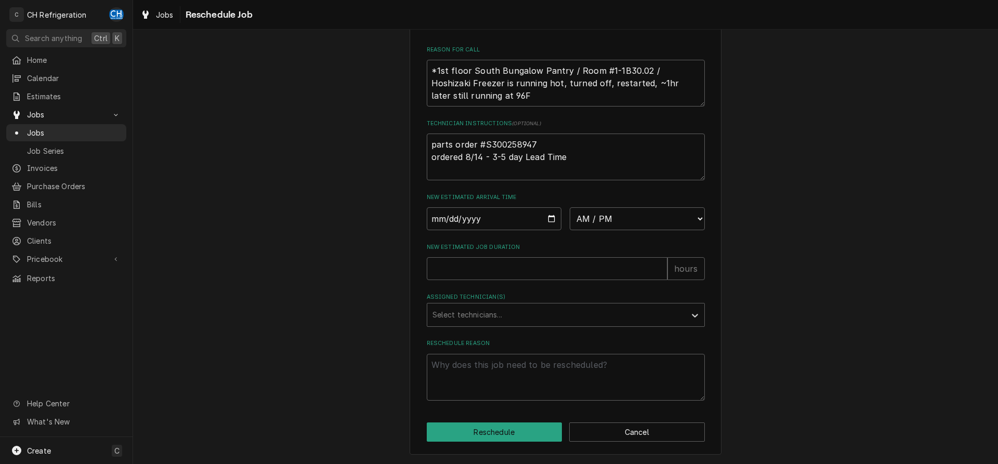
scroll to position [301, 0]
click at [548, 217] on input "Date" at bounding box center [494, 218] width 135 height 23
type input "2025-08-21"
type textarea "x"
click at [570, 207] on select "AM / PM 6:00 AM 6:15 AM 6:30 AM 6:45 AM 7:00 AM 7:15 AM 7:30 AM 7:45 AM 8:00 AM…" at bounding box center [637, 218] width 135 height 23
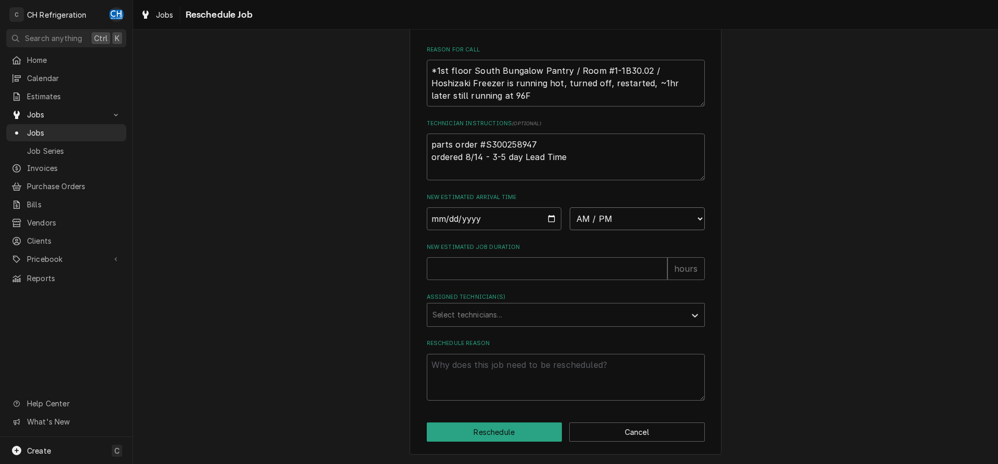
select select "09:00:00"
click option "9:00 AM" at bounding box center [0, 0] width 0 height 0
click at [529, 271] on input "New Estimated Job Duration" at bounding box center [547, 268] width 241 height 23
type textarea "x"
type input "2"
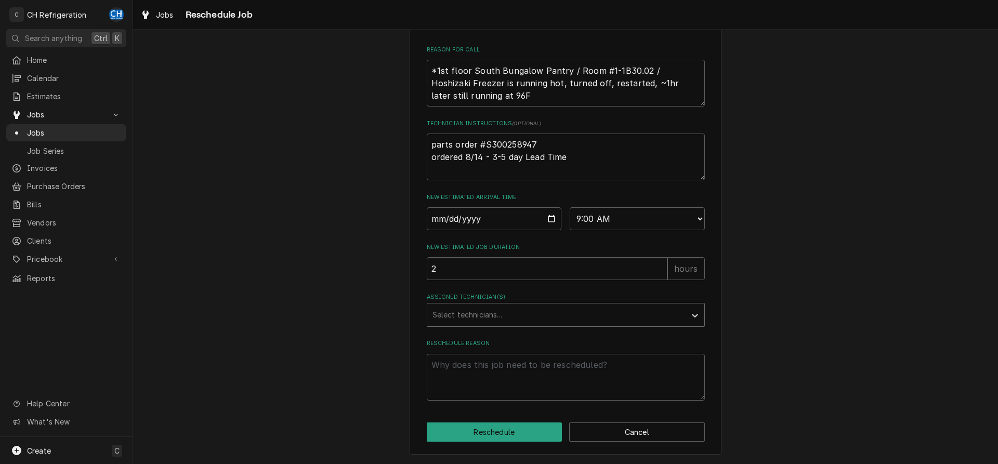
click at [508, 319] on div "Assigned Technician(s)" at bounding box center [556, 315] width 248 height 19
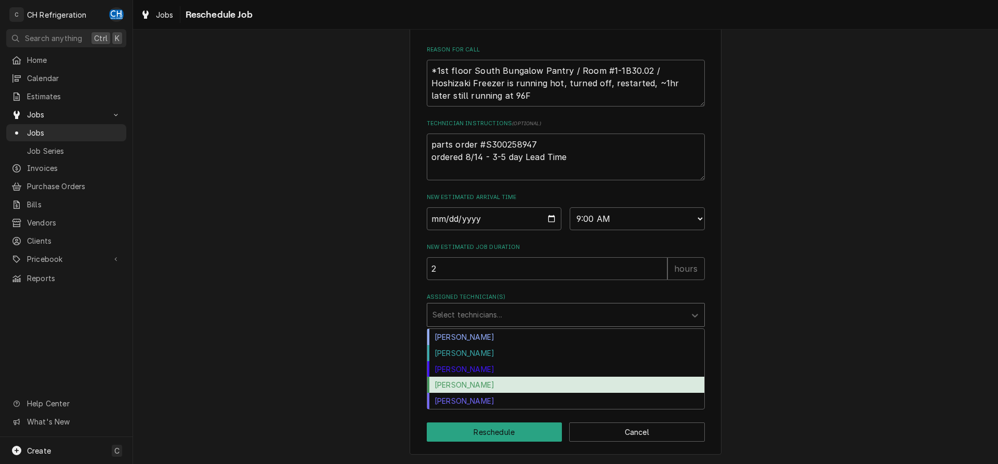
click at [481, 383] on div "[PERSON_NAME]" at bounding box center [565, 385] width 277 height 16
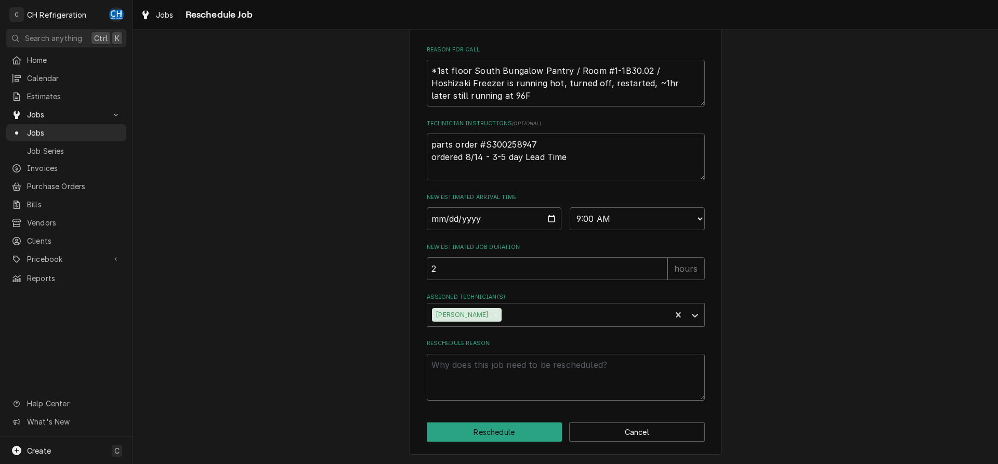
click at [496, 378] on textarea "Reschedule Reason" at bounding box center [566, 377] width 278 height 47
type textarea "x"
type textarea "p"
type textarea "x"
type textarea "pa"
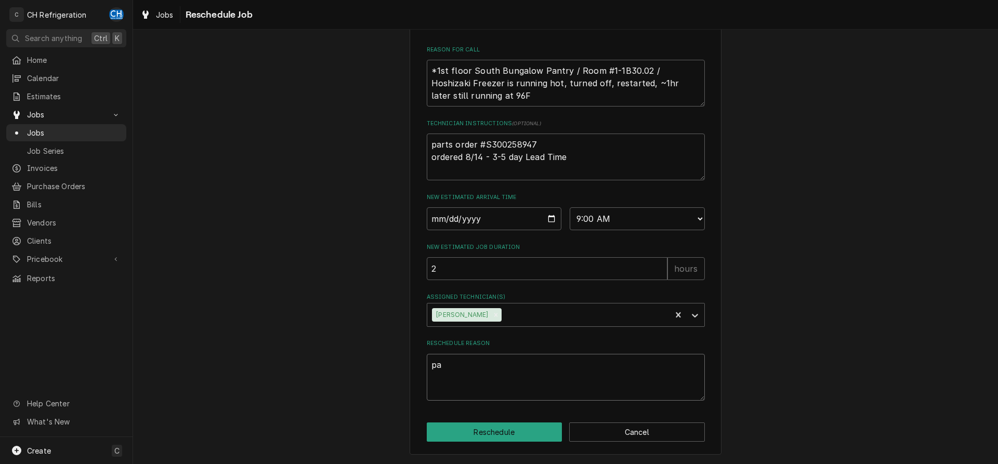
type textarea "x"
type textarea "par"
type textarea "x"
type textarea "part"
type textarea "x"
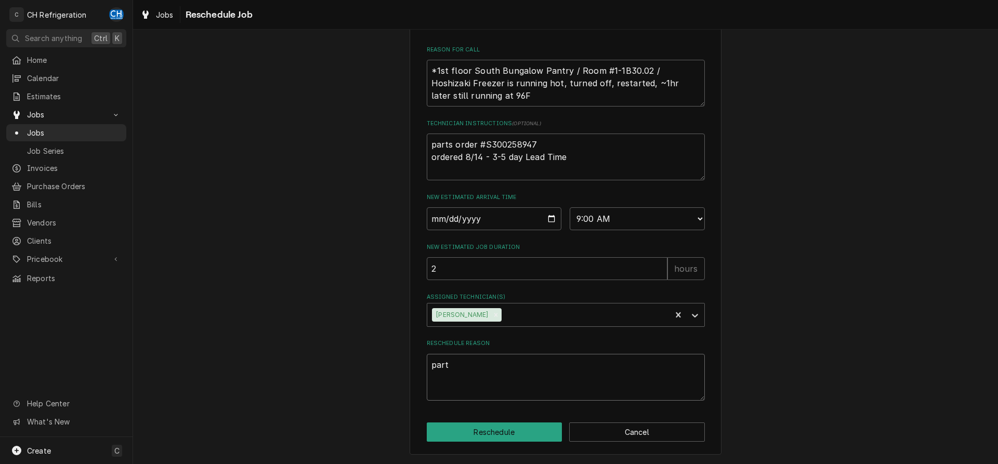
type textarea "parts"
type textarea "x"
type textarea "parts"
type textarea "x"
type textarea "parts a"
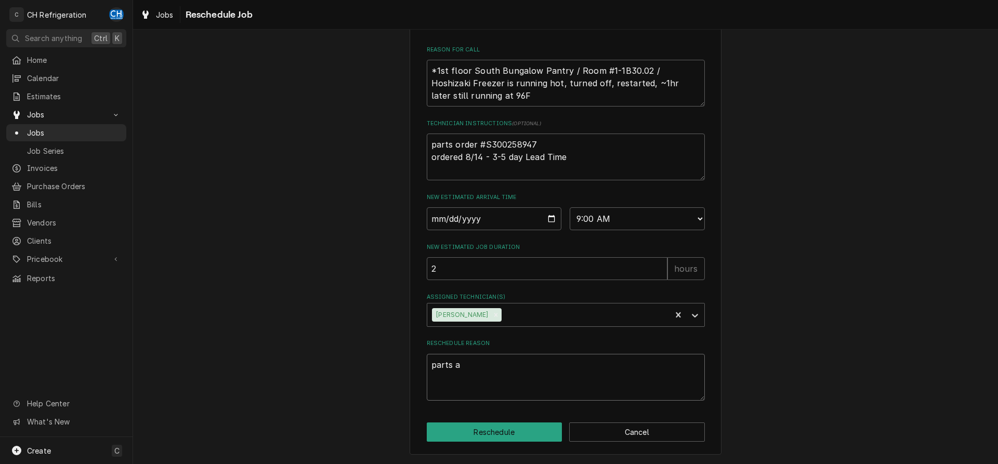
type textarea "x"
type textarea "parts at"
type textarea "x"
type textarea "parts at"
type textarea "x"
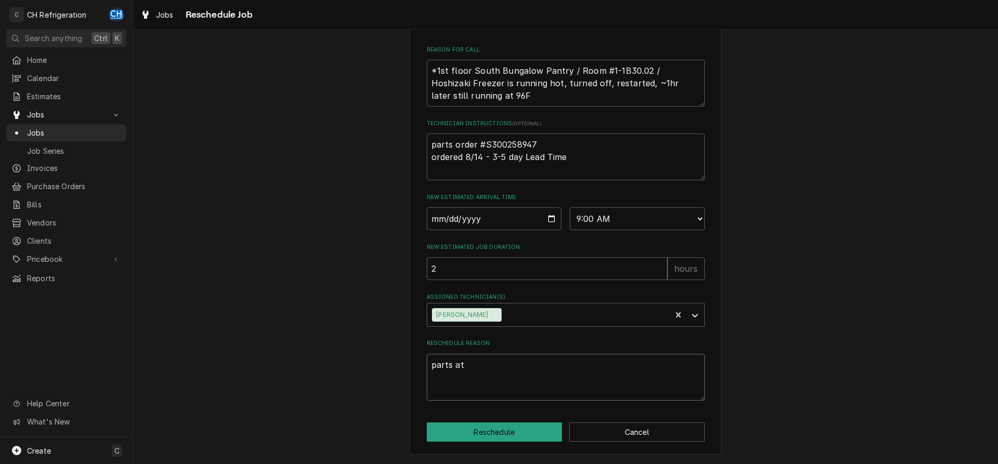
type textarea "parts at s"
type textarea "x"
type textarea "parts at sh"
type textarea "x"
type textarea "parts at sho"
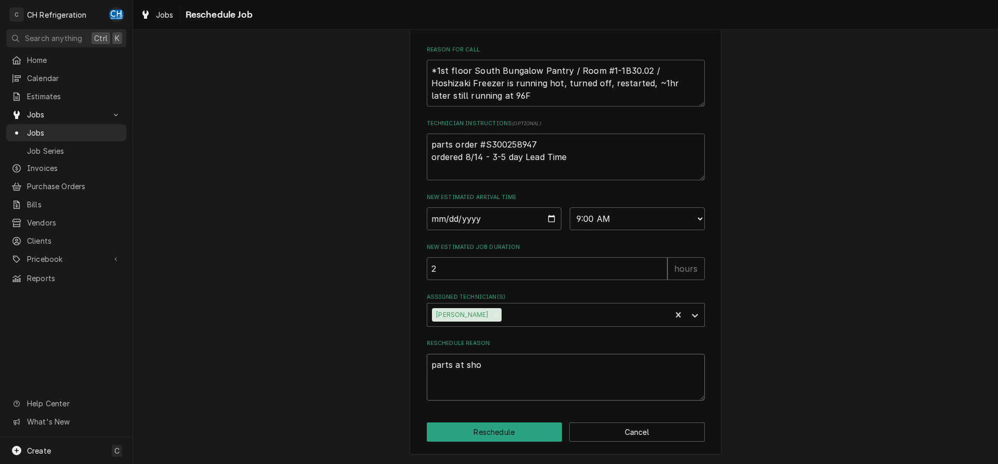
type textarea "x"
type textarea "parts at shop"
click at [570, 207] on select "AM / PM 6:00 AM 6:15 AM 6:30 AM 6:45 AM 7:00 AM 7:15 AM 7:30 AM 7:45 AM 8:00 AM…" at bounding box center [637, 218] width 135 height 23
click at [827, 217] on div "Please provide some additional details to reschedule this job. Roopairs Job ID …" at bounding box center [565, 108] width 865 height 712
click at [508, 425] on button "Reschedule" at bounding box center [495, 432] width 136 height 19
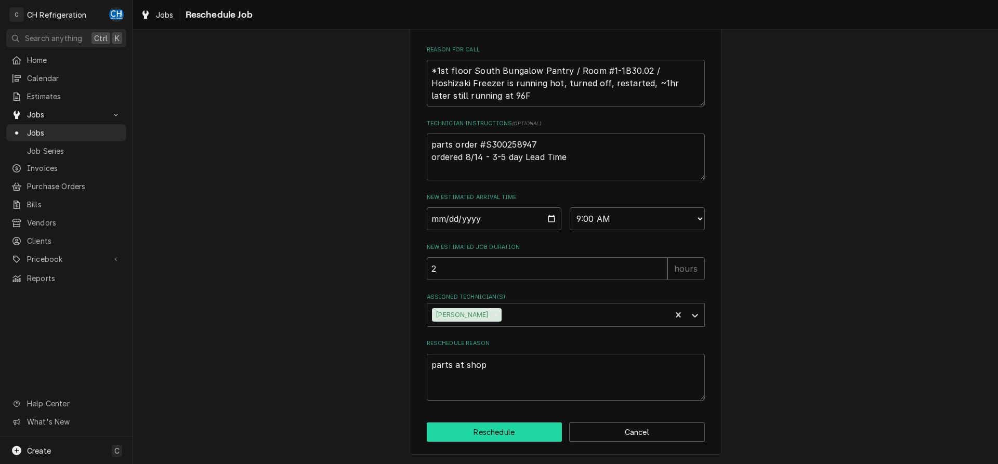
type textarea "x"
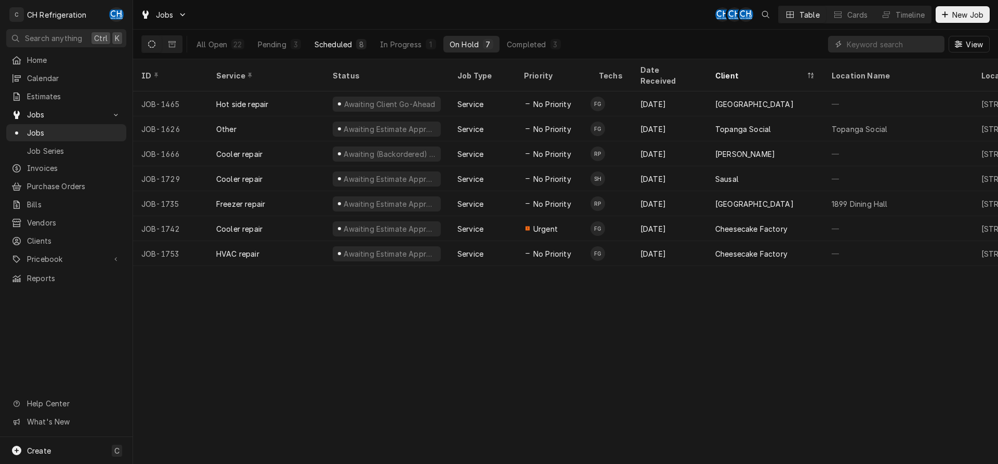
click at [346, 43] on div "Scheduled" at bounding box center [332, 44] width 37 height 11
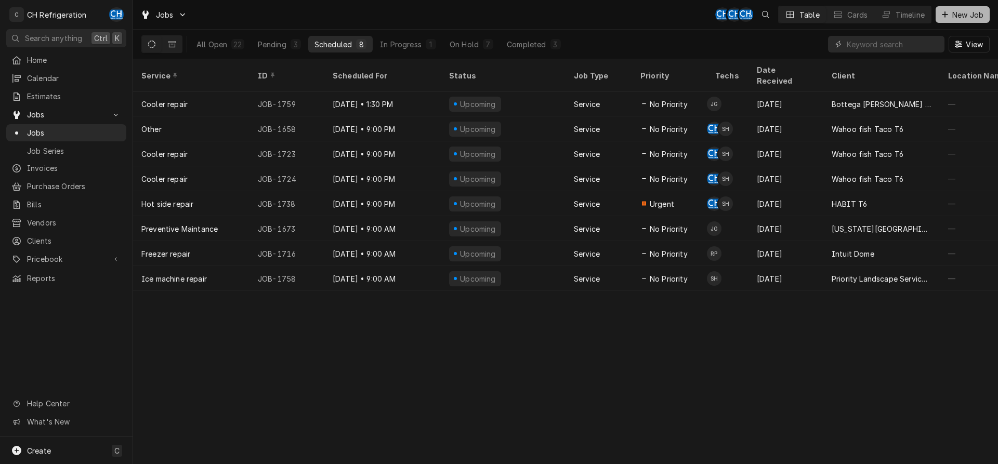
click at [955, 16] on span "New Job" at bounding box center [967, 14] width 35 height 11
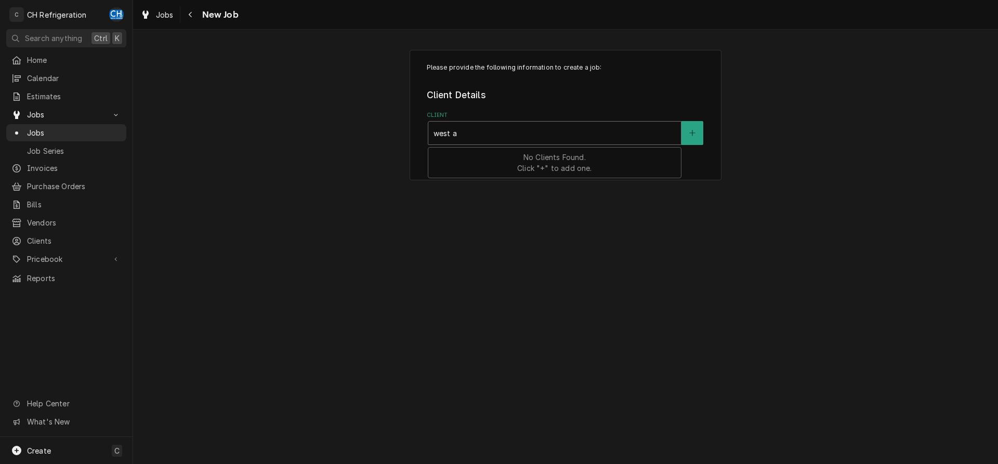
type input "west ad"
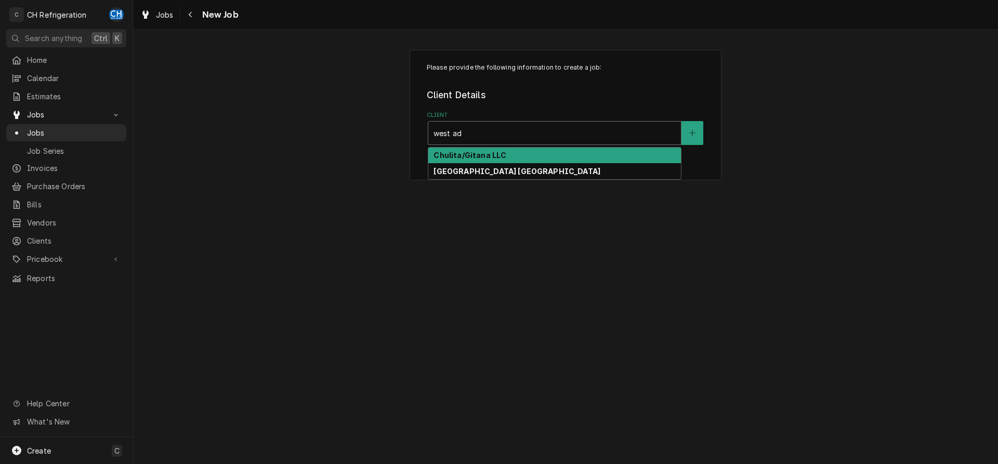
click at [501, 158] on strong "Chulita/Gitana LLC" at bounding box center [470, 155] width 73 height 9
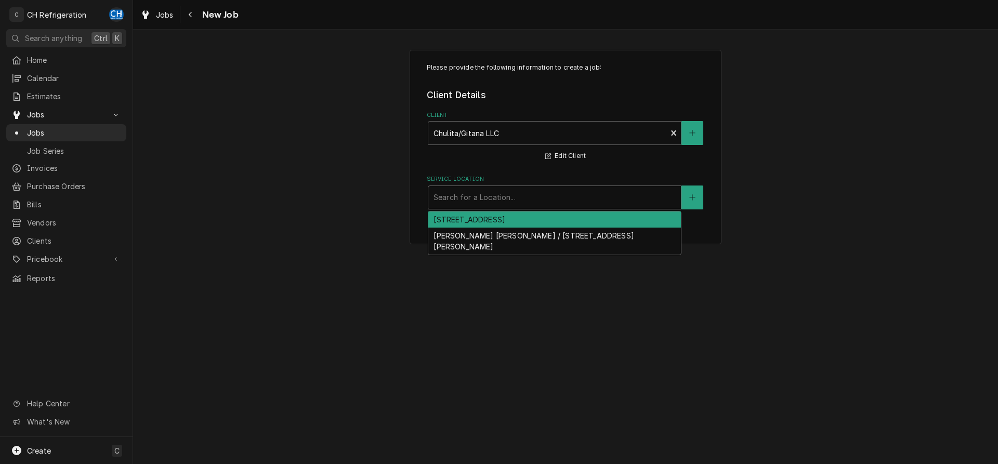
click at [528, 200] on div "Service Location" at bounding box center [555, 197] width 242 height 19
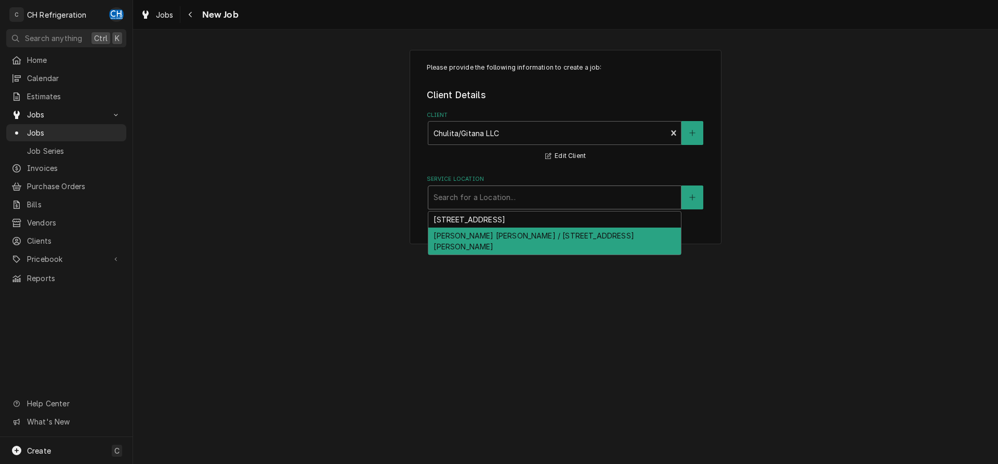
click at [527, 230] on div "[PERSON_NAME] [PERSON_NAME] / [STREET_ADDRESS][PERSON_NAME]" at bounding box center [554, 241] width 253 height 27
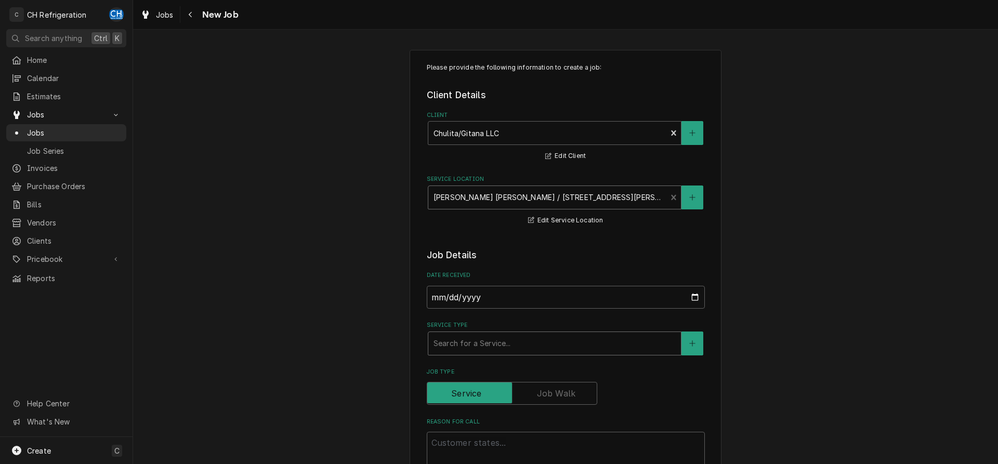
click at [515, 340] on div "Service Type" at bounding box center [555, 343] width 242 height 19
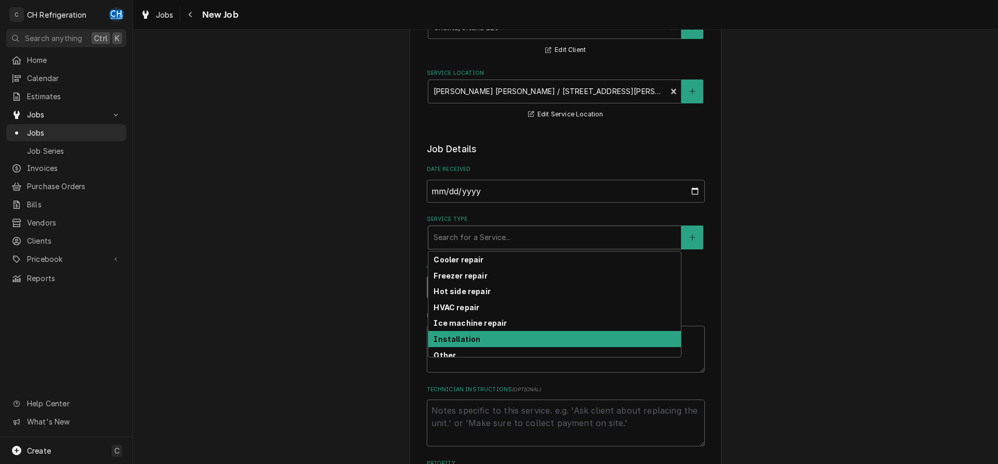
scroll to position [38, 0]
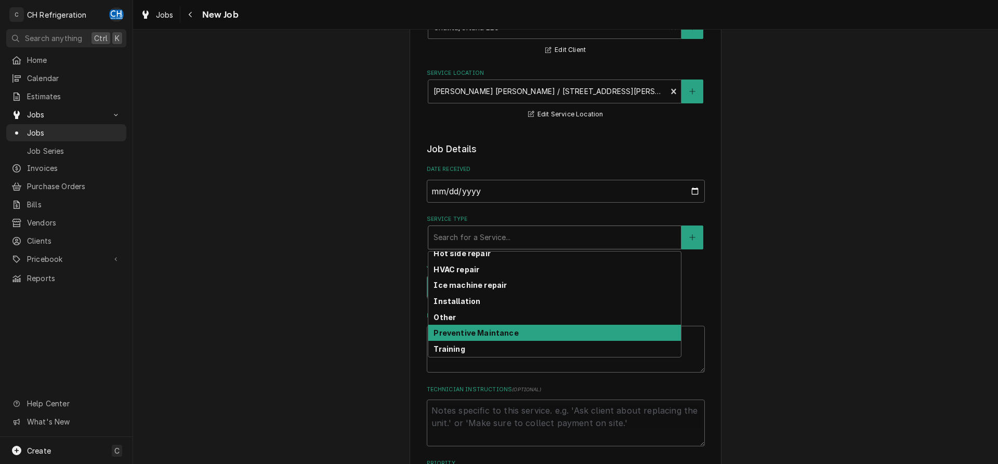
click at [492, 327] on div "Preventive Maintance" at bounding box center [554, 333] width 253 height 16
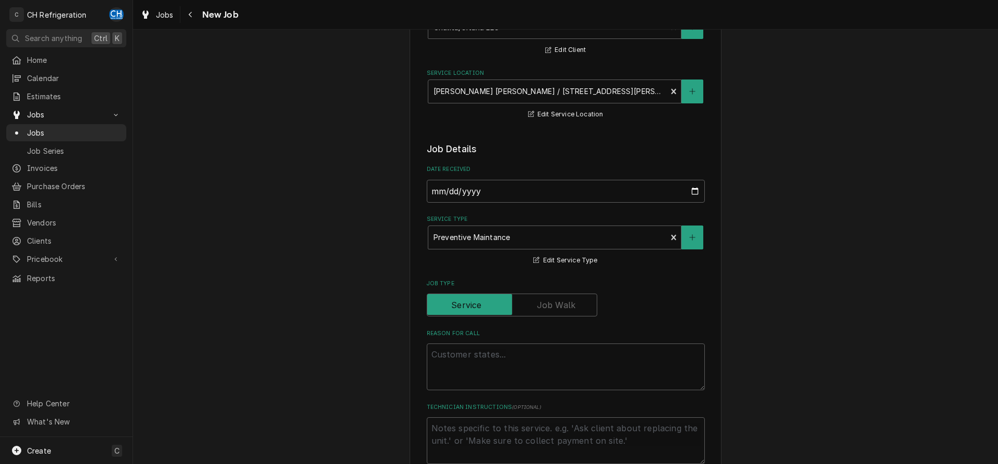
click at [501, 342] on div "Reason For Call" at bounding box center [566, 360] width 278 height 61
click at [502, 355] on textarea "Reason For Call" at bounding box center [566, 367] width 278 height 47
type textarea "x"
type textarea "P"
type textarea "x"
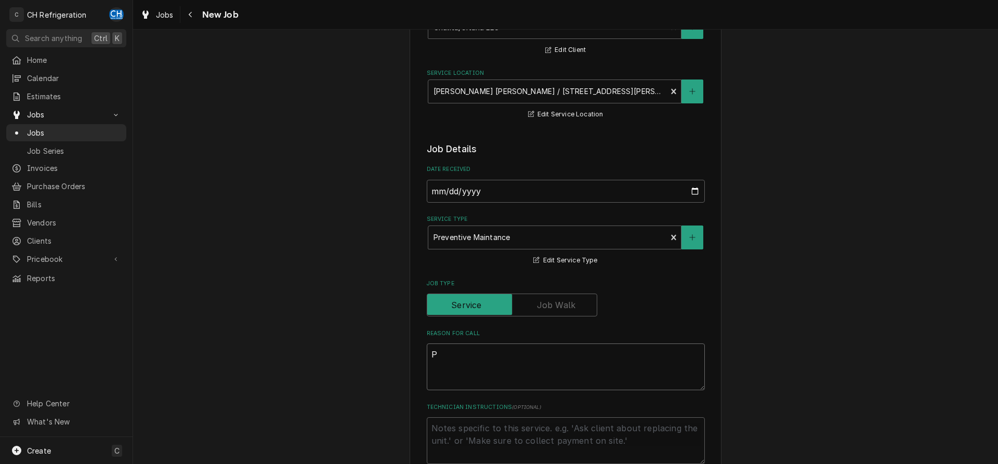
type textarea "PM"
type textarea "x"
type textarea "PM"
type textarea "x"
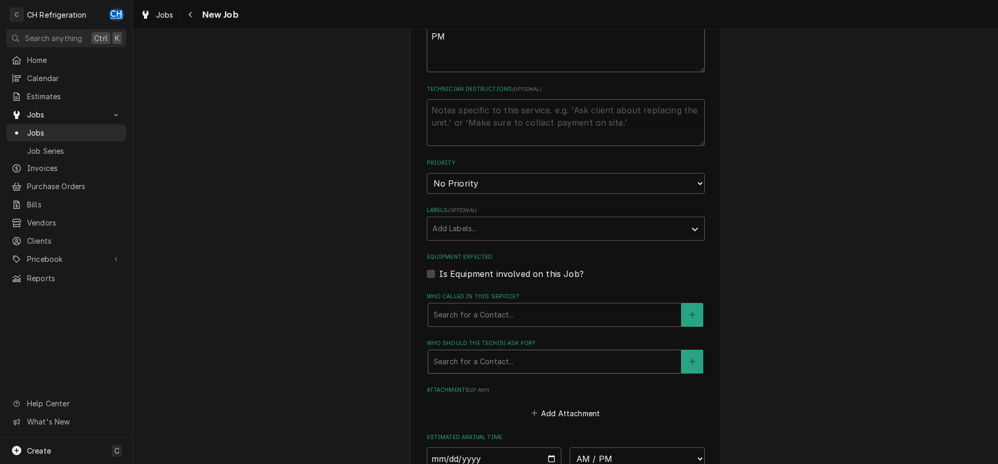
type textarea "PM"
click at [514, 354] on div "Who should the tech(s) ask for?" at bounding box center [555, 361] width 242 height 19
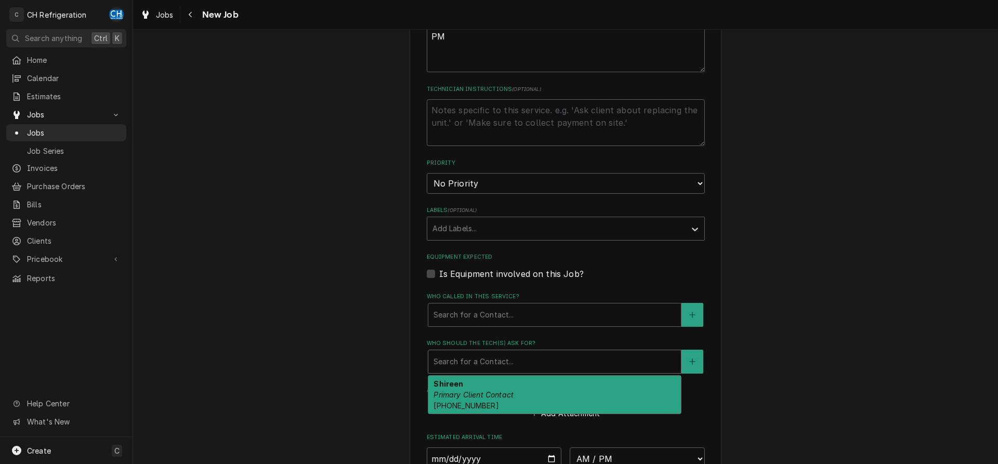
click at [514, 380] on div "Shireen Primary Client Contact [PHONE_NUMBER]" at bounding box center [554, 395] width 253 height 38
type textarea "x"
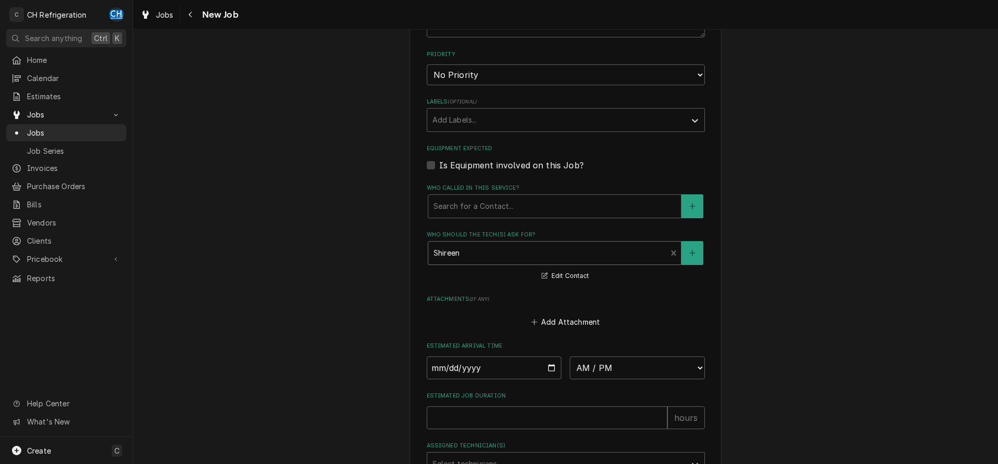
scroll to position [583, 0]
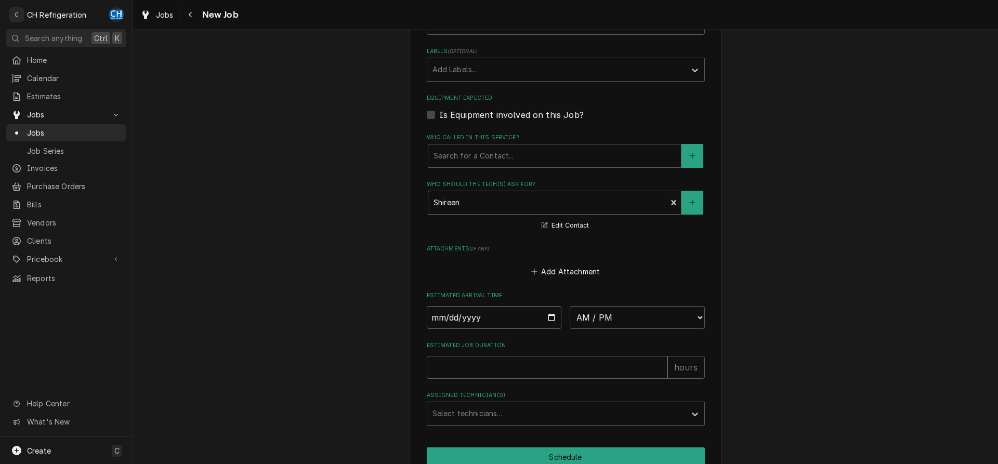
click at [551, 315] on input "Date" at bounding box center [494, 317] width 135 height 23
type input "[DATE]"
click at [570, 306] on select "AM / PM 6:00 AM 6:15 AM 6:30 AM 6:45 AM 7:00 AM 7:15 AM 7:30 AM 7:45 AM 8:00 AM…" at bounding box center [637, 317] width 135 height 23
type textarea "x"
select select "14:00:00"
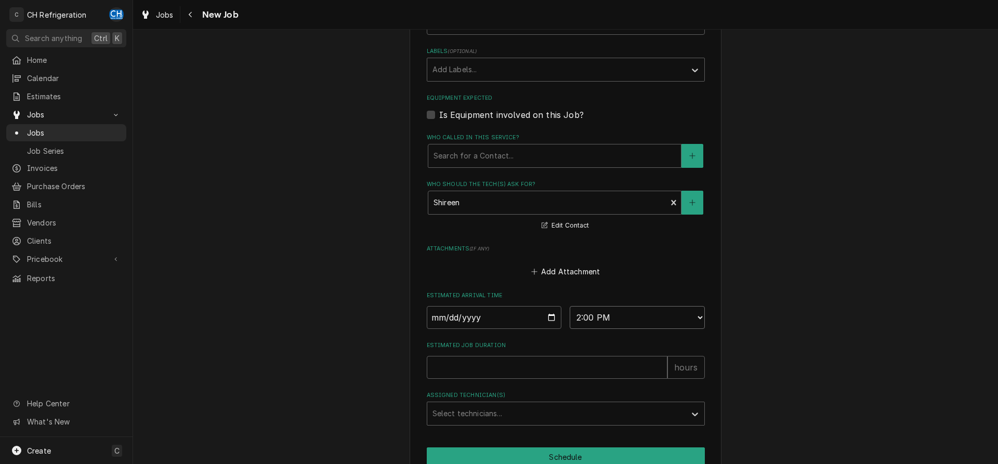
click option "2:00 PM" at bounding box center [0, 0] width 0 height 0
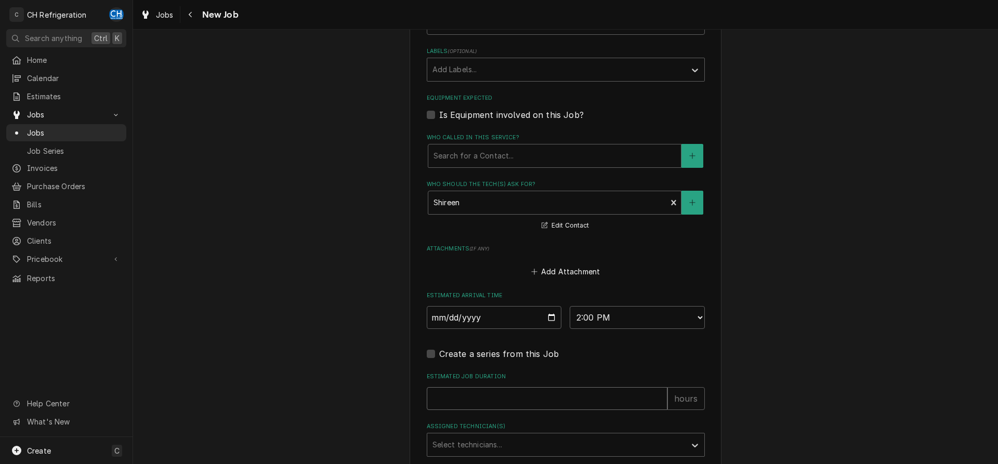
click at [523, 405] on input "Estimated Job Duration" at bounding box center [547, 398] width 241 height 23
type textarea "x"
type input "2"
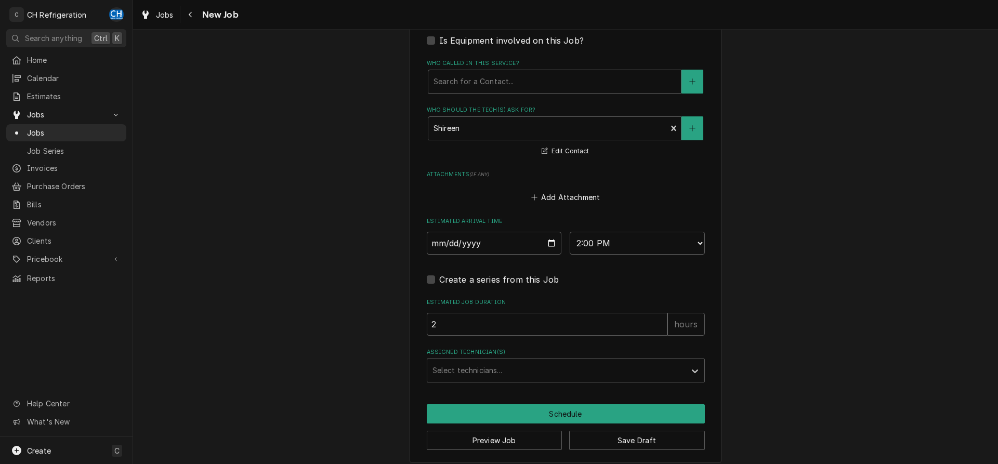
scroll to position [665, 0]
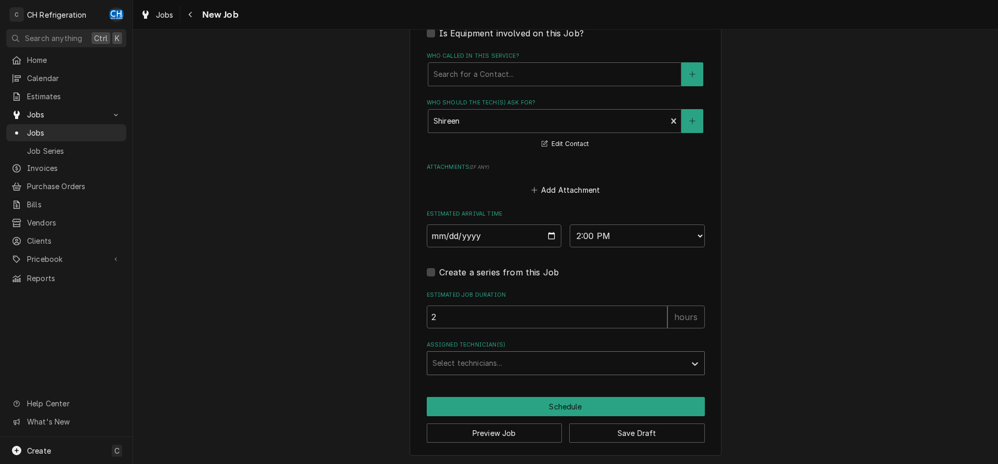
click at [497, 362] on div "Assigned Technician(s)" at bounding box center [556, 363] width 248 height 19
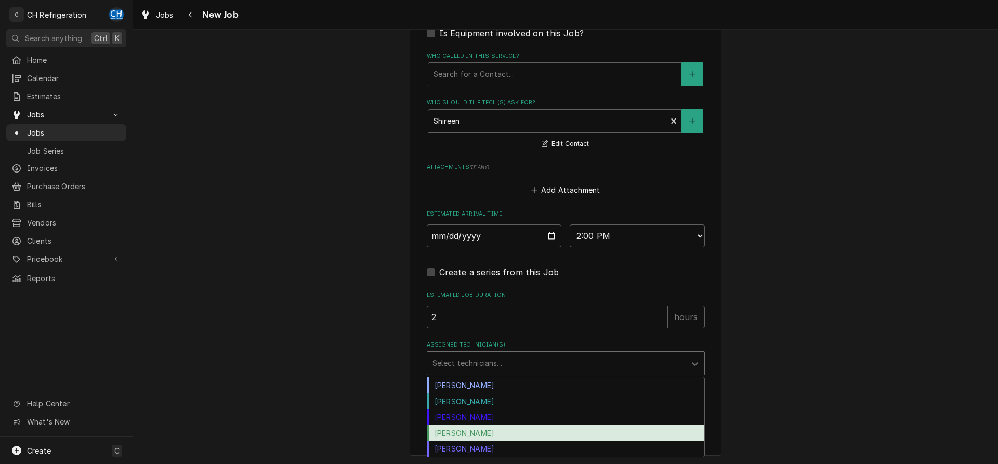
click at [481, 435] on div "Ruben Perez" at bounding box center [565, 433] width 277 height 16
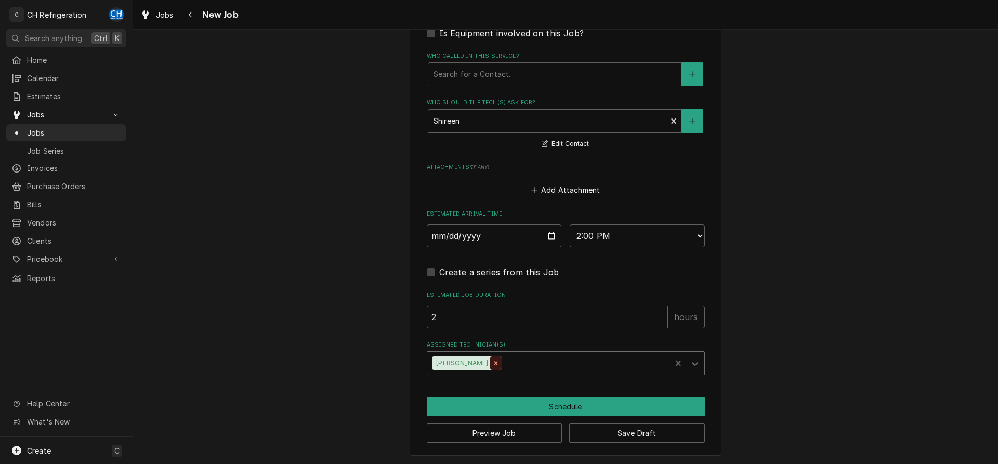
click at [492, 365] on icon "Remove Ruben Perez" at bounding box center [495, 363] width 7 height 7
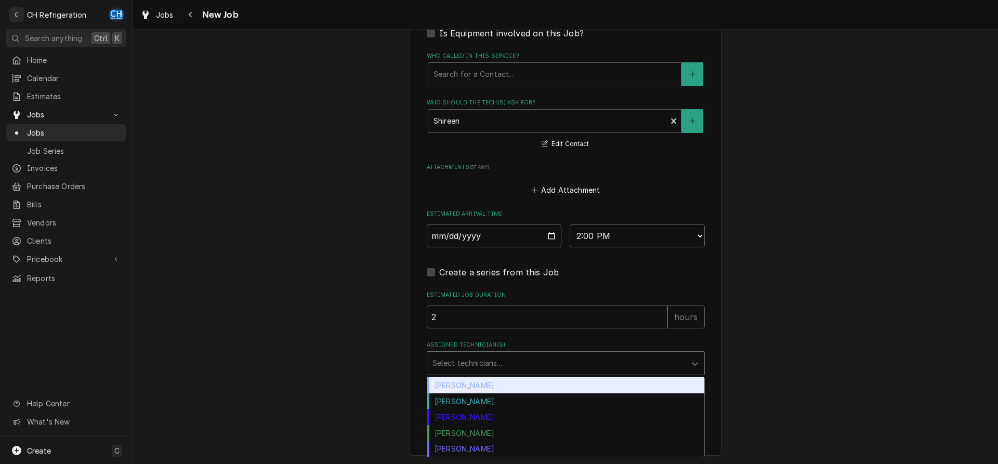
click at [506, 367] on div "Assigned Technician(s)" at bounding box center [556, 363] width 248 height 19
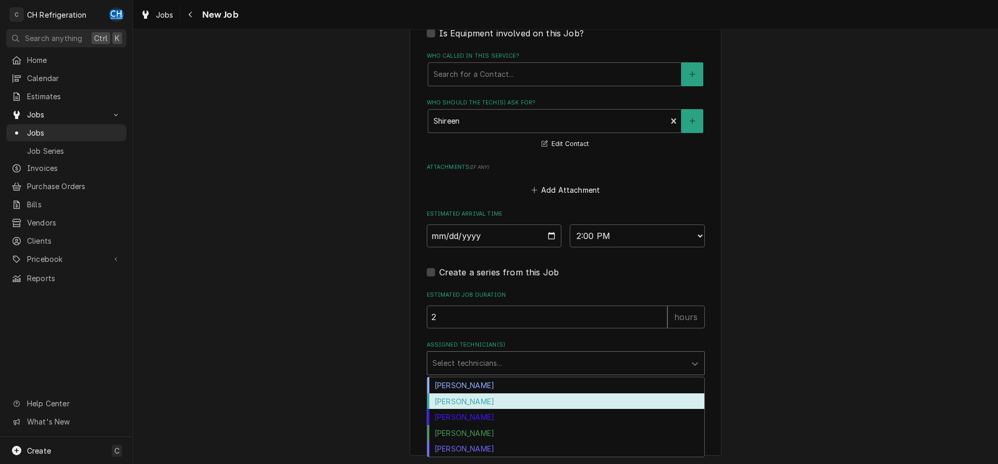
click at [478, 401] on div "Fred Gonzalez" at bounding box center [565, 401] width 277 height 16
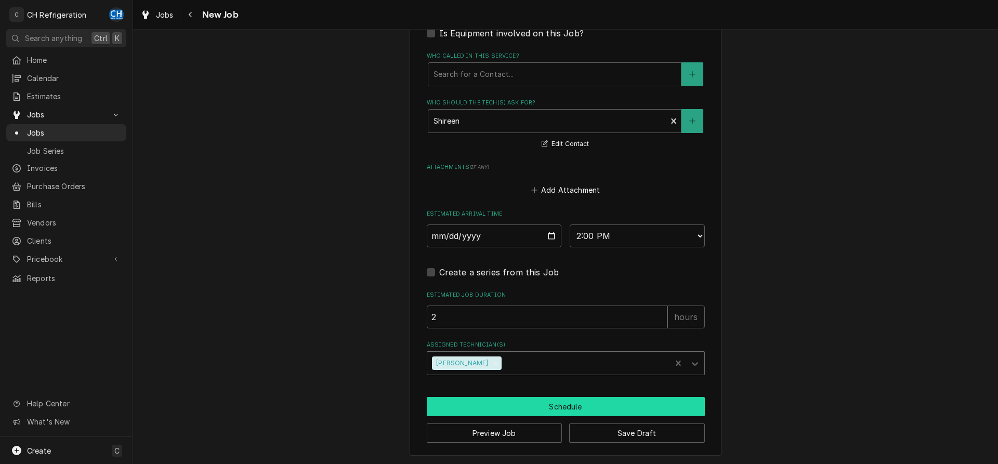
click at [535, 401] on button "Schedule" at bounding box center [566, 406] width 278 height 19
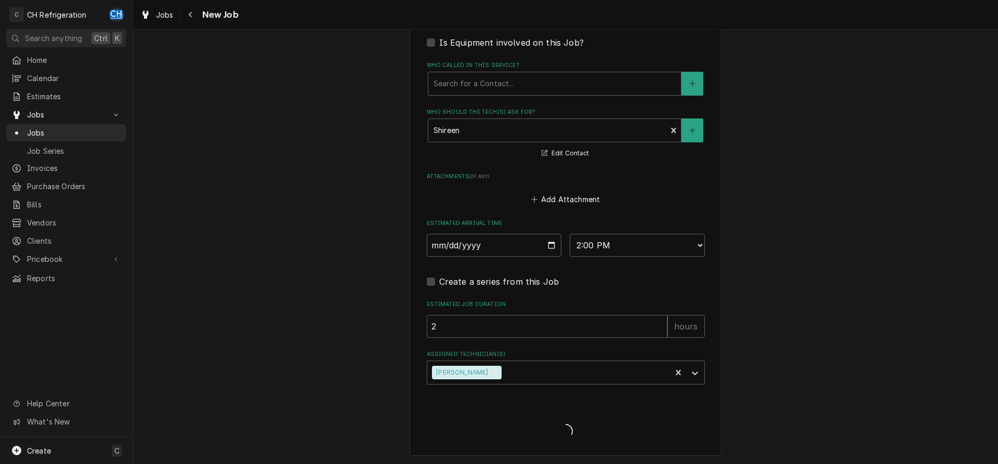
type textarea "x"
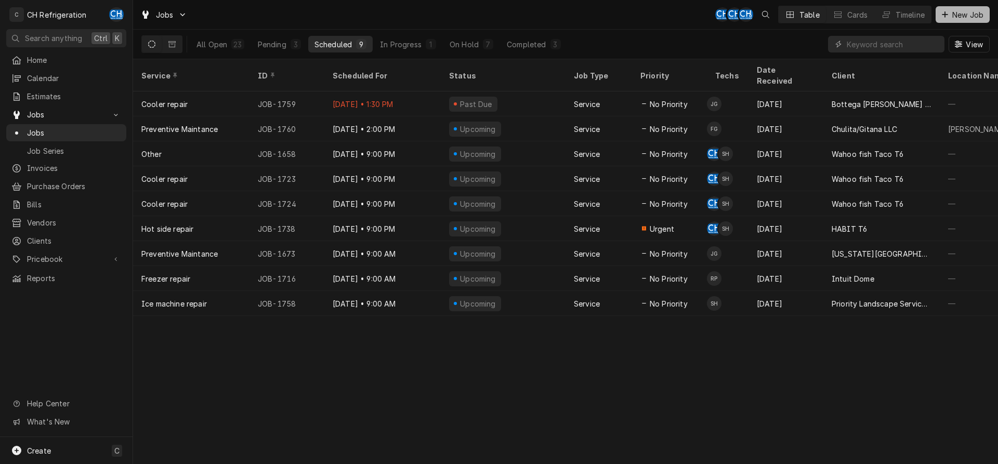
click at [967, 12] on span "New Job" at bounding box center [967, 14] width 35 height 11
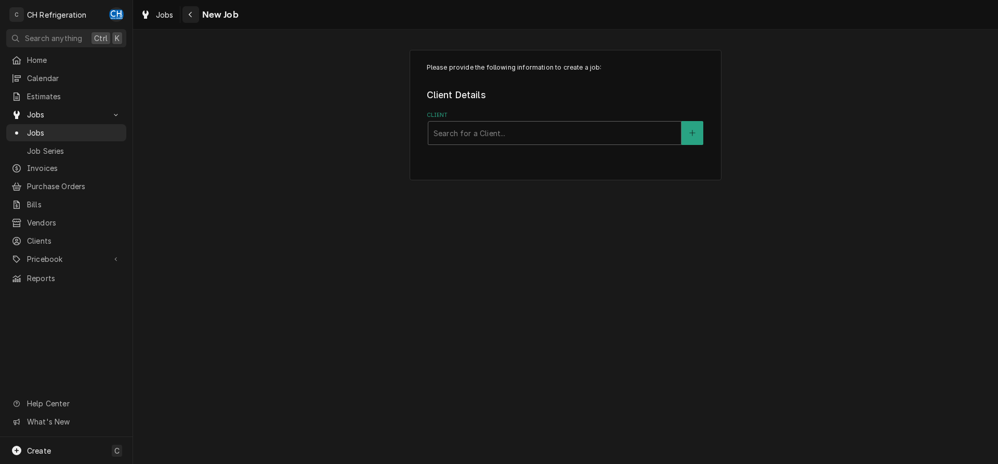
click at [191, 14] on icon "Navigate back" at bounding box center [190, 14] width 5 height 7
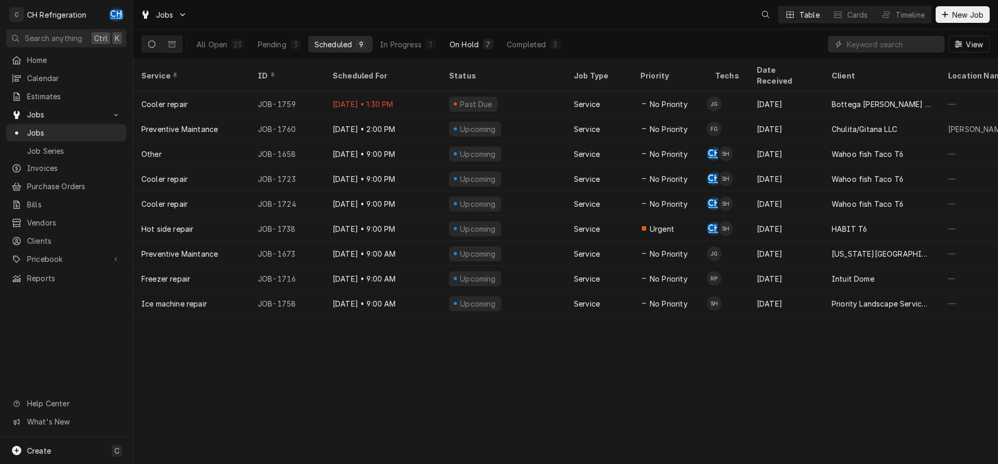
click at [474, 46] on div "On Hold" at bounding box center [464, 44] width 29 height 11
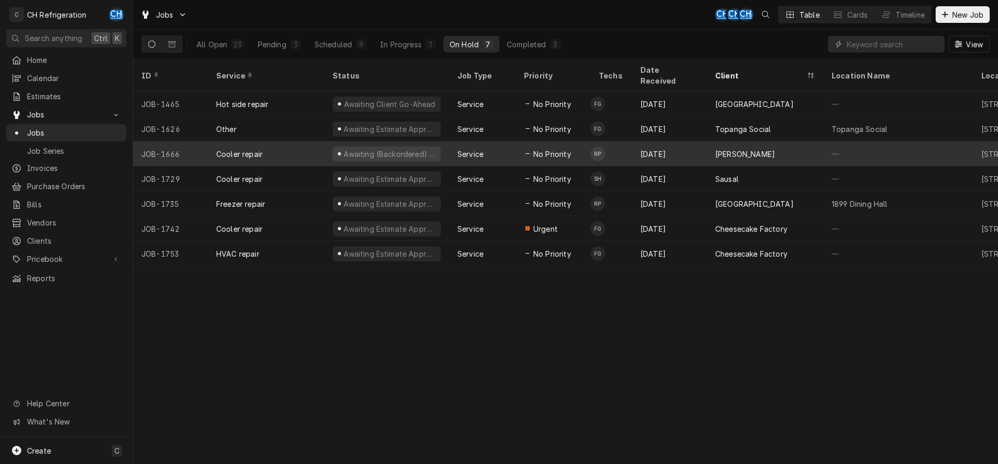
click at [750, 145] on div "[PERSON_NAME]" at bounding box center [765, 153] width 116 height 25
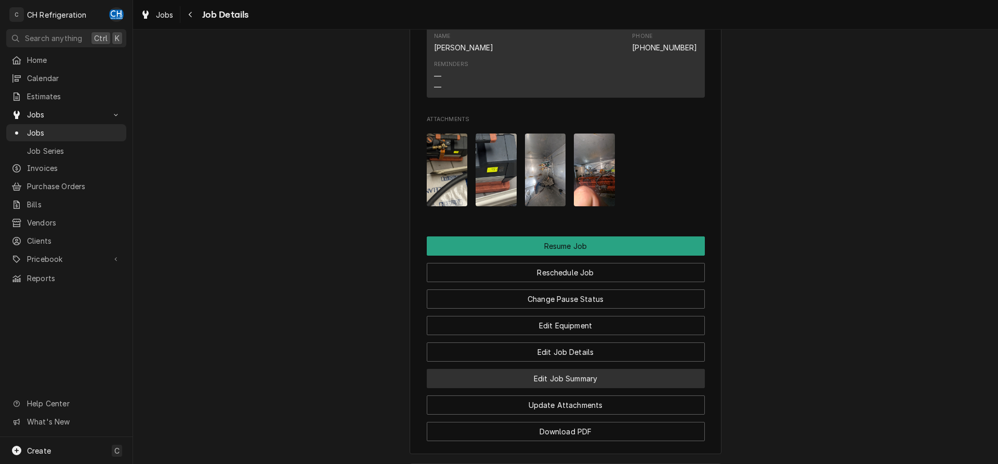
scroll to position [1060, 0]
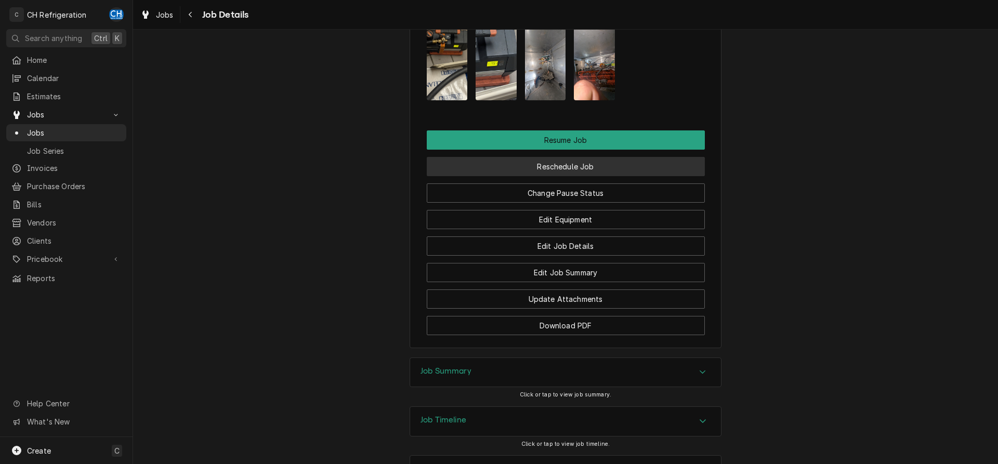
click at [595, 169] on button "Reschedule Job" at bounding box center [566, 166] width 278 height 19
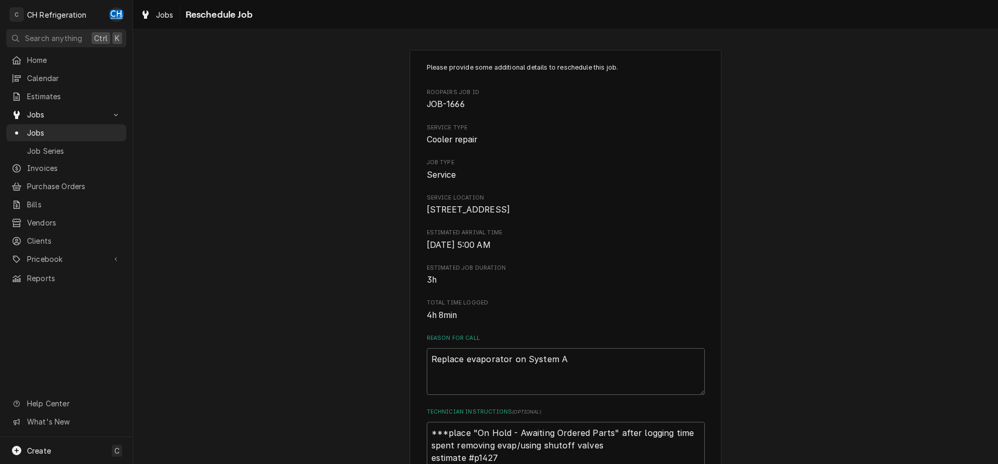
scroll to position [301, 0]
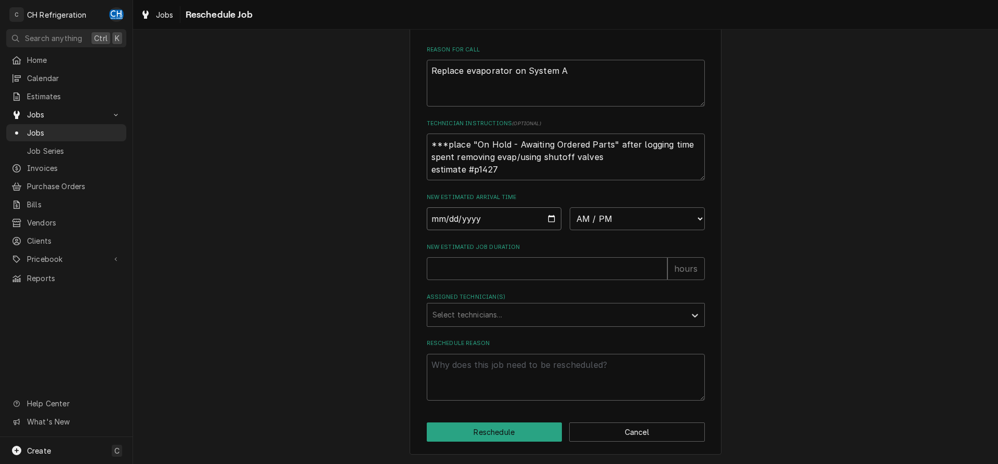
click at [546, 216] on input "Date" at bounding box center [494, 218] width 135 height 23
type input "[DATE]"
type textarea "x"
click at [570, 207] on select "AM / PM 6:00 AM 6:15 AM 6:30 AM 6:45 AM 7:00 AM 7:15 AM 7:30 AM 7:45 AM 8:00 AM…" at bounding box center [637, 218] width 135 height 23
select select "05:00:00"
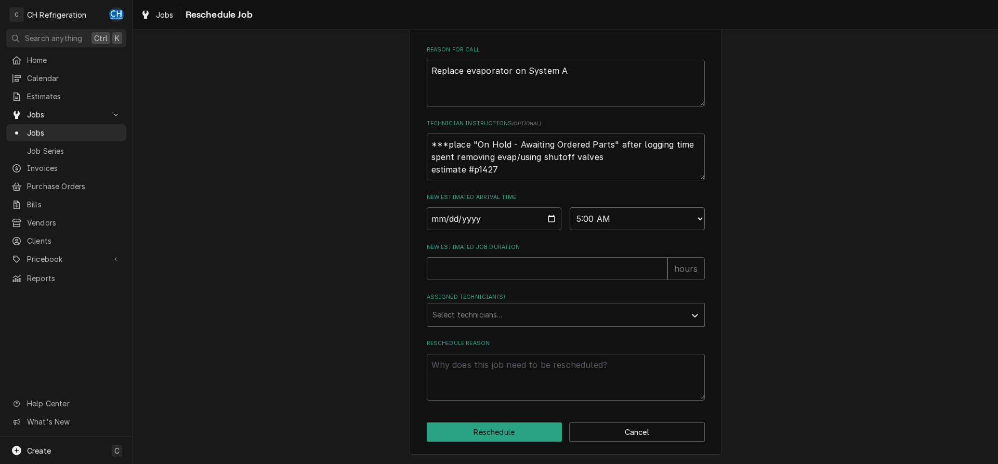
click option "5:00 AM" at bounding box center [0, 0] width 0 height 0
click at [522, 264] on input "New Estimated Job Duration" at bounding box center [547, 268] width 241 height 23
type textarea "x"
type input "2"
click at [518, 316] on div "Assigned Technician(s)" at bounding box center [556, 315] width 248 height 19
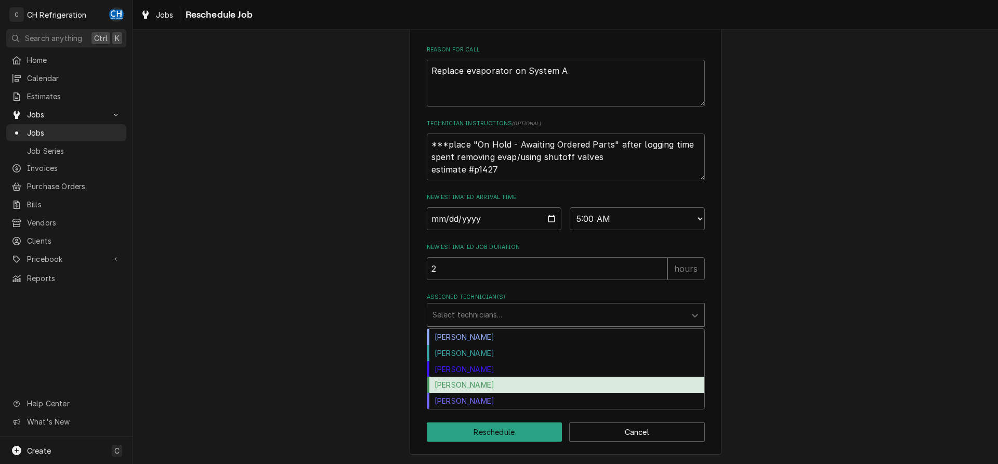
click at [497, 382] on div "[PERSON_NAME]" at bounding box center [565, 385] width 277 height 16
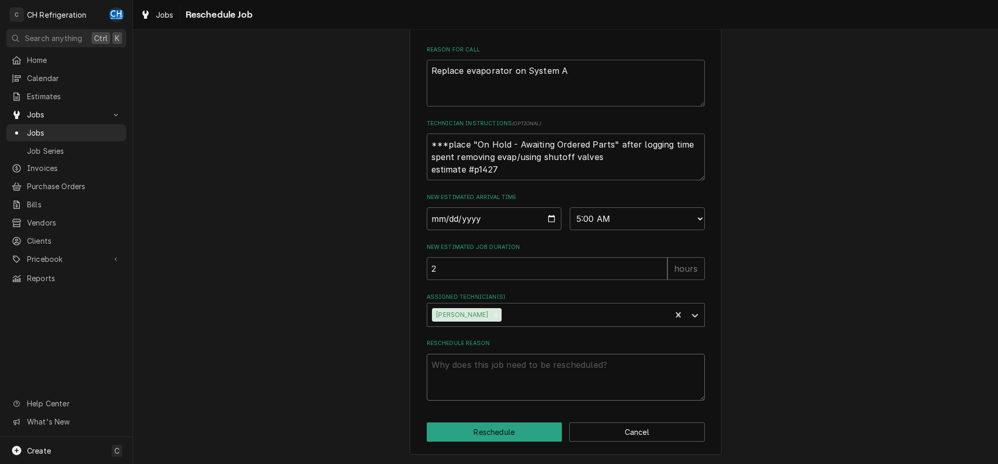
click at [499, 375] on textarea "Reschedule Reason" at bounding box center [566, 377] width 278 height 47
type textarea "x"
type textarea "p"
type textarea "x"
type textarea "pa"
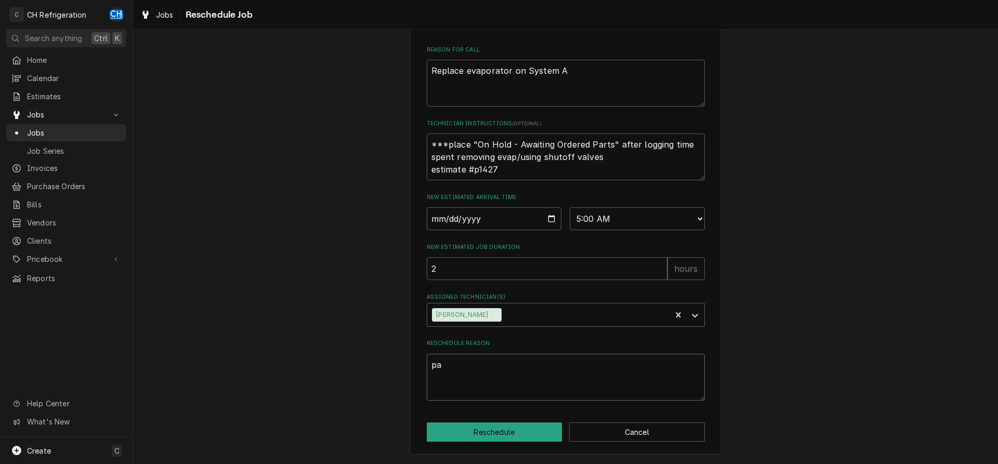
type textarea "x"
type textarea "par"
type textarea "x"
type textarea "part"
type textarea "x"
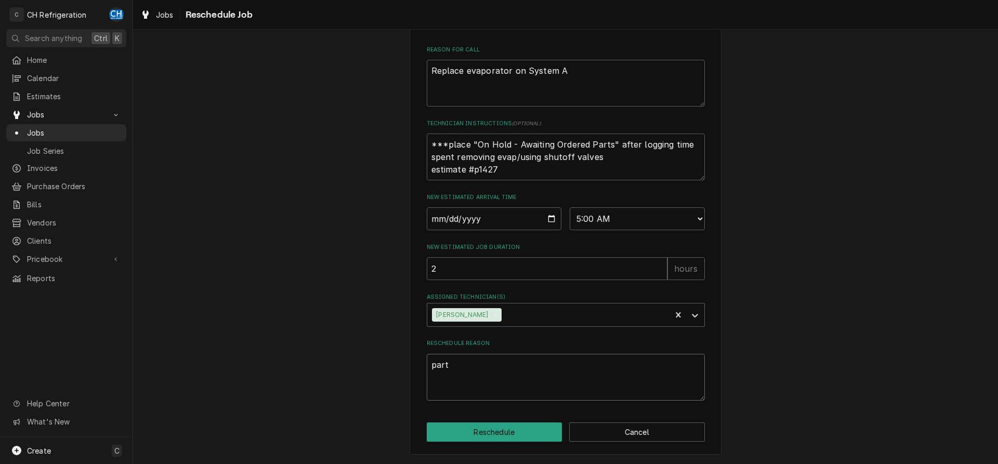
type textarea "parts"
type textarea "x"
type textarea "parts"
type textarea "x"
type textarea "parts a"
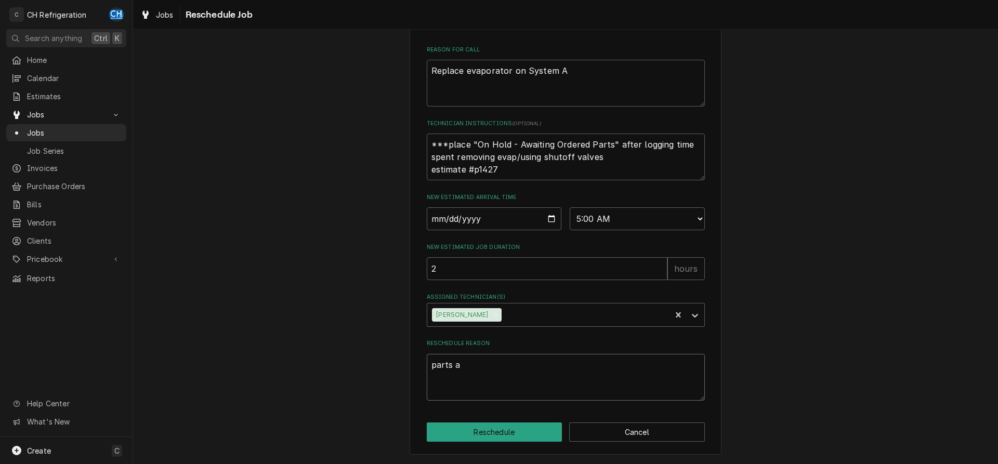
type textarea "x"
type textarea "parts at"
type textarea "x"
type textarea "parts at"
type textarea "x"
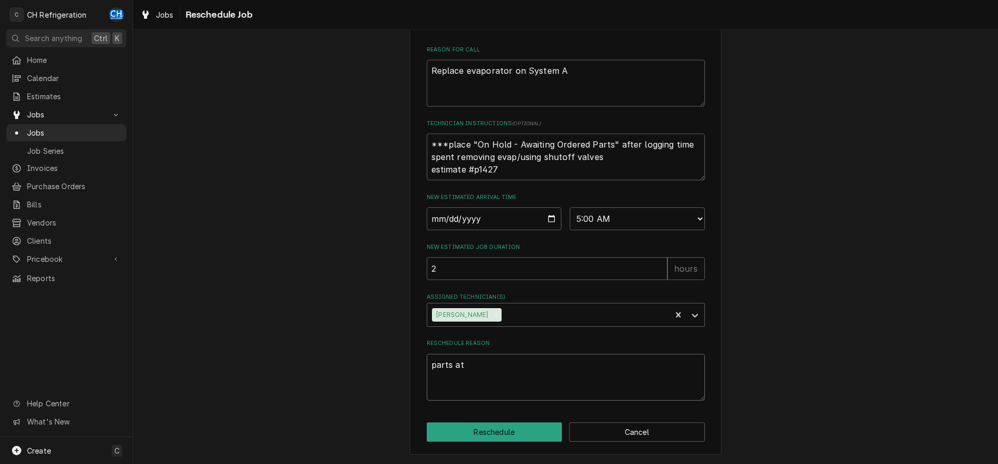
type textarea "parts at s"
type textarea "x"
type textarea "parts at sh"
type textarea "x"
type textarea "parts at sho"
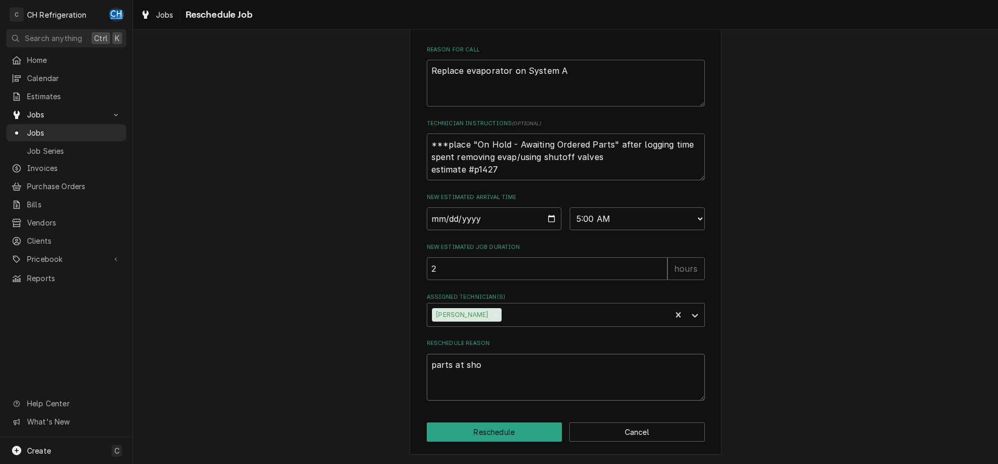
type textarea "x"
type textarea "parts at shop"
click at [493, 428] on button "Reschedule" at bounding box center [495, 432] width 136 height 19
type textarea "x"
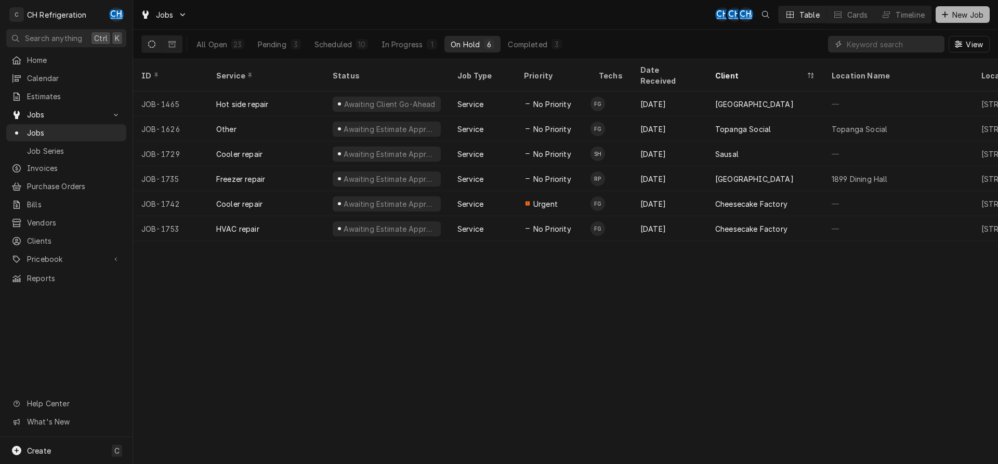
click at [960, 11] on span "New Job" at bounding box center [967, 14] width 35 height 11
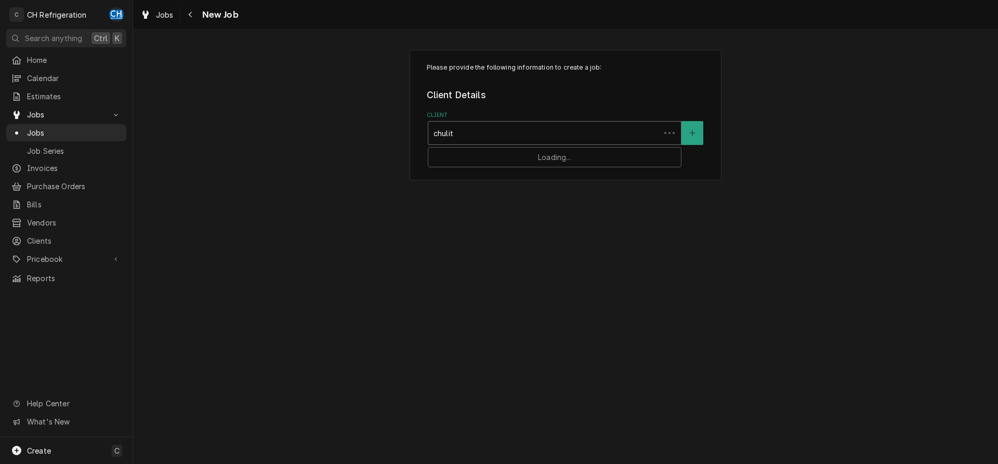
type input "chulita"
click at [532, 154] on div "Chulita/Gitana LLC" at bounding box center [554, 156] width 253 height 16
click at [543, 205] on div "Service Location" at bounding box center [555, 197] width 242 height 19
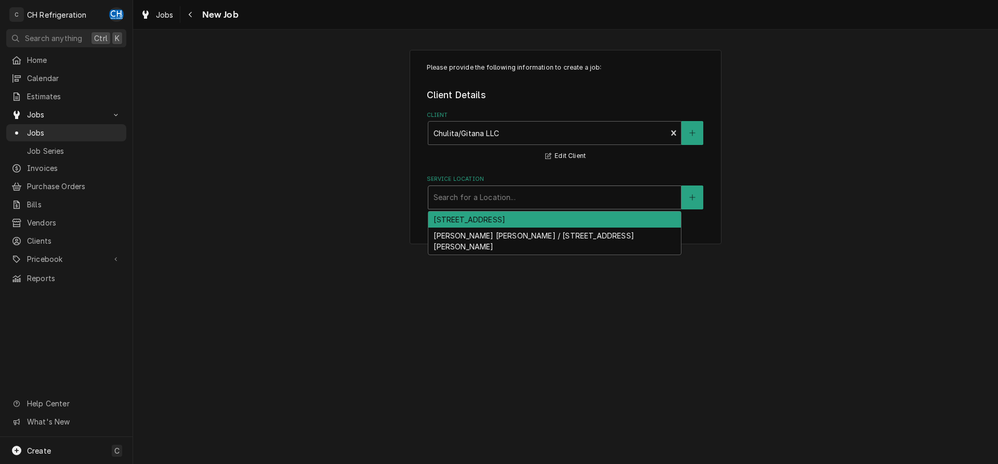
click at [535, 219] on div "[STREET_ADDRESS]" at bounding box center [554, 220] width 253 height 16
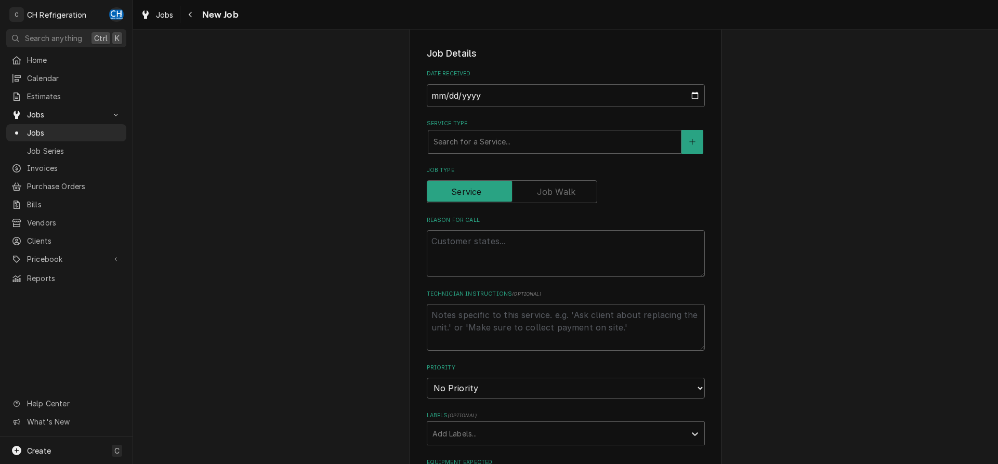
scroll to position [212, 0]
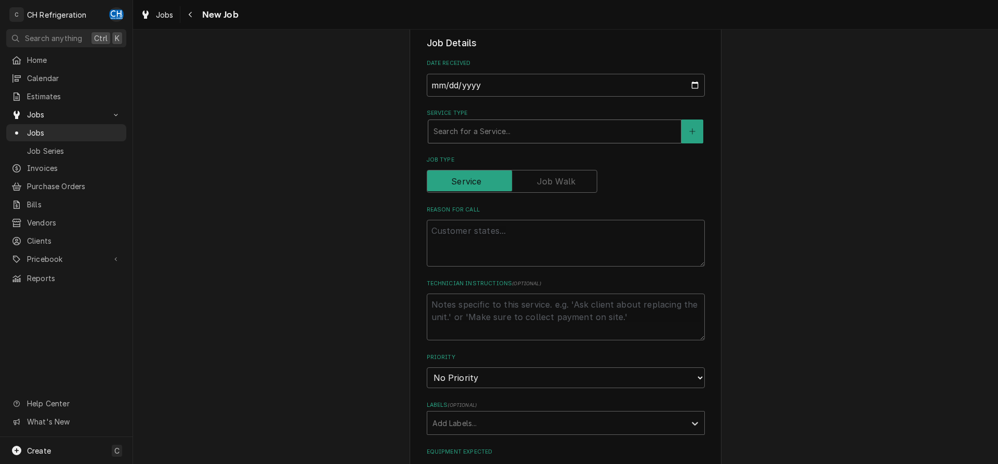
click at [534, 142] on div "Search for a Service..." at bounding box center [554, 131] width 253 height 23
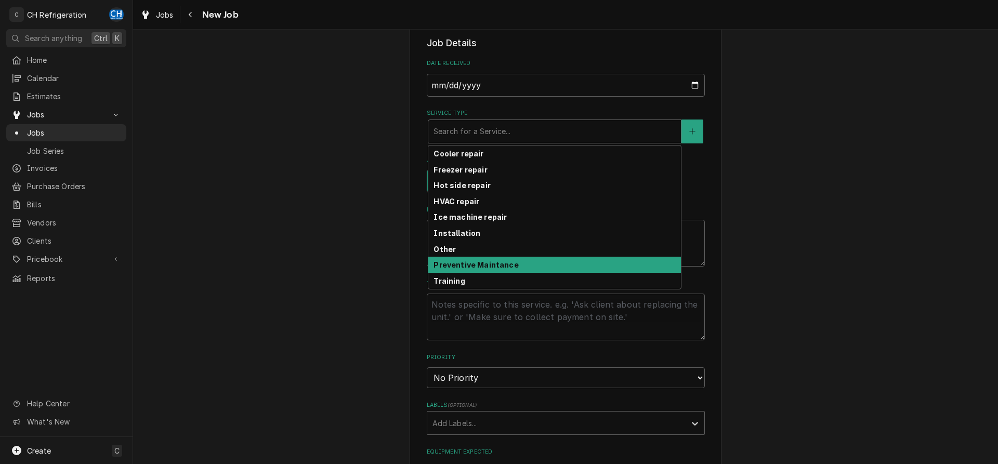
click at [517, 266] on div "Preventive Maintance" at bounding box center [554, 265] width 253 height 16
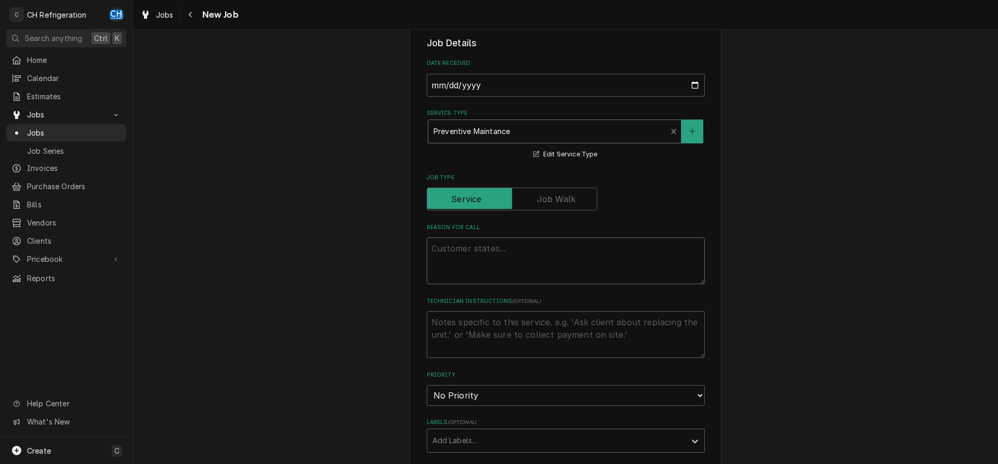
click at [516, 254] on textarea "Reason For Call" at bounding box center [566, 261] width 278 height 47
type textarea "x"
type textarea "P"
type textarea "x"
type textarea "PM"
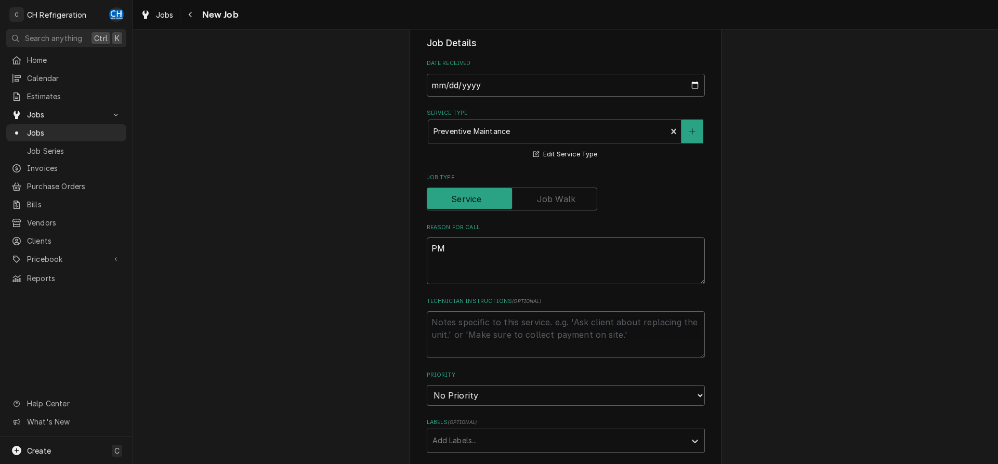
type textarea "x"
type textarea "PM"
type textarea "x"
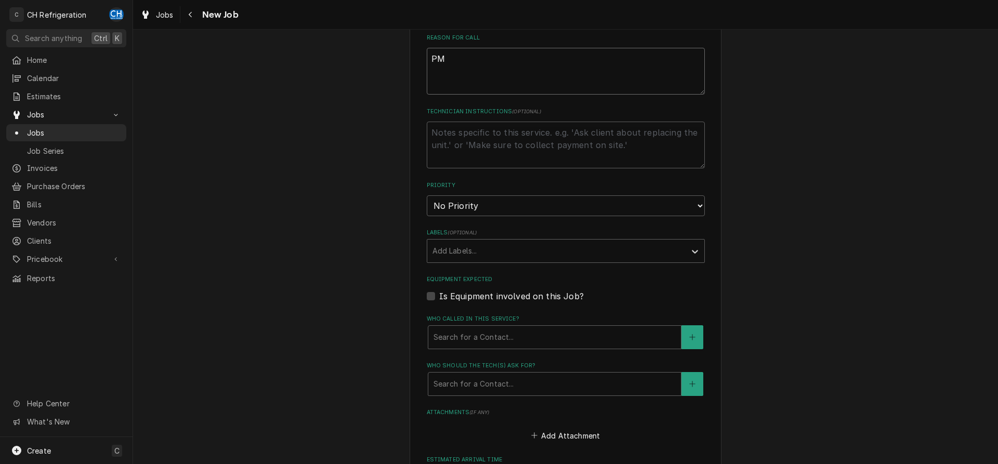
scroll to position [424, 0]
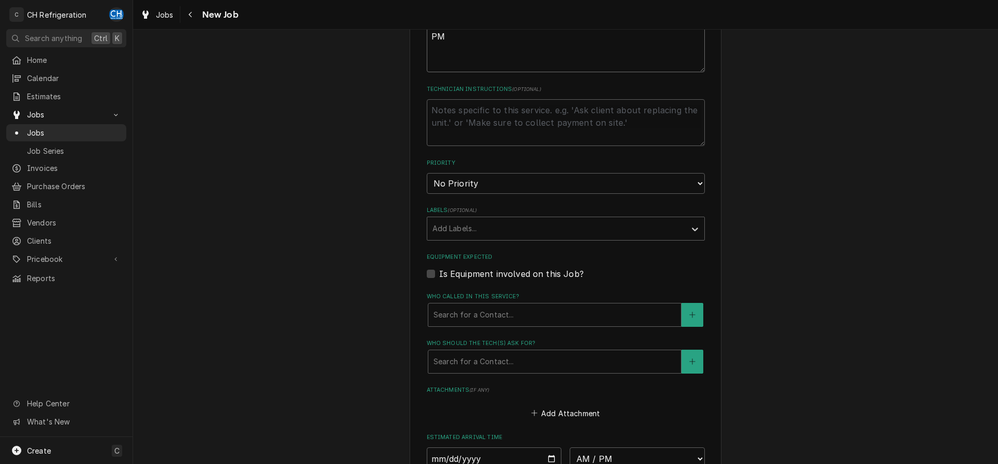
type textarea "PM"
click at [514, 373] on fieldset "Job Details Date Received 2025-08-20 Service Type Preventive Maintance Edit Ser…" at bounding box center [566, 195] width 278 height 742
click at [516, 362] on div "Who should the tech(s) ask for?" at bounding box center [555, 361] width 242 height 19
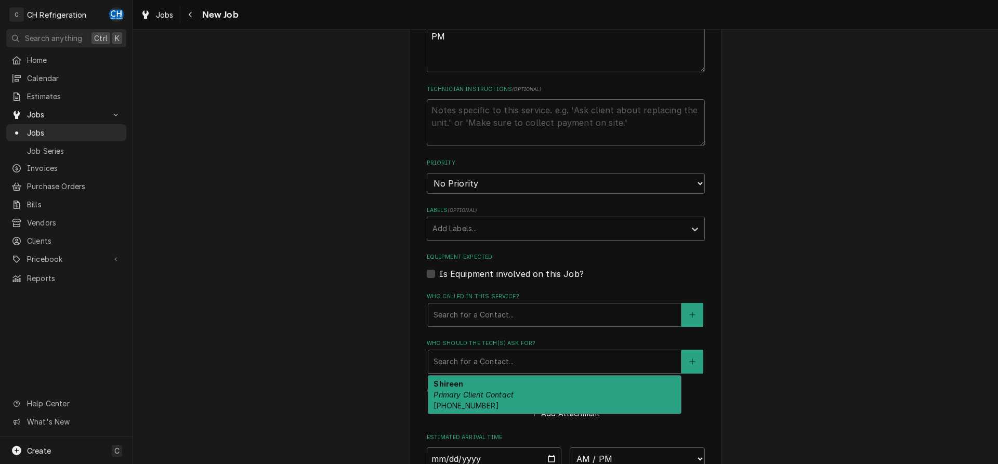
click at [518, 382] on div "Shireen Primary Client Contact (310) 623-9593" at bounding box center [554, 395] width 253 height 38
type textarea "x"
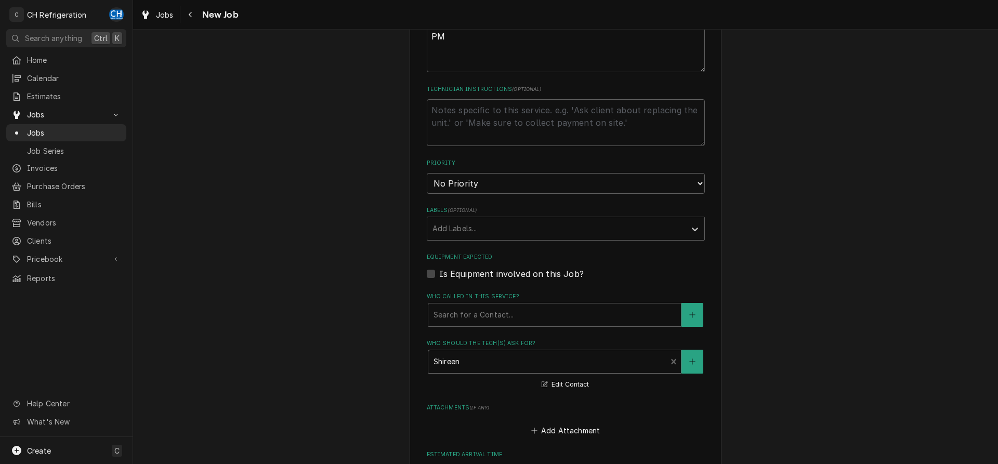
scroll to position [583, 0]
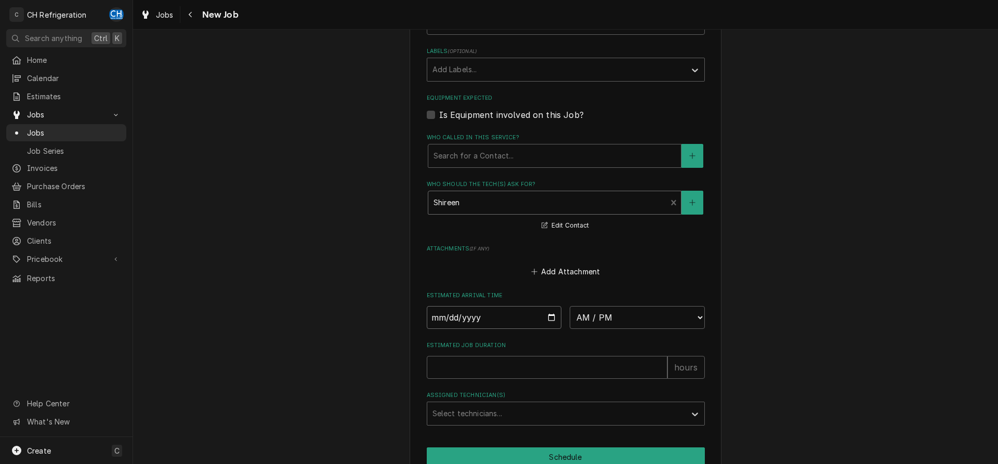
click at [546, 318] on input "Date" at bounding box center [494, 317] width 135 height 23
type input "2025-08-21"
click at [570, 306] on select "AM / PM 6:00 AM 6:15 AM 6:30 AM 6:45 AM 7:00 AM 7:15 AM 7:30 AM 7:45 AM 8:00 AM…" at bounding box center [637, 317] width 135 height 23
type textarea "x"
select select "07:00:00"
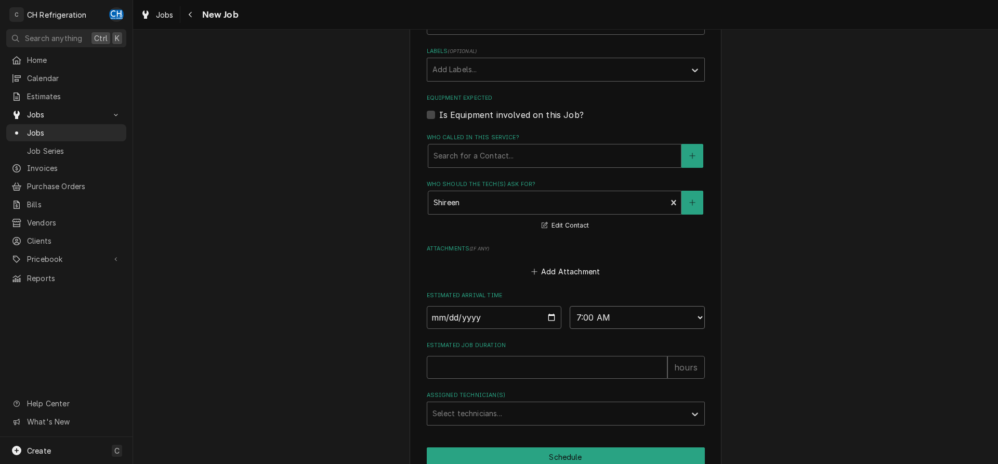
click option "7:00 AM" at bounding box center [0, 0] width 0 height 0
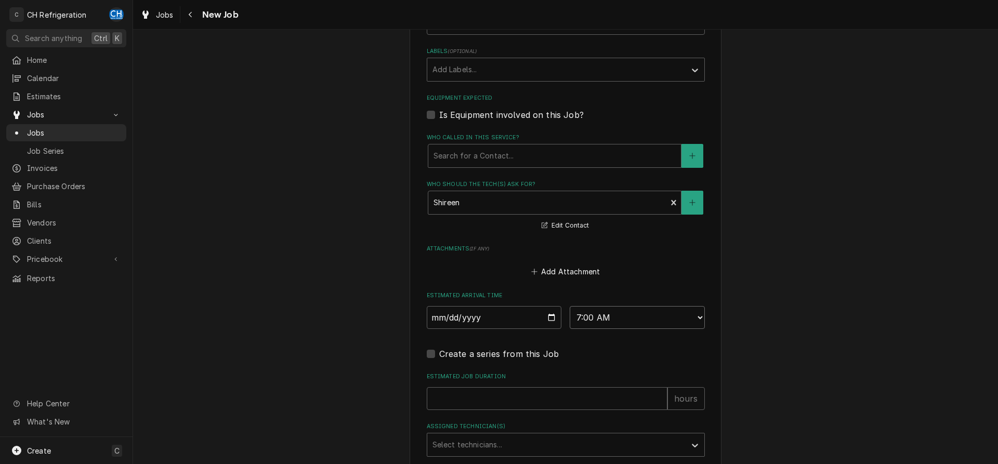
scroll to position [665, 0]
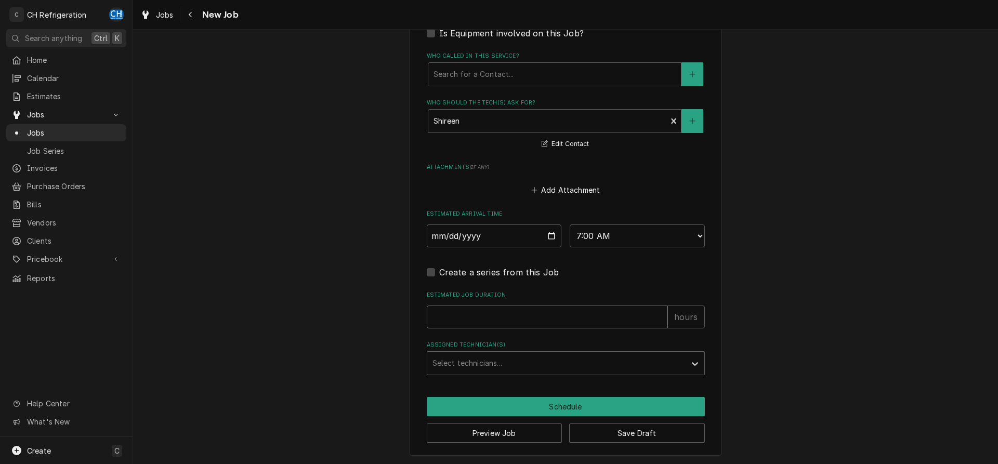
click at [544, 314] on input "Estimated Job Duration" at bounding box center [547, 317] width 241 height 23
type textarea "x"
type input "4"
type textarea "x"
type input "4"
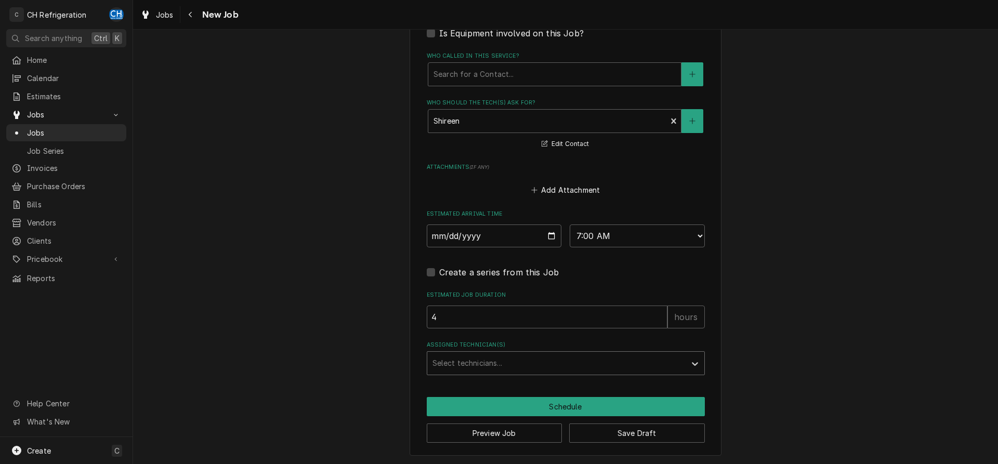
click at [524, 355] on div "Assigned Technician(s)" at bounding box center [556, 363] width 248 height 19
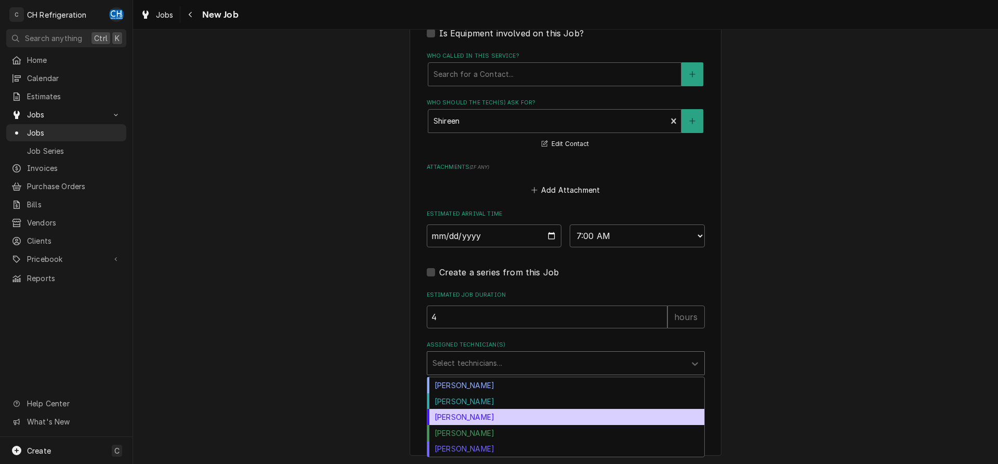
click at [475, 418] on div "Josh Galindo" at bounding box center [565, 417] width 277 height 16
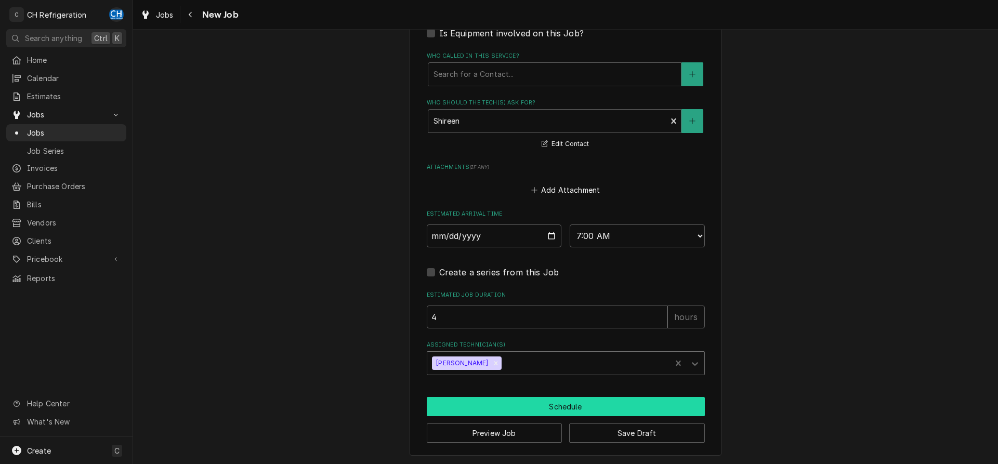
click at [531, 410] on button "Schedule" at bounding box center [566, 406] width 278 height 19
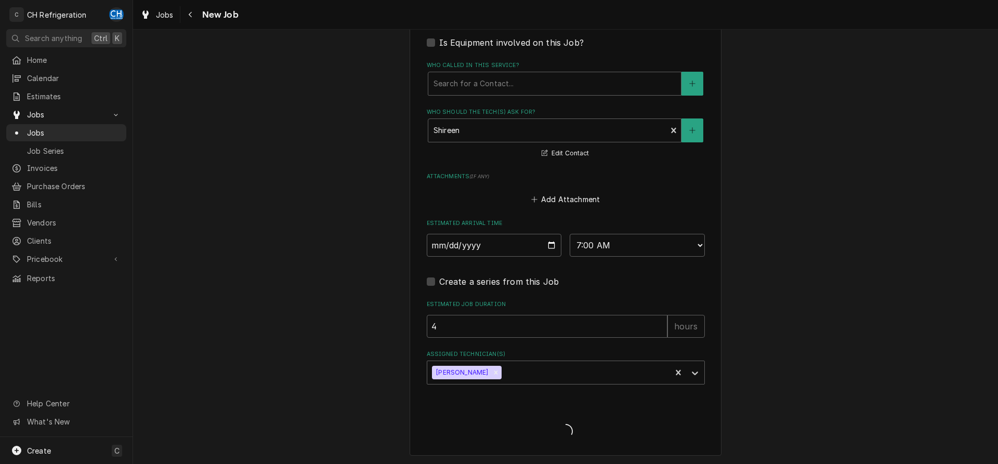
type textarea "x"
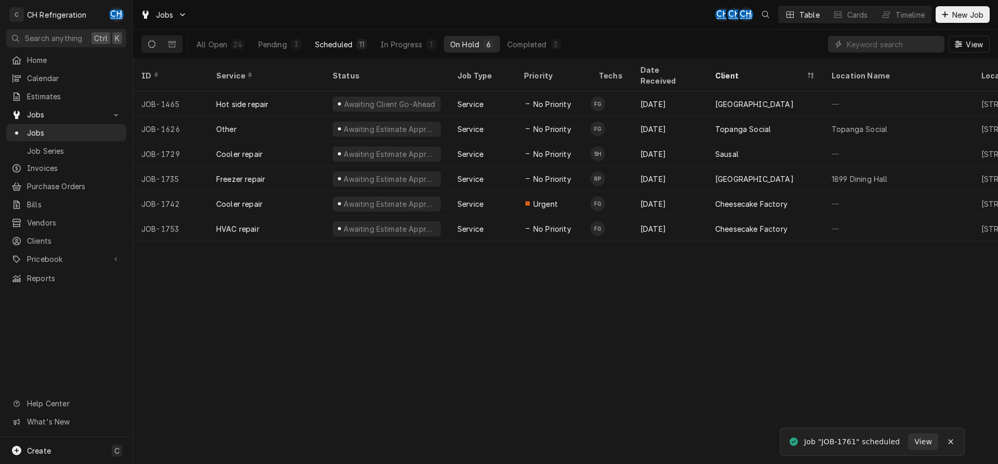
click at [319, 45] on div "Scheduled" at bounding box center [333, 44] width 37 height 11
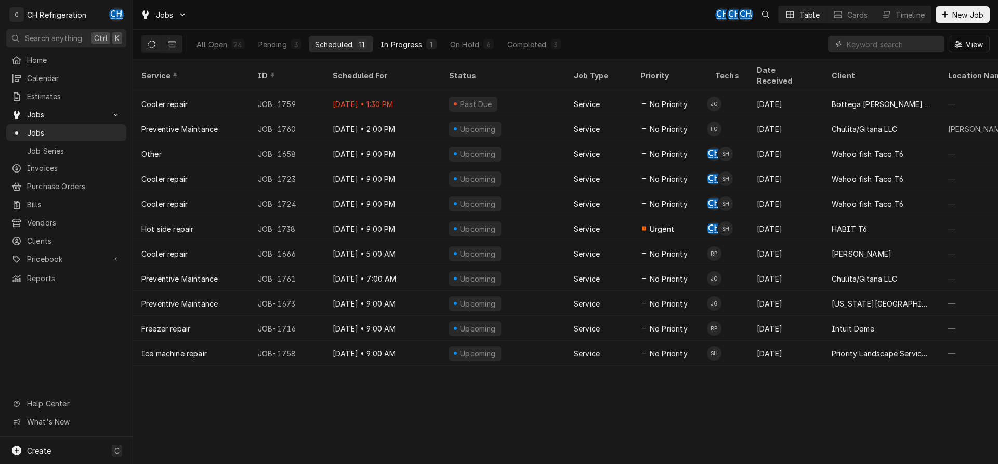
click at [412, 49] on div "In Progress" at bounding box center [401, 44] width 42 height 11
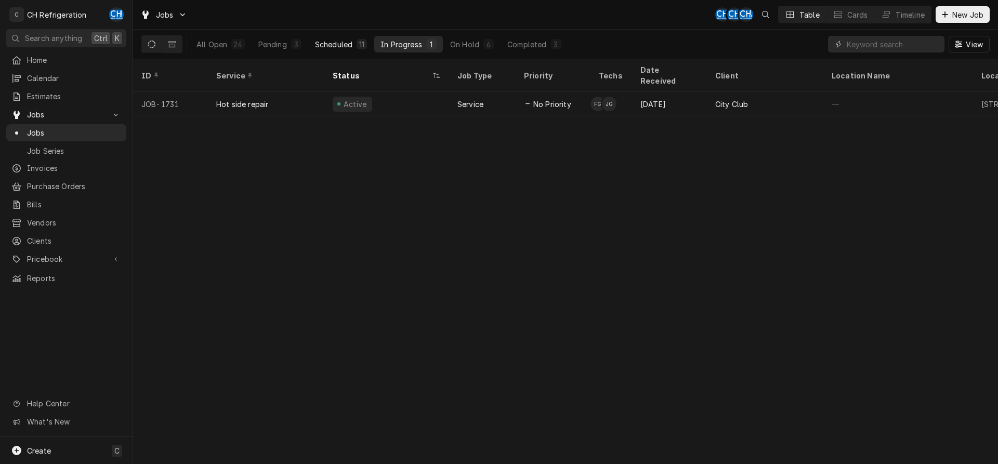
click at [357, 48] on div "11" at bounding box center [362, 44] width 10 height 10
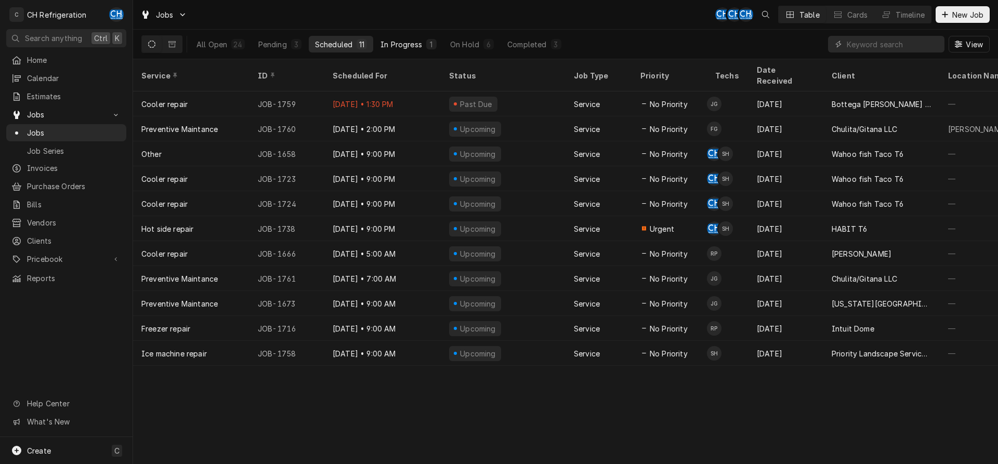
click at [397, 43] on div "In Progress" at bounding box center [401, 44] width 42 height 11
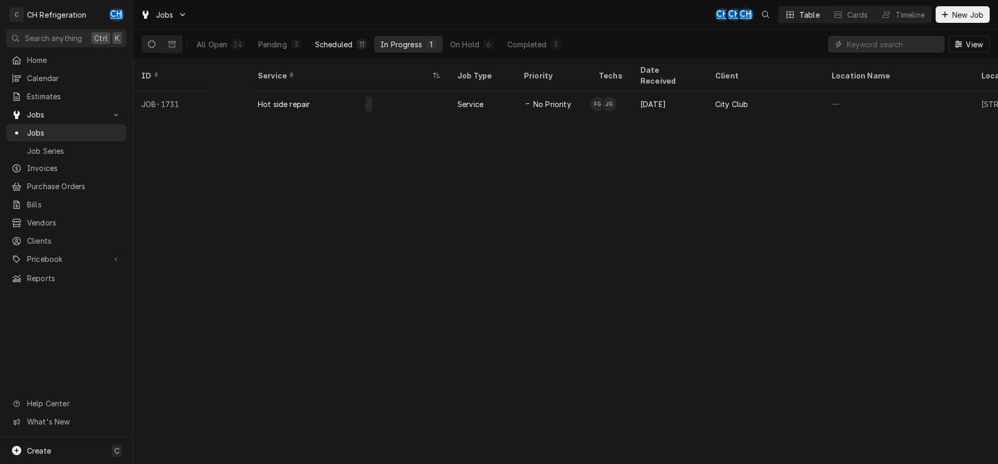
click at [356, 43] on button "Scheduled 11" at bounding box center [341, 44] width 64 height 17
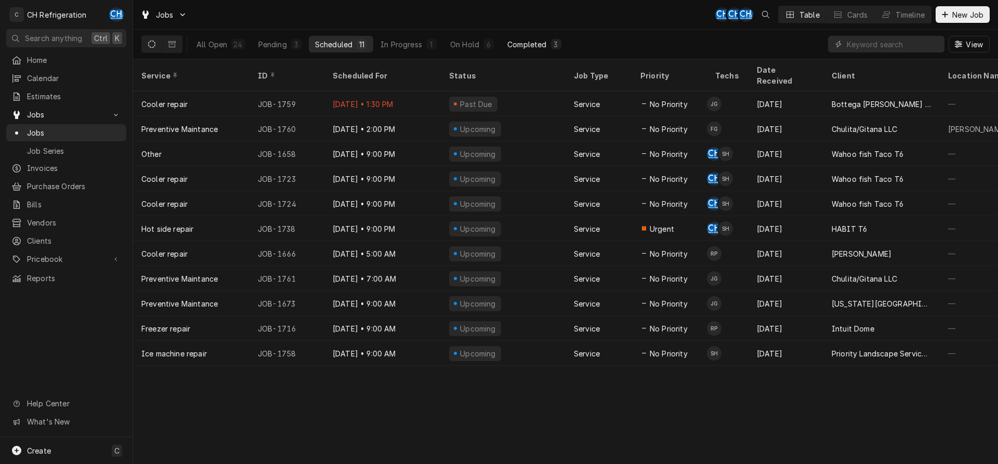
click at [551, 48] on div "3" at bounding box center [556, 44] width 10 height 10
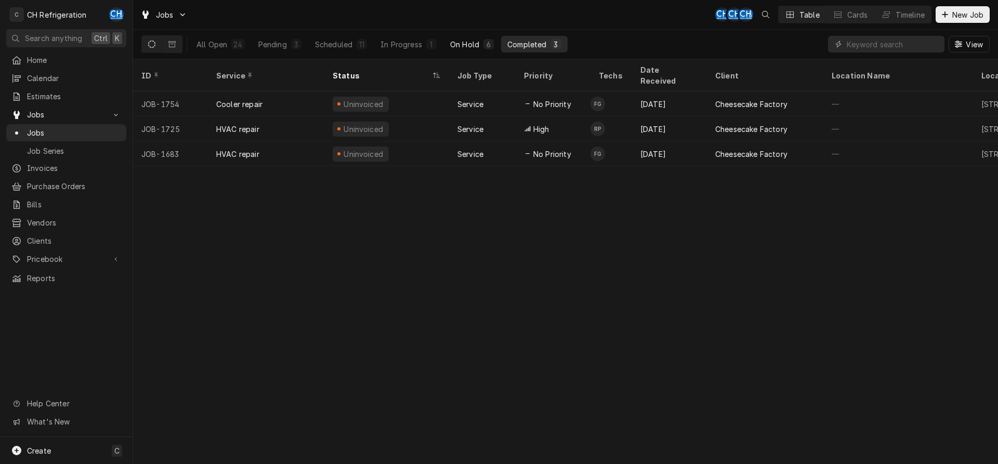
click at [479, 48] on button "On Hold 6" at bounding box center [472, 44] width 56 height 17
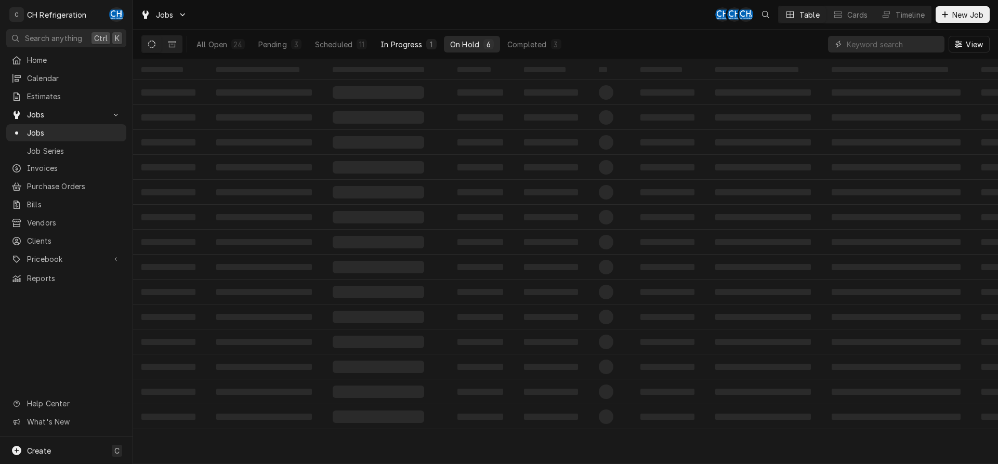
click at [412, 49] on div "In Progress" at bounding box center [401, 44] width 42 height 11
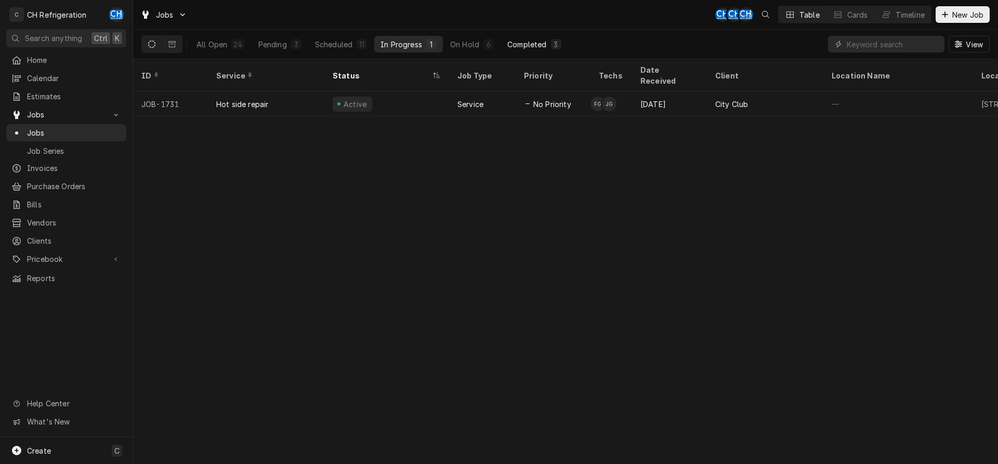
click at [528, 44] on div "Completed" at bounding box center [526, 44] width 39 height 11
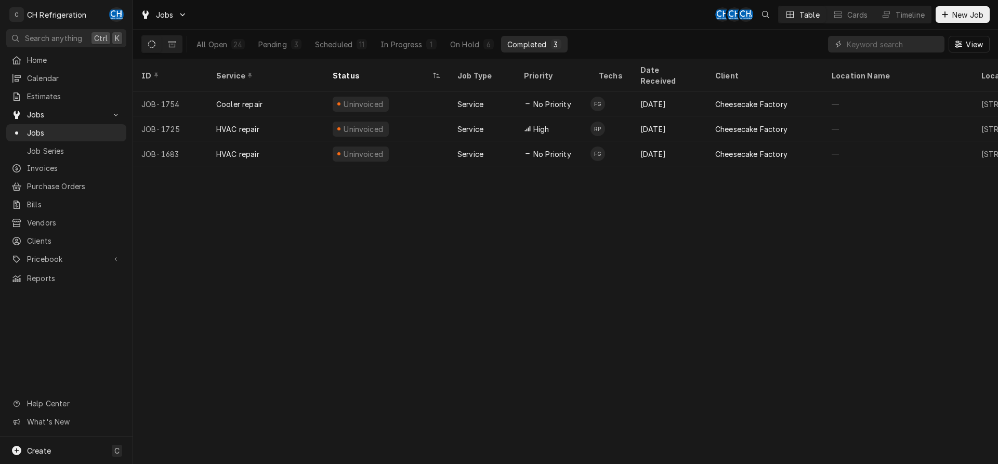
click at [307, 46] on div "All Open 24 Pending 3 Scheduled 11 In Progress 1 On Hold 6 Completed 3" at bounding box center [378, 44] width 377 height 17
click at [301, 46] on button "Pending 3" at bounding box center [280, 44] width 56 height 17
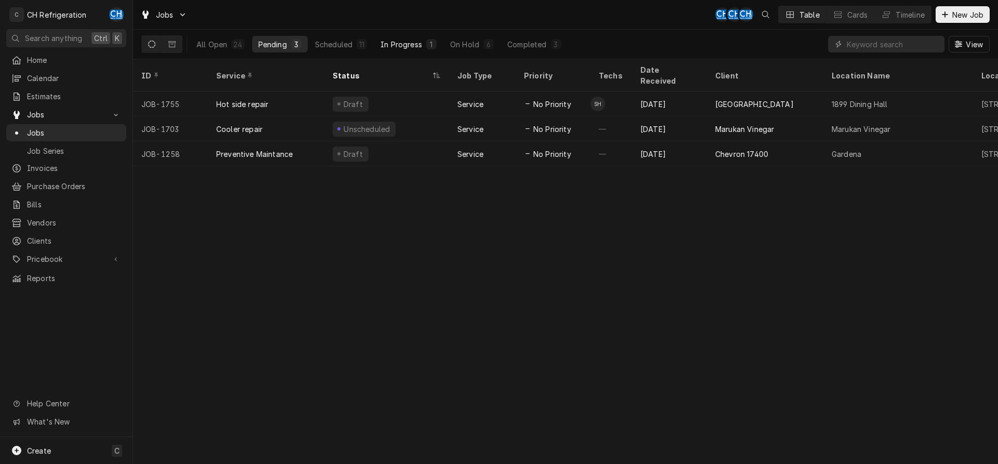
click at [374, 42] on button "In Progress 1" at bounding box center [408, 44] width 69 height 17
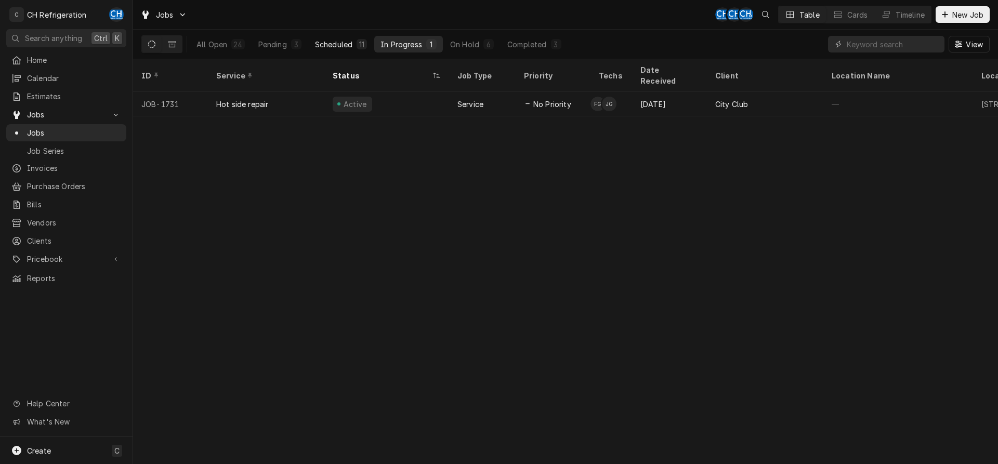
click at [357, 43] on div "11" at bounding box center [362, 44] width 10 height 10
